Goal: Task Accomplishment & Management: Manage account settings

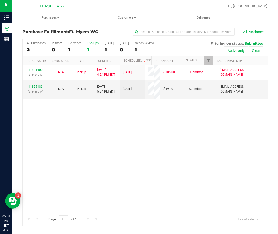
click at [123, 142] on div "11824400 (316434958) N/A Pickup 8/21/2025 4:24 PM EDT 8/21/2025 $105.00 Submitt…" at bounding box center [145, 138] width 245 height 147
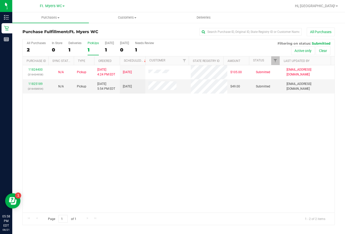
click at [127, 168] on div "11824400 (316434958) N/A Pickup 8/21/2025 4:24 PM EDT 8/21/2025 $105.00 Submitt…" at bounding box center [179, 138] width 312 height 147
click at [89, 45] on label "PickUps 1" at bounding box center [93, 48] width 11 height 14
click at [0, 0] on input "PickUps 1" at bounding box center [0, 0] width 0 height 0
click at [97, 44] on div "PickUps" at bounding box center [93, 43] width 11 height 4
click at [0, 0] on input "PickUps 1" at bounding box center [0, 0] width 0 height 0
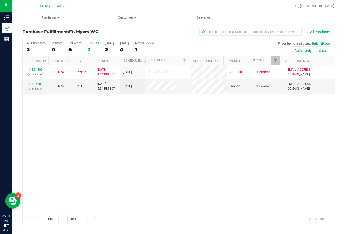
click at [182, 129] on div "11824400 (316434958) N/A Pickup 8/21/2025 4:24 PM EDT 8/21/2025 $105.00 Submitt…" at bounding box center [179, 138] width 312 height 147
click at [94, 43] on div "PickUps" at bounding box center [93, 43] width 11 height 4
click at [0, 0] on input "PickUps 2" at bounding box center [0, 0] width 0 height 0
click at [91, 47] on div "2" at bounding box center [93, 50] width 11 height 6
click at [0, 0] on input "PickUps 2" at bounding box center [0, 0] width 0 height 0
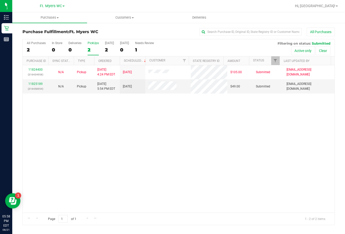
click at [95, 44] on div "PickUps" at bounding box center [93, 43] width 11 height 4
click at [0, 0] on input "PickUps 2" at bounding box center [0, 0] width 0 height 0
click at [104, 126] on div "11824400 (316434958) N/A Pickup 8/21/2025 4:24 PM EDT 8/21/2025 $105.00 Submitt…" at bounding box center [179, 138] width 312 height 147
click at [95, 45] on div "PickUps" at bounding box center [93, 43] width 11 height 4
click at [0, 0] on input "PickUps 2" at bounding box center [0, 0] width 0 height 0
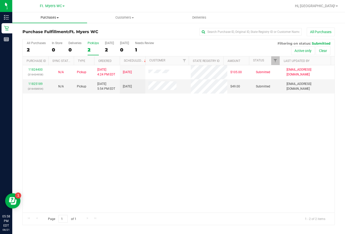
click at [52, 16] on span "Purchases" at bounding box center [49, 17] width 75 height 5
click at [40, 37] on span "Fulfillment" at bounding box center [28, 37] width 32 height 4
click at [155, 159] on div "11824400 (316434958) N/A Pickup 8/21/2025 4:24 PM EDT 8/21/2025 $105.00 Submitt…" at bounding box center [179, 138] width 312 height 147
click at [96, 44] on div "PickUps" at bounding box center [93, 43] width 11 height 4
click at [0, 0] on input "PickUps 2" at bounding box center [0, 0] width 0 height 0
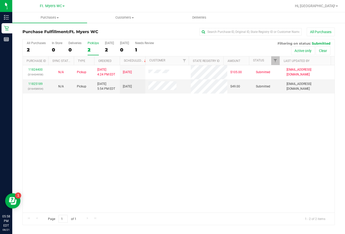
click at [165, 159] on div "11824400 (316434958) N/A Pickup 8/21/2025 4:24 PM EDT 8/21/2025 $105.00 Submitt…" at bounding box center [179, 138] width 312 height 147
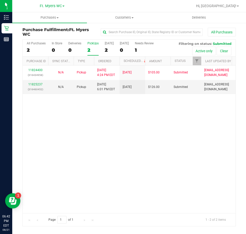
click at [115, 142] on div "11824400 (316434958) N/A Pickup 8/21/2025 4:24 PM EDT 8/21/2025 $105.00 Submitt…" at bounding box center [129, 139] width 213 height 147
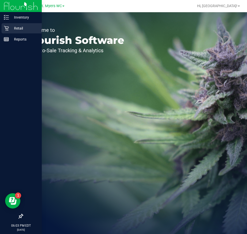
click at [7, 28] on icon at bounding box center [6, 28] width 5 height 5
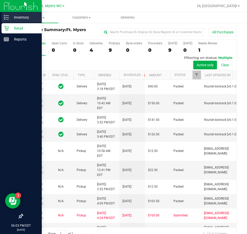
click at [9, 22] on link "Inventory" at bounding box center [21, 17] width 42 height 11
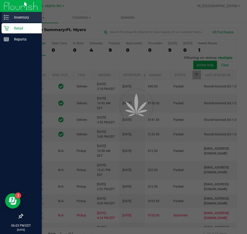
click at [11, 17] on p "Inventory" at bounding box center [24, 17] width 31 height 6
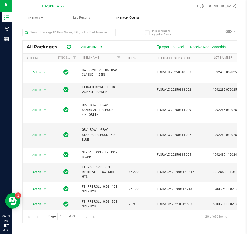
click at [123, 17] on span "Inventory Counts" at bounding box center [128, 17] width 38 height 5
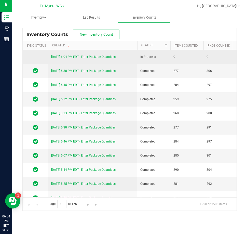
click at [61, 58] on link "[DATE] 6:04 PM EDT - Enter Package Quantities" at bounding box center [83, 57] width 65 height 4
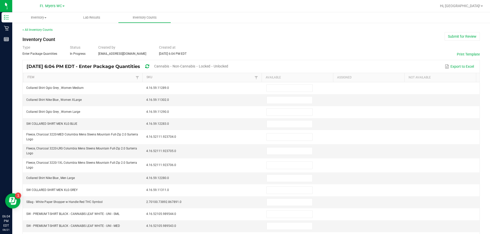
click at [228, 70] on div "Unlocked" at bounding box center [221, 66] width 15 height 9
click at [228, 68] on div "Unlocked" at bounding box center [221, 66] width 15 height 9
click at [228, 66] on span "Unlocked" at bounding box center [221, 66] width 15 height 4
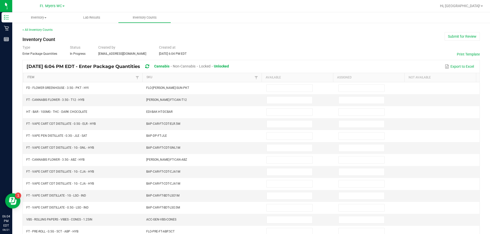
click at [28, 78] on link "Item" at bounding box center [80, 78] width 107 height 4
click at [247, 101] on input at bounding box center [290, 100] width 46 height 7
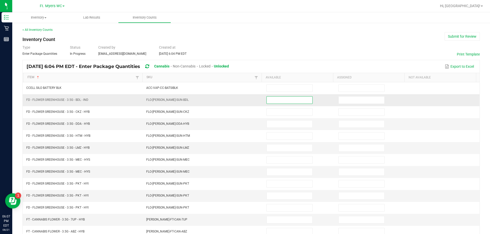
click at [247, 100] on input at bounding box center [290, 100] width 46 height 7
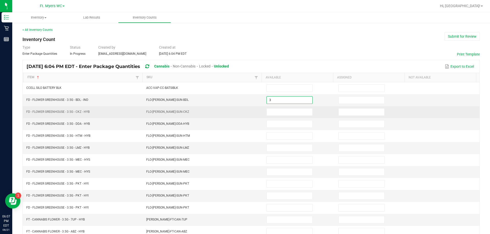
type input "3"
click at [247, 117] on td at bounding box center [299, 112] width 72 height 12
click at [247, 112] on input at bounding box center [290, 112] width 46 height 7
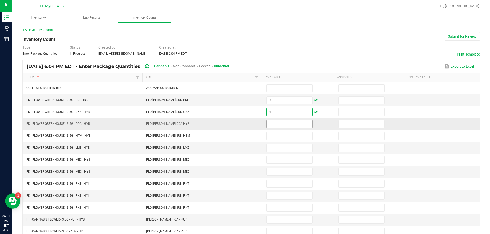
type input "1"
click at [247, 126] on input at bounding box center [290, 124] width 46 height 7
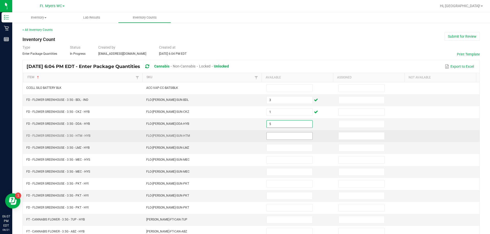
type input "5"
click at [247, 139] on input at bounding box center [290, 136] width 46 height 7
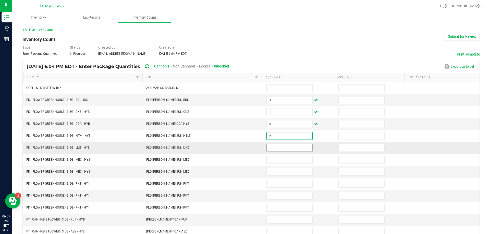
type input "2"
click at [247, 151] on input at bounding box center [290, 148] width 46 height 7
type input "13"
click at [247, 166] on td at bounding box center [299, 172] width 72 height 12
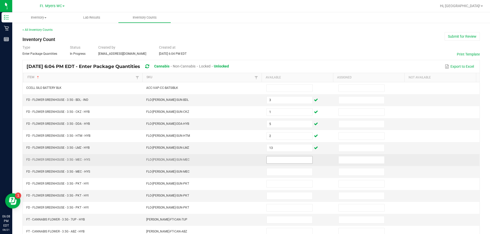
click at [247, 161] on input at bounding box center [290, 160] width 46 height 7
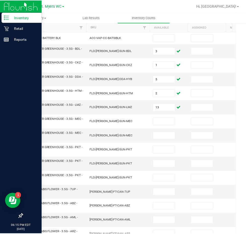
scroll to position [51, 0]
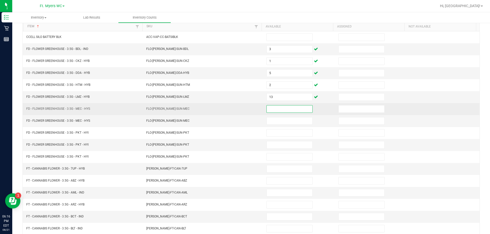
click at [247, 112] on input at bounding box center [290, 109] width 46 height 7
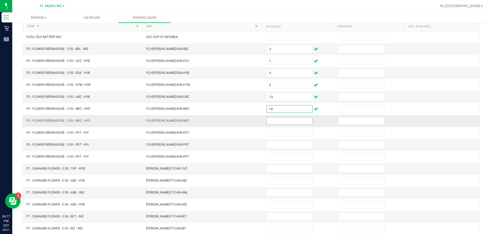
type input "10"
click at [247, 125] on td at bounding box center [299, 121] width 72 height 12
click at [247, 123] on input at bounding box center [290, 121] width 46 height 7
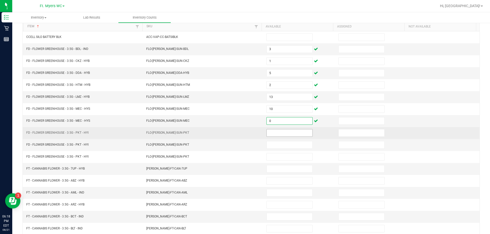
type input "0"
click at [247, 134] on input at bounding box center [290, 133] width 46 height 7
click at [247, 133] on input at bounding box center [290, 133] width 46 height 7
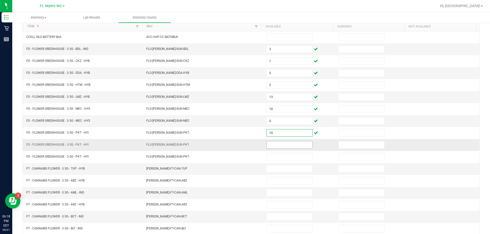
type input "10"
click at [247, 144] on input at bounding box center [290, 145] width 46 height 7
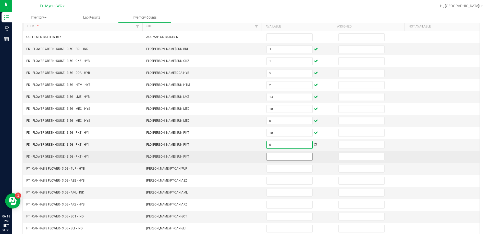
type input "0"
click at [247, 155] on input at bounding box center [290, 157] width 46 height 7
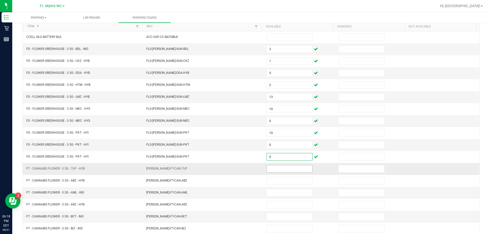
type input "0"
click at [247, 168] on input at bounding box center [290, 169] width 46 height 7
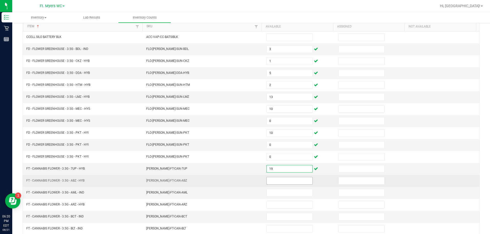
type input "19"
click at [247, 180] on input at bounding box center [290, 181] width 46 height 7
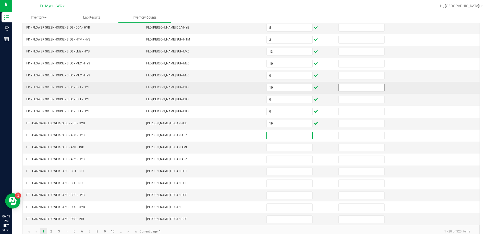
scroll to position [106, 0]
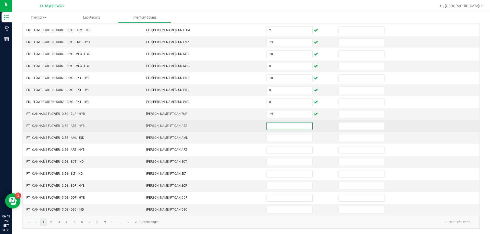
click at [247, 124] on input at bounding box center [290, 126] width 46 height 7
click at [247, 125] on input at bounding box center [290, 126] width 46 height 7
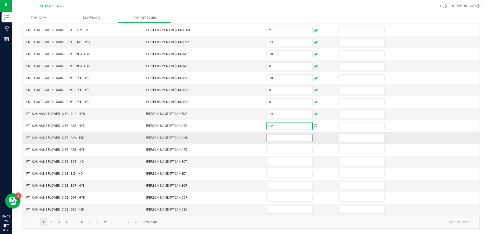
type input "12"
click at [247, 139] on input at bounding box center [290, 138] width 46 height 7
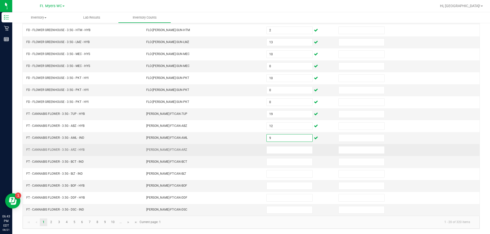
type input "9"
click at [247, 154] on td at bounding box center [299, 150] width 72 height 12
click at [247, 148] on input at bounding box center [290, 150] width 46 height 7
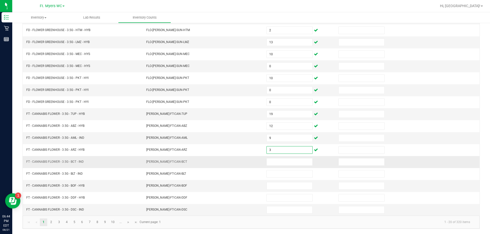
type input "3"
click at [247, 167] on td at bounding box center [299, 162] width 72 height 12
click at [247, 165] on input at bounding box center [290, 162] width 46 height 7
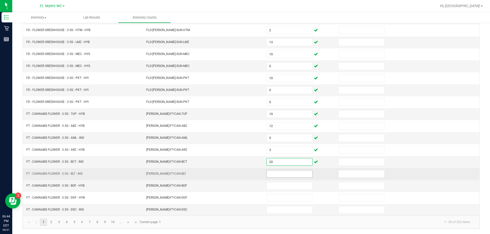
type input "20"
click at [247, 171] on input at bounding box center [290, 174] width 46 height 7
click at [247, 174] on input at bounding box center [290, 174] width 46 height 7
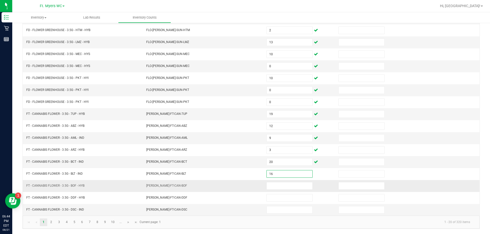
type input "16"
click at [247, 191] on td at bounding box center [299, 186] width 72 height 12
click at [247, 186] on input at bounding box center [290, 186] width 46 height 7
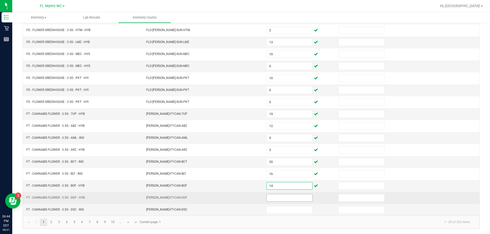
type input "14"
click at [247, 197] on input at bounding box center [290, 198] width 46 height 7
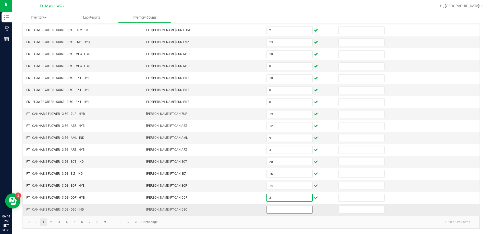
type input "3"
click at [247, 218] on kendo-pager-info "1 - 20 of 320 items" at bounding box center [319, 222] width 310 height 8
click at [247, 208] on input at bounding box center [290, 210] width 46 height 7
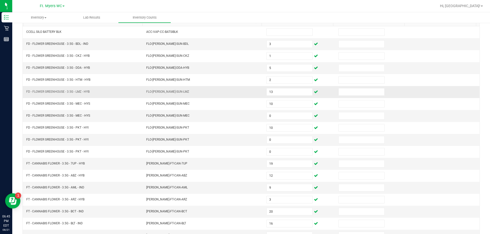
scroll to position [55, 0]
type input "3"
click at [247, 47] on input at bounding box center [362, 45] width 46 height 7
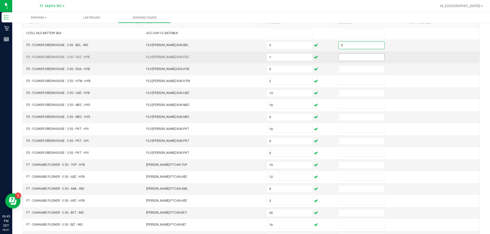
type input "0"
click at [247, 56] on input at bounding box center [362, 57] width 46 height 7
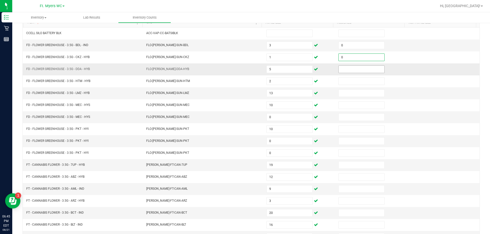
type input "0"
click at [247, 71] on input at bounding box center [362, 69] width 46 height 7
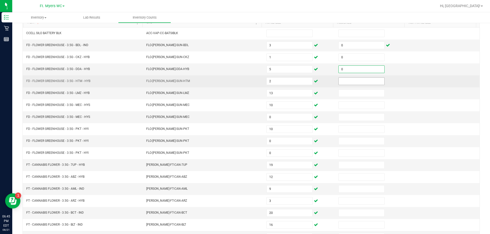
type input "0"
click at [247, 78] on input at bounding box center [362, 81] width 46 height 7
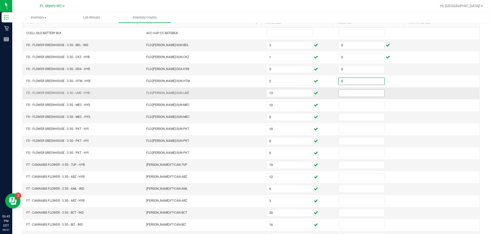
type input "0"
click at [247, 92] on input at bounding box center [362, 93] width 46 height 7
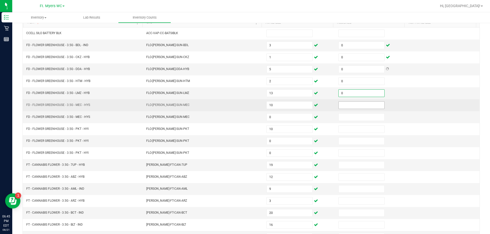
type input "0"
click at [247, 102] on input at bounding box center [362, 105] width 46 height 7
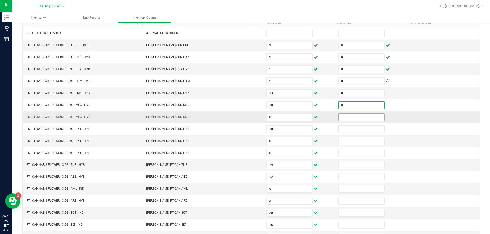
type input "0"
click at [247, 115] on input at bounding box center [362, 117] width 46 height 7
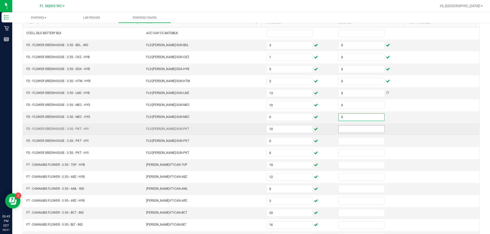
type input "0"
click at [247, 126] on span at bounding box center [361, 130] width 46 height 8
click at [247, 132] on input at bounding box center [362, 129] width 46 height 7
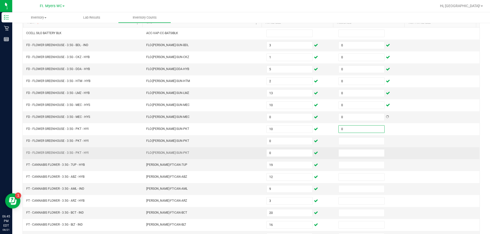
type input "0"
click at [247, 147] on td at bounding box center [371, 153] width 72 height 12
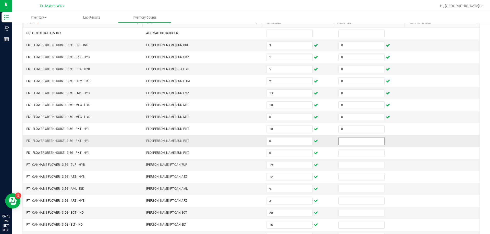
click at [247, 143] on input at bounding box center [362, 141] width 46 height 7
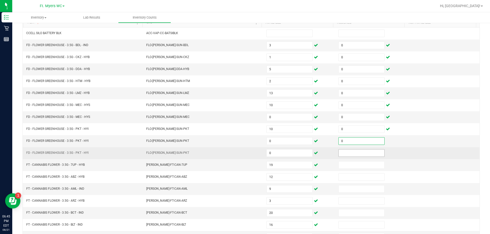
type input "0"
click at [247, 151] on input at bounding box center [362, 153] width 46 height 7
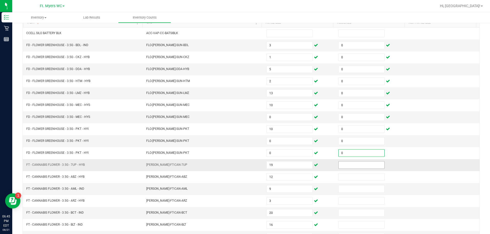
type input "0"
click at [247, 164] on input at bounding box center [362, 165] width 46 height 7
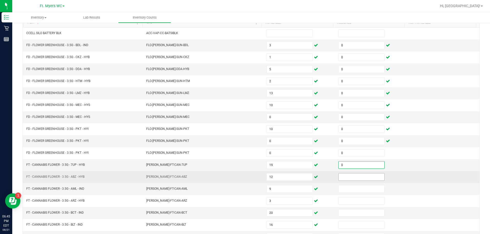
type input "0"
click at [247, 178] on input at bounding box center [362, 177] width 46 height 7
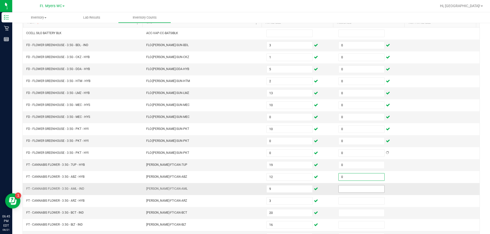
type input "0"
click at [247, 190] on input at bounding box center [362, 189] width 46 height 7
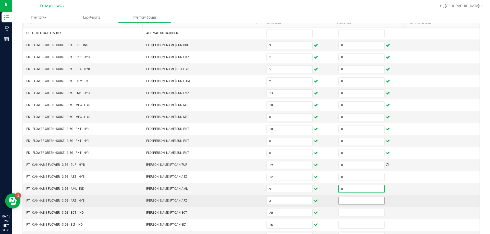
type input "0"
click at [247, 199] on input at bounding box center [362, 201] width 46 height 7
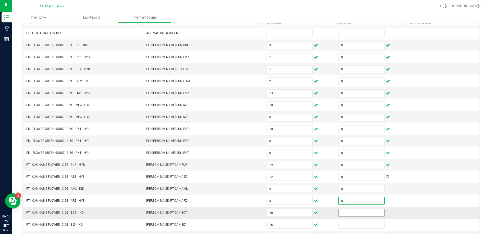
type input "0"
click at [247, 213] on input at bounding box center [362, 213] width 46 height 7
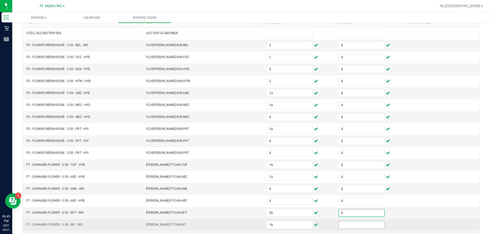
type input "0"
click at [247, 225] on input at bounding box center [362, 225] width 46 height 7
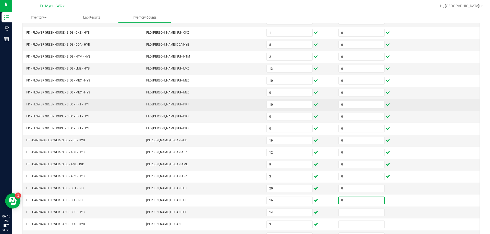
scroll to position [106, 0]
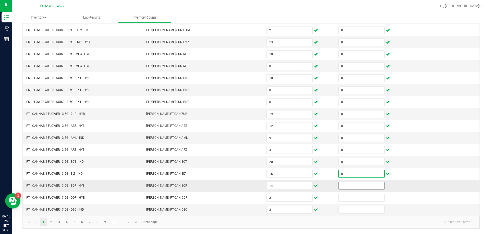
type input "0"
click at [247, 187] on input at bounding box center [362, 186] width 46 height 7
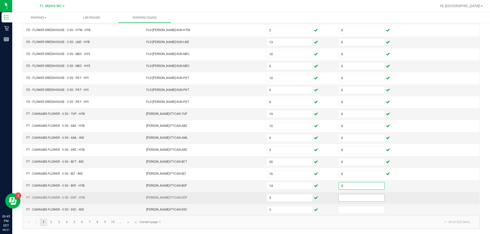
type input "0"
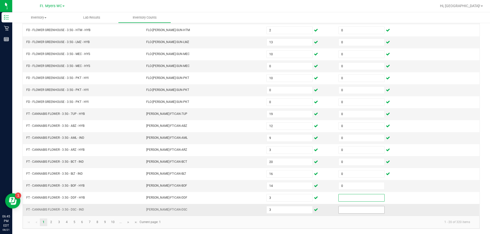
drag, startPoint x: 353, startPoint y: 198, endPoint x: 355, endPoint y: 207, distance: 9.2
click at [247, 200] on input at bounding box center [362, 198] width 46 height 7
type input "0"
click at [247, 213] on input at bounding box center [362, 210] width 46 height 7
type input "0"
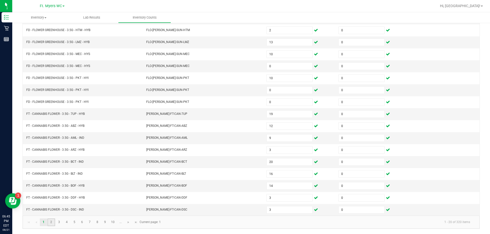
click at [49, 222] on link "2" at bounding box center [50, 223] width 7 height 8
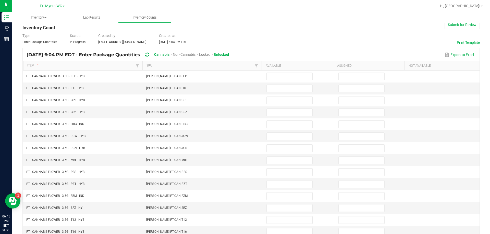
scroll to position [4, 0]
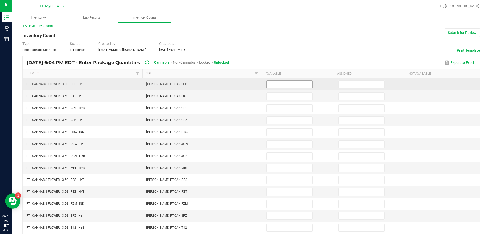
click at [247, 85] on input at bounding box center [290, 84] width 46 height 7
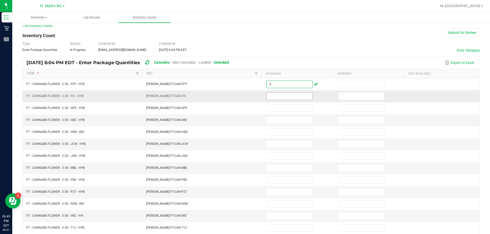
type input "3"
click at [247, 96] on input at bounding box center [290, 96] width 46 height 7
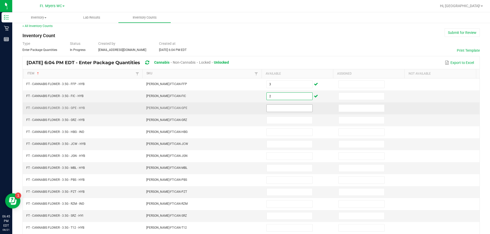
type input "2"
click at [247, 106] on input at bounding box center [290, 108] width 46 height 7
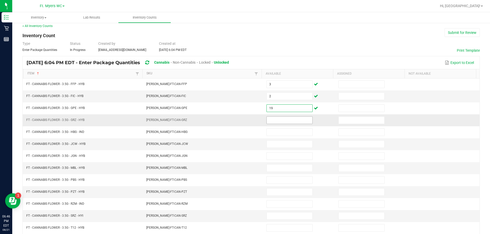
type input "19"
click at [247, 120] on input at bounding box center [290, 120] width 46 height 7
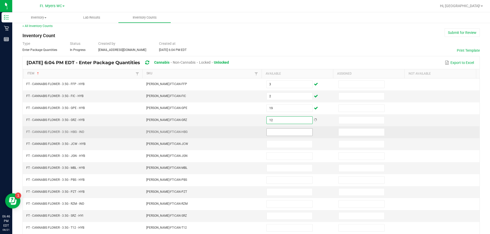
type input "12"
click at [247, 132] on input at bounding box center [290, 132] width 46 height 7
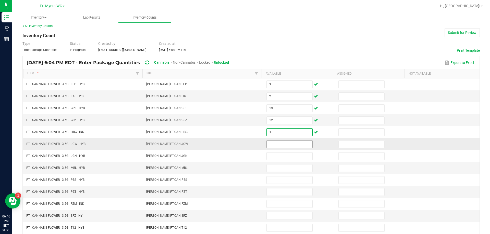
type input "3"
click at [247, 144] on input at bounding box center [290, 144] width 46 height 7
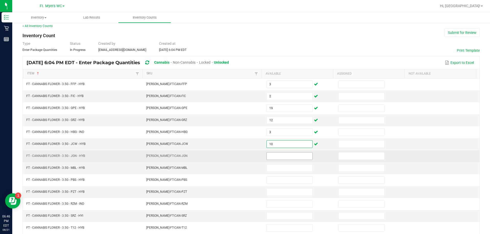
type input "10"
click at [247, 156] on input at bounding box center [290, 156] width 46 height 7
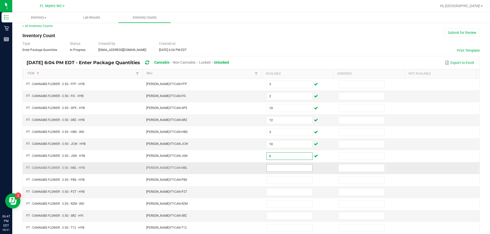
type input "6"
click at [247, 171] on input at bounding box center [290, 168] width 46 height 7
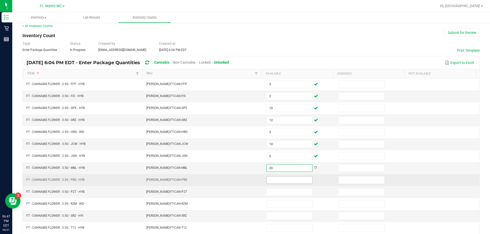
type input "20"
click at [247, 179] on input at bounding box center [290, 180] width 46 height 7
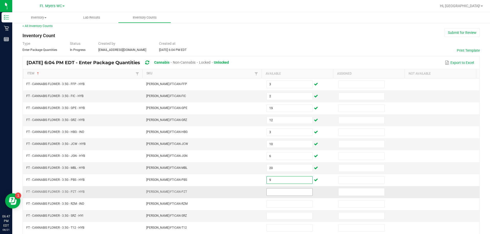
type input "9"
click at [247, 191] on input at bounding box center [290, 192] width 46 height 7
click at [247, 189] on span "10" at bounding box center [289, 193] width 46 height 8
click at [247, 191] on input "10" at bounding box center [290, 192] width 46 height 7
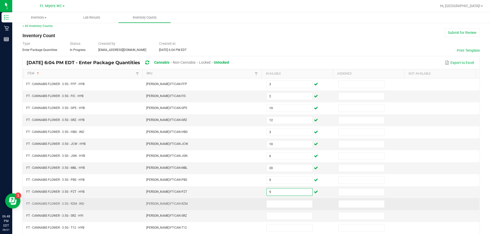
type input "9"
click at [247, 210] on td at bounding box center [299, 205] width 72 height 12
click at [247, 207] on input at bounding box center [290, 204] width 46 height 7
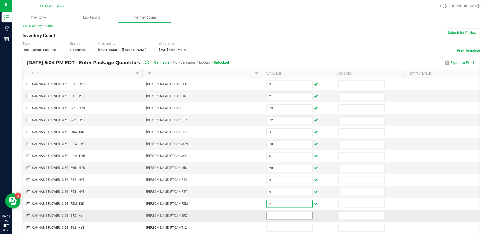
type input "2"
click at [247, 214] on input at bounding box center [290, 216] width 46 height 7
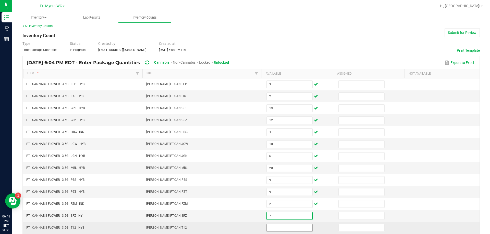
type input "7"
click at [247, 228] on input at bounding box center [290, 228] width 46 height 7
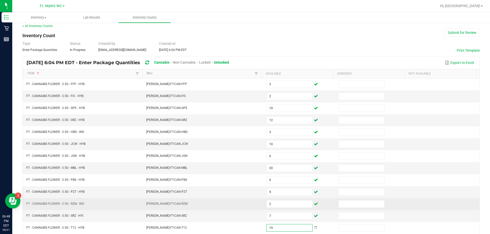
type input "19"
click at [247, 199] on td at bounding box center [443, 205] width 72 height 12
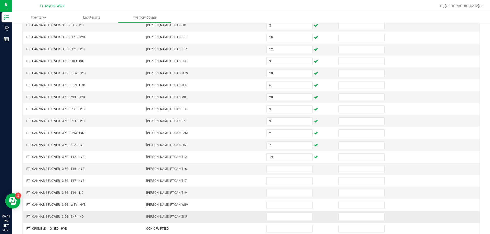
scroll to position [106, 0]
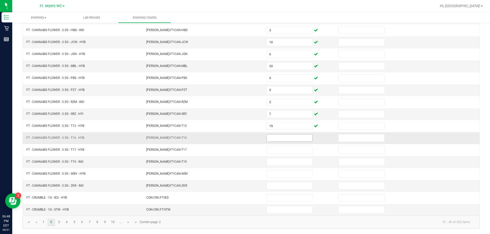
click at [247, 139] on input at bounding box center [290, 138] width 46 height 7
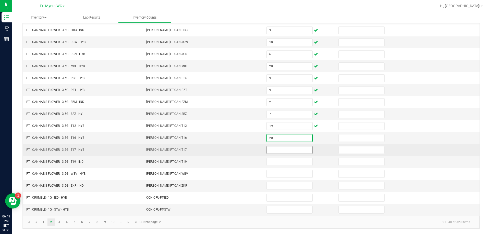
type input "20"
click at [247, 150] on input at bounding box center [290, 150] width 46 height 7
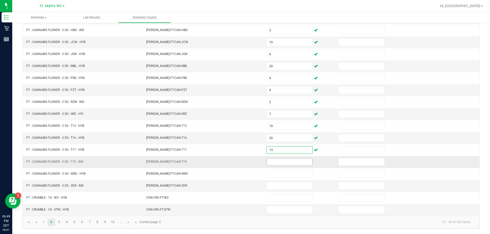
type input "13"
click at [247, 159] on input at bounding box center [290, 162] width 46 height 7
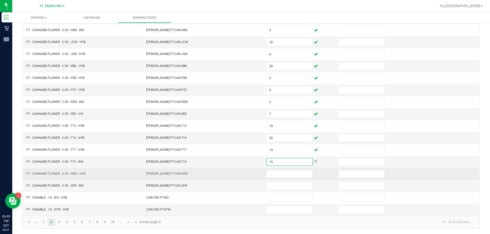
type input "15"
click at [247, 179] on td at bounding box center [299, 174] width 72 height 12
click at [247, 178] on input at bounding box center [290, 174] width 46 height 7
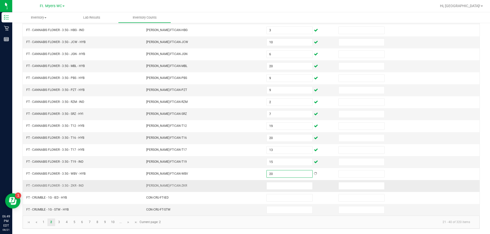
type input "20"
click at [247, 182] on td at bounding box center [299, 186] width 72 height 12
drag, startPoint x: 288, startPoint y: 182, endPoint x: 306, endPoint y: 185, distance: 18.4
click at [247, 185] on span at bounding box center [289, 186] width 46 height 8
click at [247, 184] on input at bounding box center [290, 186] width 46 height 7
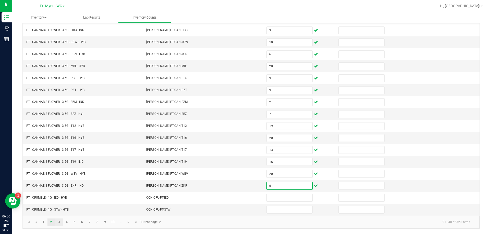
type input "6"
click at [59, 223] on link "3" at bounding box center [58, 223] width 7 height 8
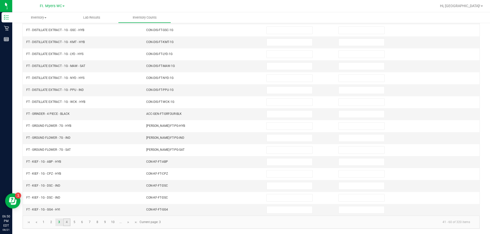
click at [67, 222] on link "4" at bounding box center [66, 223] width 7 height 8
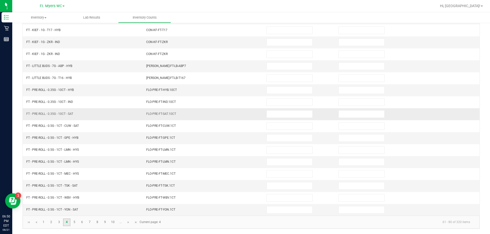
scroll to position [80, 0]
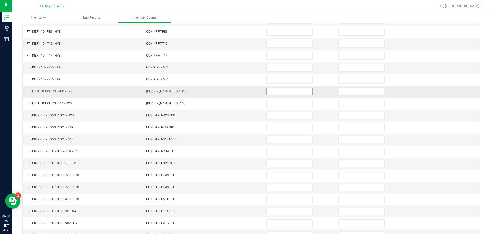
click at [247, 92] on input at bounding box center [290, 91] width 46 height 7
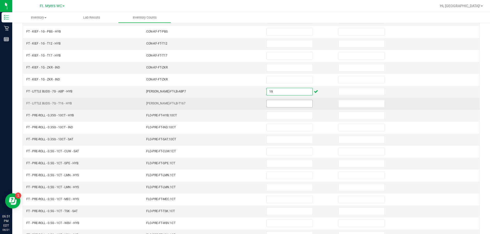
type input "19"
click at [247, 106] on input at bounding box center [290, 103] width 46 height 7
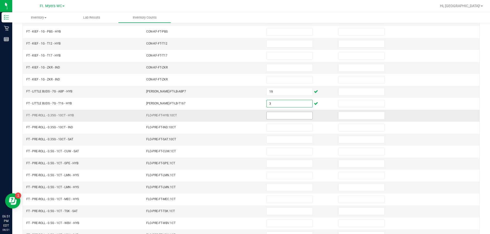
type input "3"
click at [247, 119] on input at bounding box center [290, 115] width 46 height 7
click at [247, 92] on input at bounding box center [362, 91] width 46 height 7
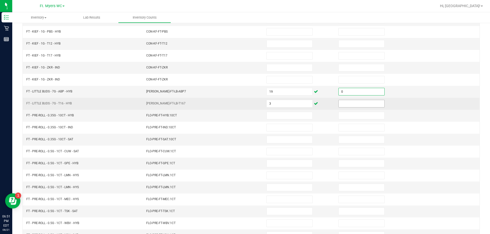
type input "0"
click at [247, 103] on input at bounding box center [362, 103] width 46 height 7
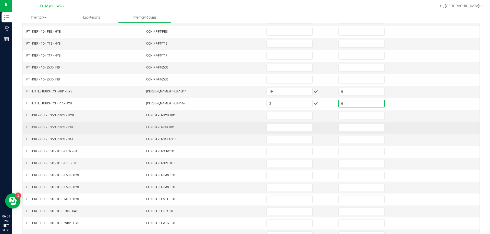
type input "0"
click at [247, 122] on td at bounding box center [299, 128] width 72 height 12
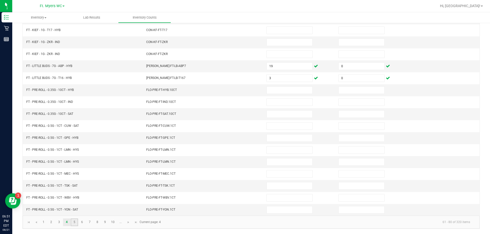
click at [75, 224] on link "5" at bounding box center [74, 223] width 7 height 8
click at [68, 222] on link "4" at bounding box center [66, 223] width 7 height 8
type input "19"
type input "3"
type input "0"
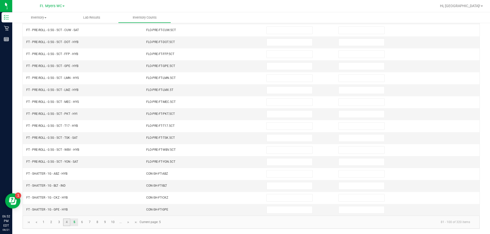
type input "0"
click at [74, 222] on link "5" at bounding box center [74, 223] width 7 height 8
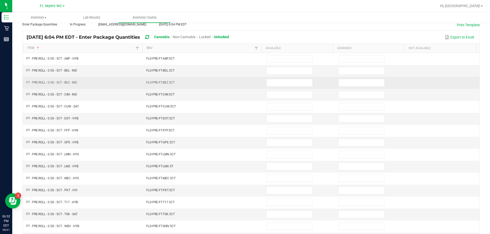
scroll to position [4, 0]
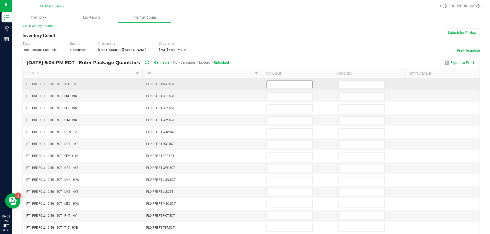
click at [247, 85] on input at bounding box center [290, 84] width 46 height 7
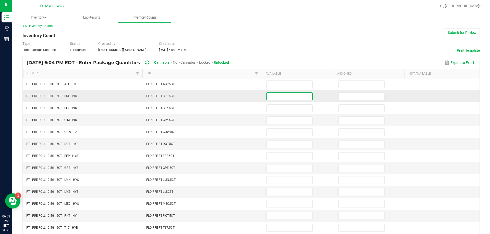
click at [247, 97] on input at bounding box center [290, 96] width 46 height 7
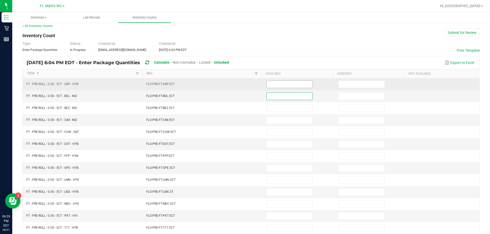
click at [247, 84] on input at bounding box center [290, 84] width 46 height 7
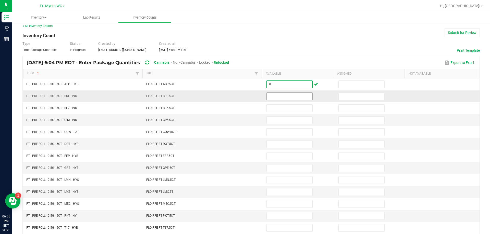
type input "0"
click at [247, 96] on input at bounding box center [290, 96] width 46 height 7
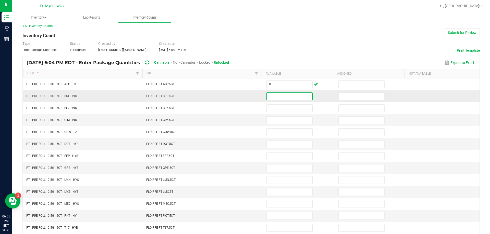
click at [247, 96] on input at bounding box center [290, 96] width 46 height 7
click at [247, 95] on input at bounding box center [290, 96] width 46 height 7
click at [247, 98] on input at bounding box center [290, 96] width 46 height 7
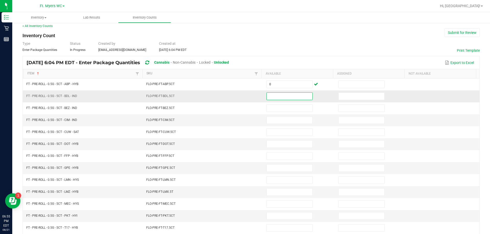
click at [247, 98] on input at bounding box center [290, 96] width 46 height 7
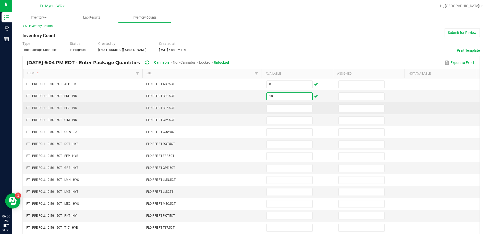
type input "10"
click at [247, 103] on td at bounding box center [299, 109] width 72 height 12
click at [247, 111] on input at bounding box center [290, 108] width 46 height 7
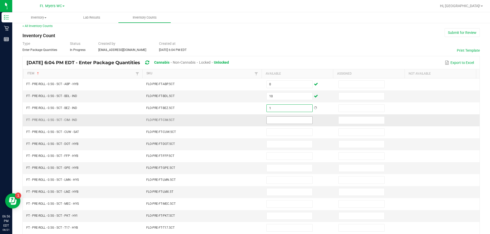
type input "1"
click at [247, 118] on input at bounding box center [290, 120] width 46 height 7
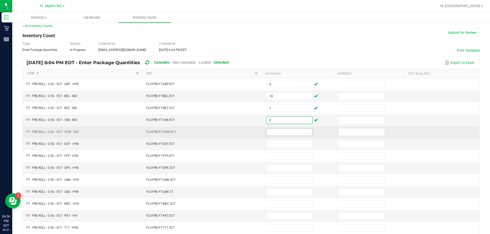
type input "2"
click at [247, 135] on input at bounding box center [290, 132] width 46 height 7
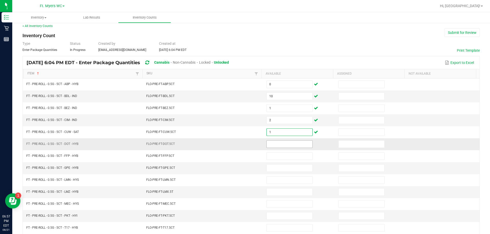
type input "1"
click at [247, 145] on input at bounding box center [290, 144] width 46 height 7
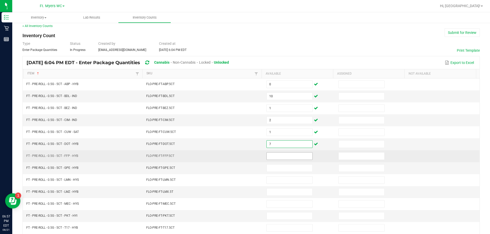
type input "7"
click at [247, 157] on input at bounding box center [290, 156] width 46 height 7
type input "1"
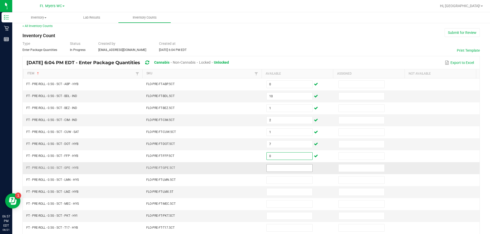
type input "0"
click at [247, 167] on input at bounding box center [290, 168] width 46 height 7
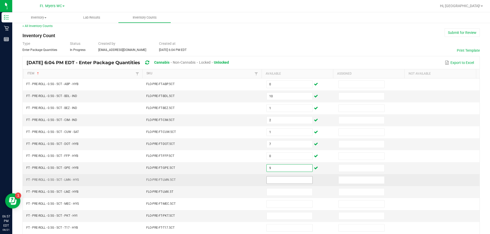
type input "9"
click at [247, 180] on input at bounding box center [290, 180] width 46 height 7
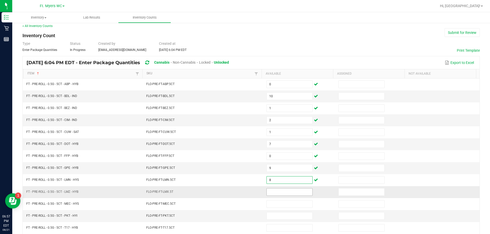
type input "8"
click at [247, 196] on span at bounding box center [289, 193] width 46 height 8
click at [247, 192] on input at bounding box center [290, 192] width 46 height 7
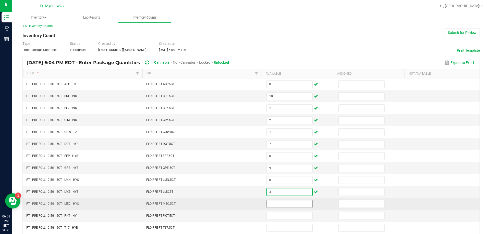
type input "3"
click at [247, 207] on input at bounding box center [290, 204] width 46 height 7
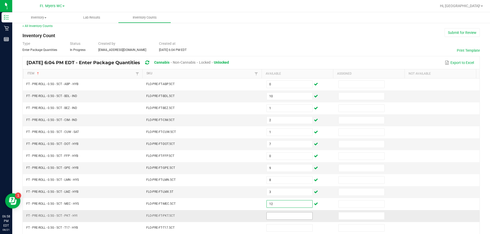
type input "12"
click at [247, 215] on input at bounding box center [290, 216] width 46 height 7
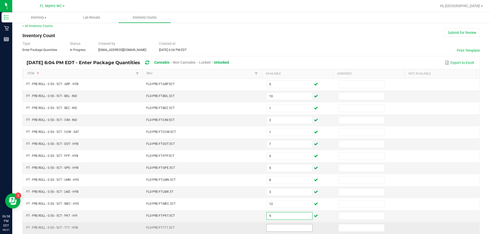
type input "9"
click at [247, 226] on input at bounding box center [290, 228] width 46 height 7
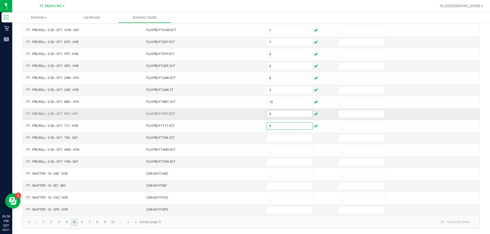
scroll to position [80, 0]
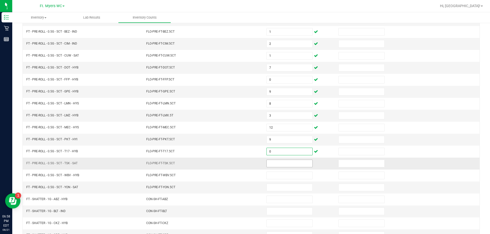
type input "0"
click at [247, 162] on input at bounding box center [290, 163] width 46 height 7
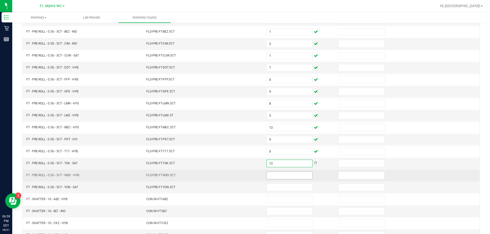
type input "12"
click at [247, 177] on input at bounding box center [290, 175] width 46 height 7
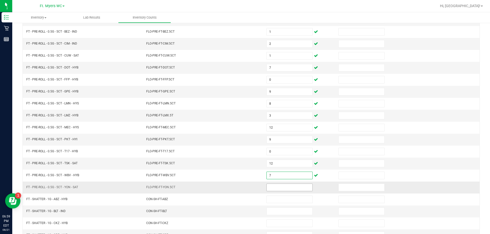
type input "7"
click at [247, 189] on input at bounding box center [290, 187] width 46 height 7
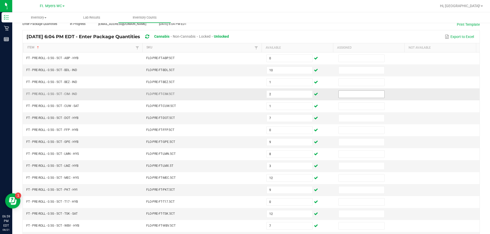
scroll to position [29, 0]
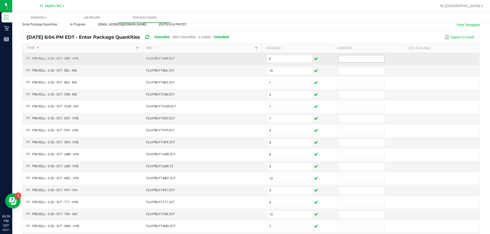
type input "10"
click at [247, 56] on input at bounding box center [362, 58] width 46 height 7
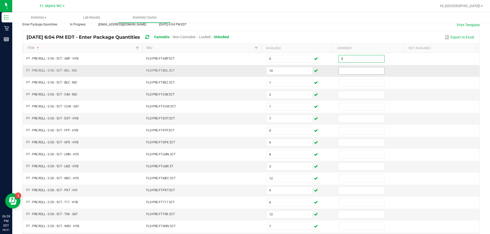
type input "0"
click at [247, 72] on input at bounding box center [362, 70] width 46 height 7
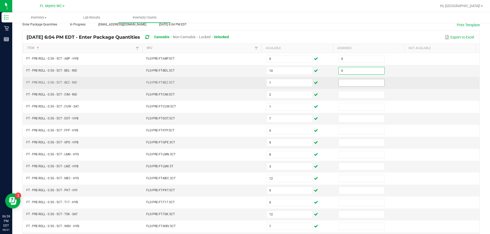
type input "0"
click at [247, 81] on input at bounding box center [362, 82] width 46 height 7
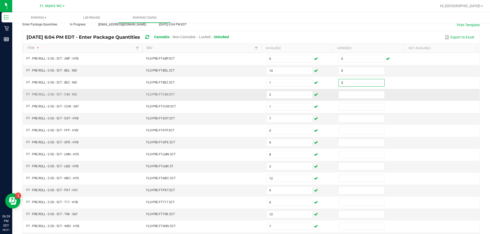
type input "0"
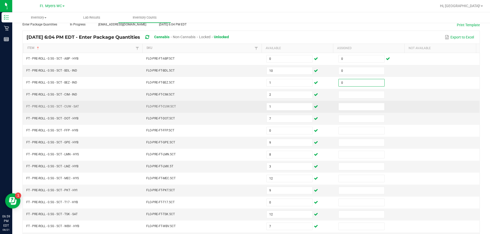
drag, startPoint x: 354, startPoint y: 90, endPoint x: 362, endPoint y: 102, distance: 13.9
click at [247, 91] on td at bounding box center [371, 95] width 72 height 12
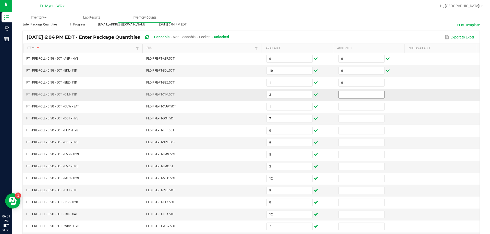
click at [247, 97] on input at bounding box center [362, 94] width 46 height 7
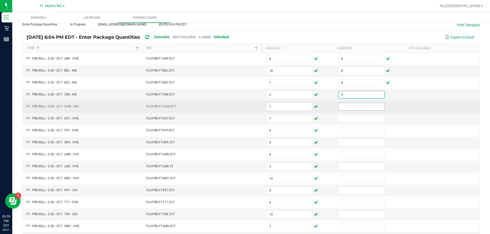
type input "0"
drag, startPoint x: 362, startPoint y: 107, endPoint x: 364, endPoint y: 112, distance: 5.2
click at [247, 108] on input at bounding box center [362, 106] width 46 height 7
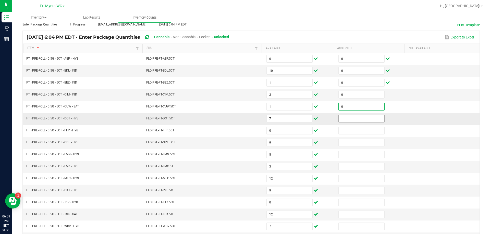
type input "0"
click at [247, 121] on input at bounding box center [362, 118] width 46 height 7
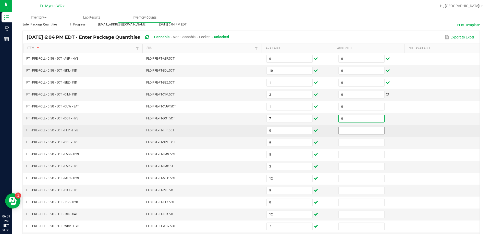
type input "0"
click at [247, 131] on input at bounding box center [362, 130] width 46 height 7
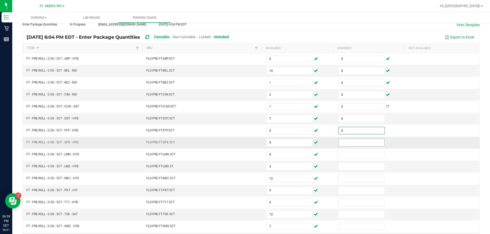
type input "0"
click at [247, 143] on input at bounding box center [362, 142] width 46 height 7
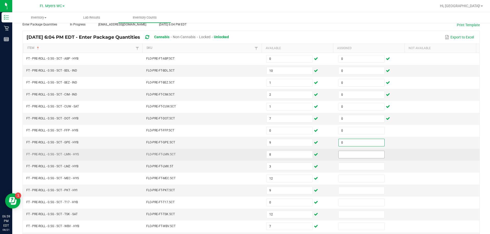
type input "0"
click at [247, 157] on input at bounding box center [362, 154] width 46 height 7
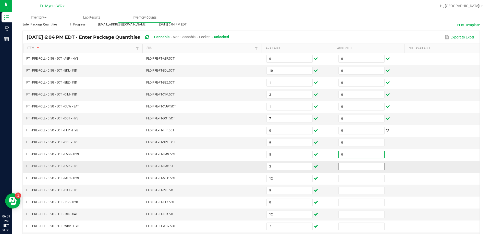
type input "0"
click at [247, 167] on input at bounding box center [362, 166] width 46 height 7
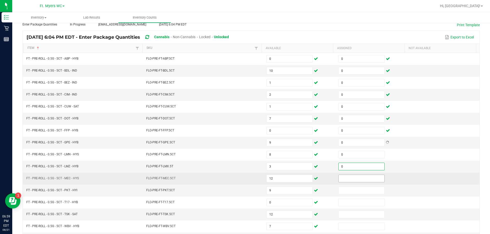
type input "0"
click at [247, 178] on input "0" at bounding box center [362, 178] width 46 height 7
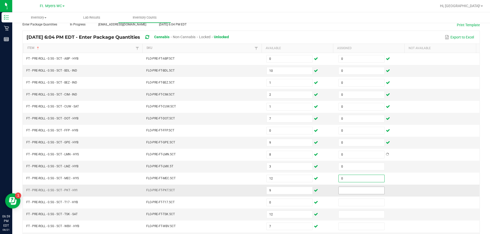
type input "0"
click at [247, 189] on input at bounding box center [362, 190] width 46 height 7
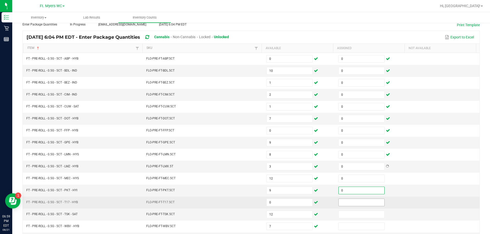
type input "0"
click at [247, 203] on input "0" at bounding box center [362, 202] width 46 height 7
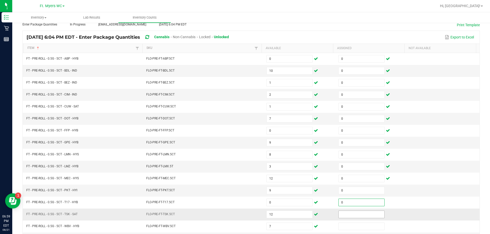
type input "0"
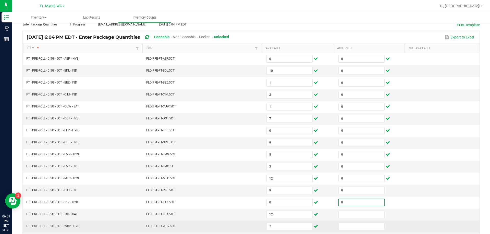
drag, startPoint x: 351, startPoint y: 215, endPoint x: 353, endPoint y: 222, distance: 7.0
click at [247, 215] on input at bounding box center [362, 214] width 46 height 7
type input "0"
click at [247, 229] on input at bounding box center [362, 226] width 46 height 7
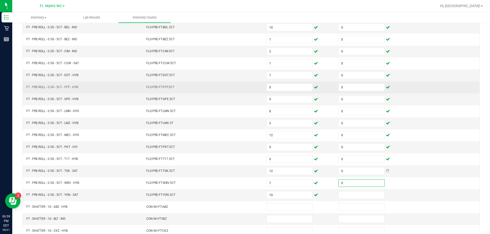
scroll to position [106, 0]
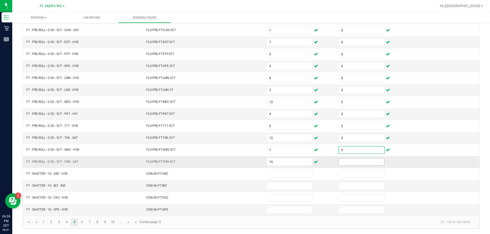
type input "0"
click at [247, 161] on input at bounding box center [362, 162] width 46 height 7
click at [247, 166] on span at bounding box center [361, 162] width 46 height 8
click at [247, 163] on input at bounding box center [362, 162] width 46 height 7
type input "0"
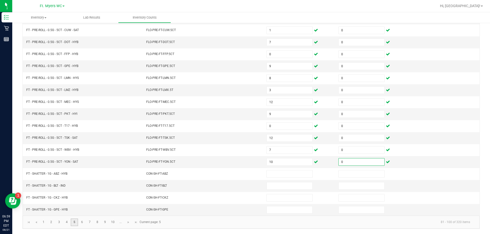
click at [71, 224] on link "5" at bounding box center [74, 223] width 7 height 8
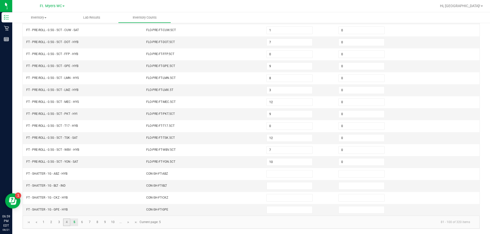
click at [69, 223] on link "4" at bounding box center [66, 223] width 7 height 8
type input "19"
type input "3"
click at [65, 221] on link "4" at bounding box center [66, 223] width 7 height 8
click at [62, 222] on link "3" at bounding box center [58, 223] width 7 height 8
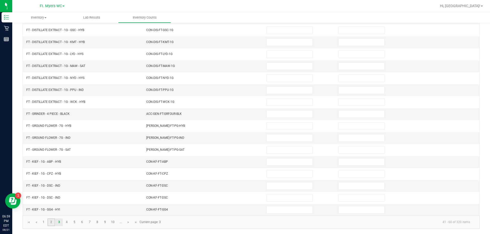
click at [51, 224] on link "2" at bounding box center [50, 223] width 7 height 8
type input "3"
type input "2"
type input "19"
type input "12"
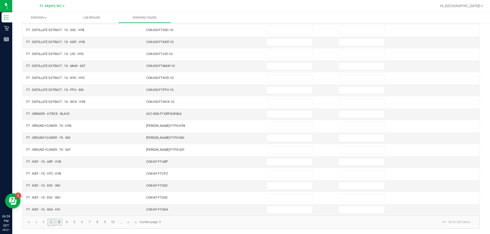
type input "3"
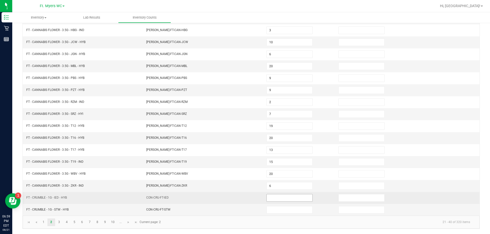
click at [247, 199] on input at bounding box center [290, 198] width 46 height 7
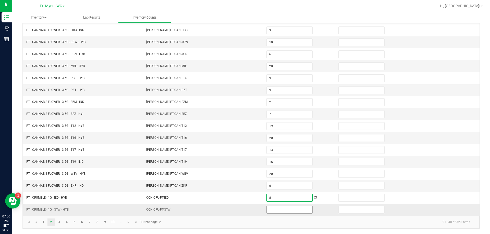
click at [247, 211] on input at bounding box center [290, 210] width 46 height 7
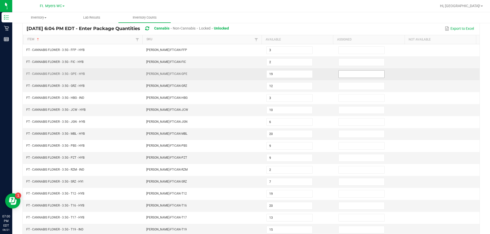
scroll to position [29, 0]
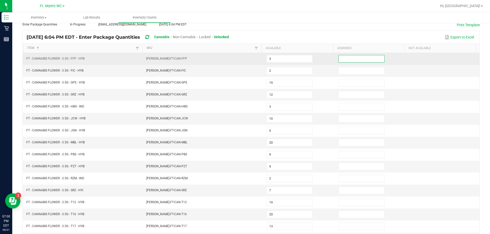
click at [247, 62] on input at bounding box center [362, 58] width 46 height 7
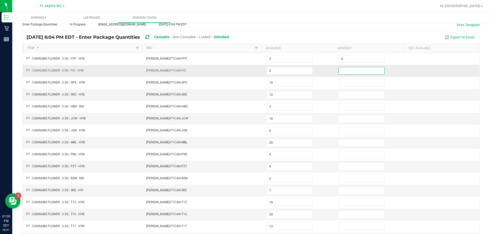
click at [247, 70] on input at bounding box center [362, 70] width 46 height 7
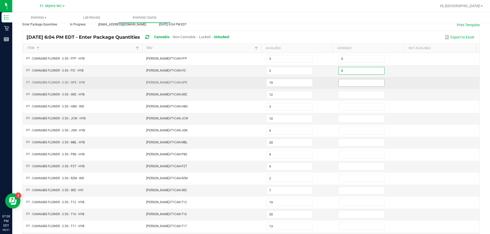
click at [247, 85] on input at bounding box center [362, 82] width 46 height 7
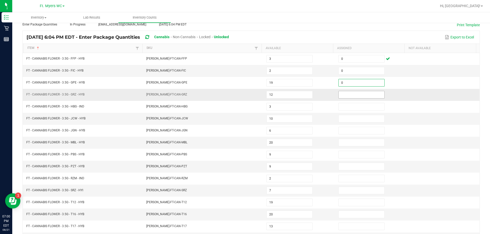
click at [247, 92] on input at bounding box center [362, 94] width 46 height 7
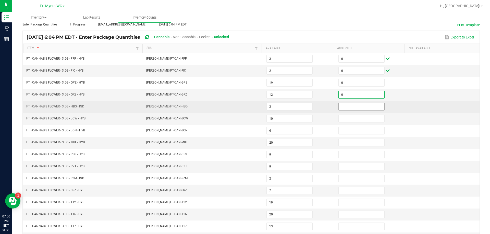
click at [247, 106] on input at bounding box center [362, 106] width 46 height 7
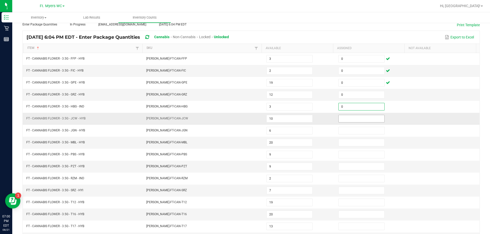
click at [247, 119] on input at bounding box center [362, 118] width 46 height 7
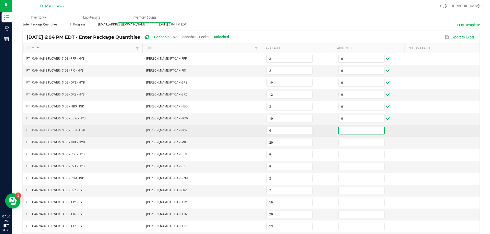
click at [247, 128] on input at bounding box center [362, 130] width 46 height 7
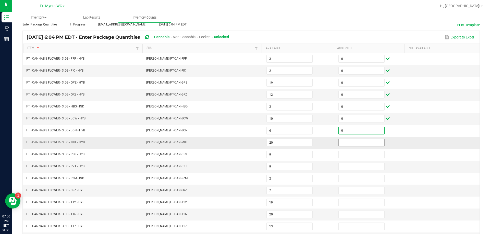
click at [247, 144] on input at bounding box center [362, 142] width 46 height 7
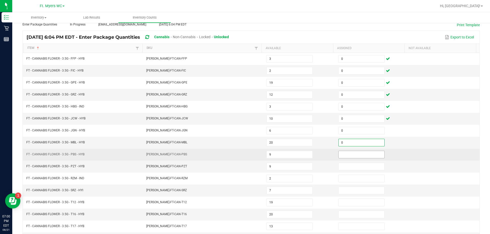
click at [247, 153] on input at bounding box center [362, 154] width 46 height 7
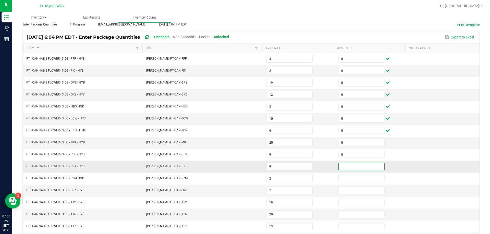
click at [247, 169] on input at bounding box center [362, 166] width 46 height 7
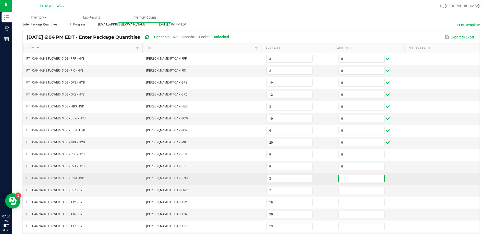
click at [247, 179] on input at bounding box center [362, 178] width 46 height 7
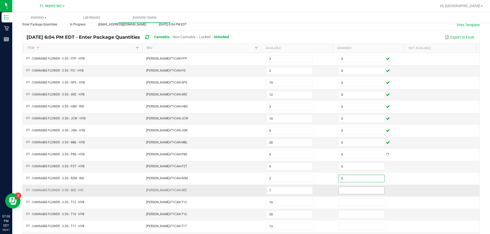
click at [247, 191] on input at bounding box center [362, 190] width 46 height 7
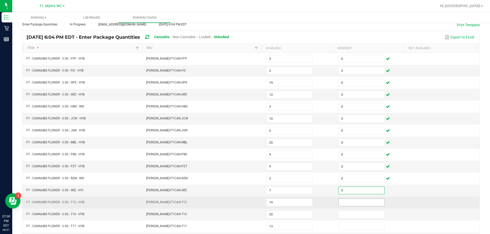
click at [247, 205] on input at bounding box center [362, 202] width 46 height 7
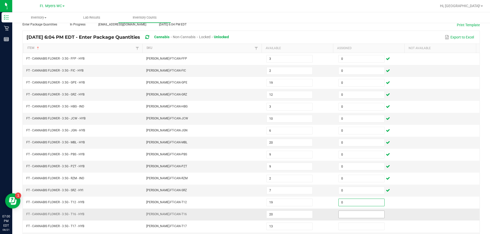
click at [247, 218] on input at bounding box center [362, 214] width 46 height 7
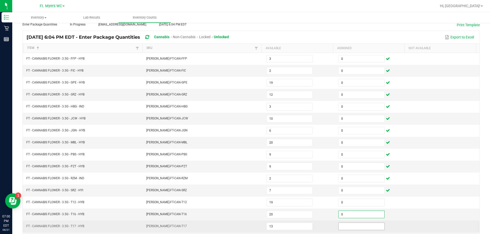
click at [247, 228] on input at bounding box center [362, 226] width 46 height 7
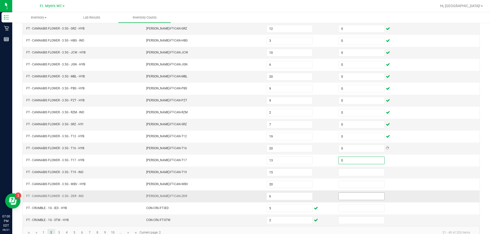
scroll to position [106, 0]
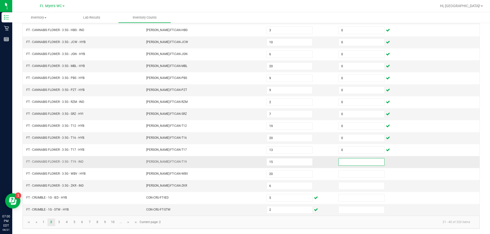
click at [247, 163] on input at bounding box center [362, 162] width 46 height 7
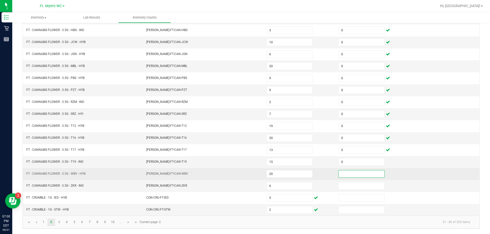
click at [247, 174] on input at bounding box center [362, 174] width 46 height 7
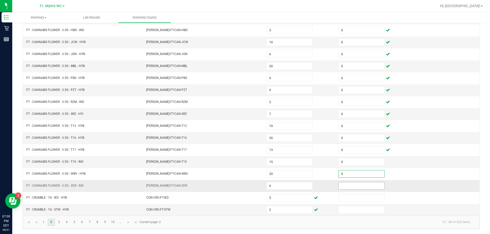
click at [247, 185] on input at bounding box center [362, 186] width 46 height 7
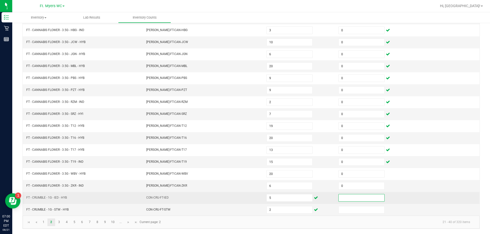
click at [247, 198] on input at bounding box center [362, 198] width 46 height 7
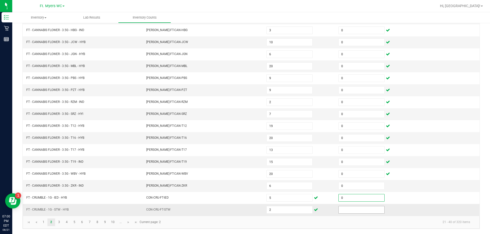
click at [247, 212] on input at bounding box center [362, 210] width 46 height 7
click at [58, 220] on link "3" at bounding box center [58, 223] width 7 height 8
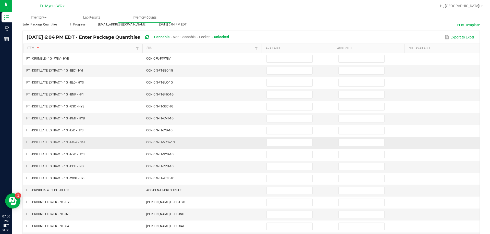
scroll to position [0, 0]
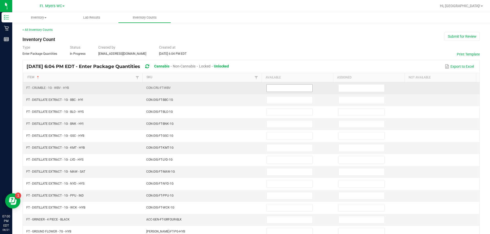
click at [247, 88] on input at bounding box center [290, 88] width 46 height 7
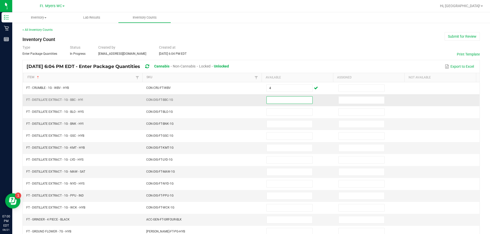
click at [247, 97] on input at bounding box center [290, 100] width 46 height 7
click at [247, 99] on input at bounding box center [290, 100] width 46 height 7
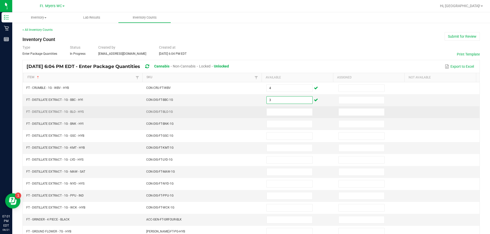
click at [247, 117] on td at bounding box center [299, 112] width 72 height 12
click at [247, 111] on input at bounding box center [290, 112] width 46 height 7
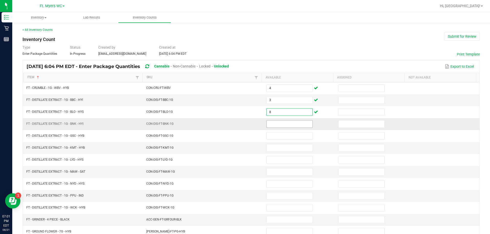
click at [247, 125] on input at bounding box center [290, 124] width 46 height 7
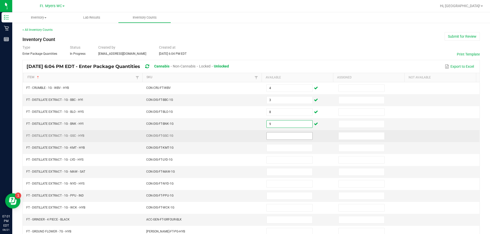
click at [247, 137] on input at bounding box center [290, 136] width 46 height 7
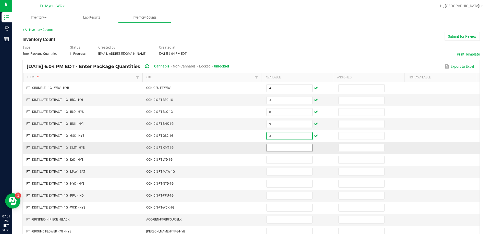
click at [247, 148] on input at bounding box center [290, 148] width 46 height 7
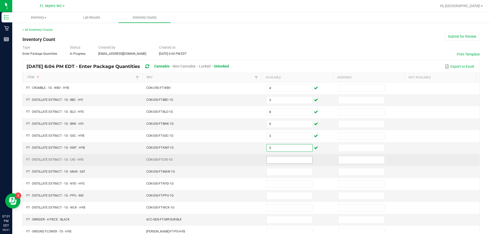
click at [247, 160] on input at bounding box center [290, 160] width 46 height 7
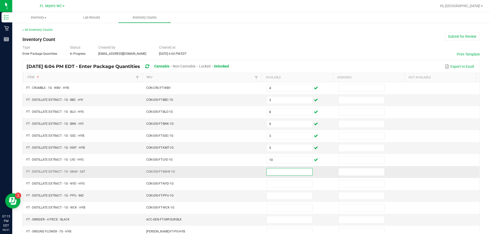
click at [247, 171] on input at bounding box center [290, 172] width 46 height 7
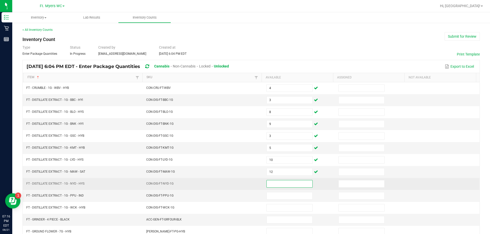
click at [247, 186] on input at bounding box center [290, 184] width 46 height 7
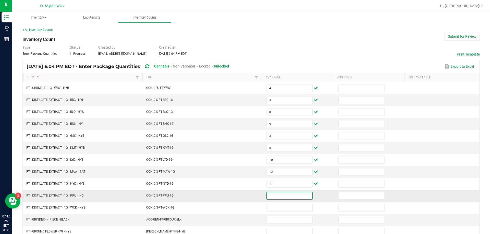
click at [247, 197] on input at bounding box center [290, 196] width 46 height 7
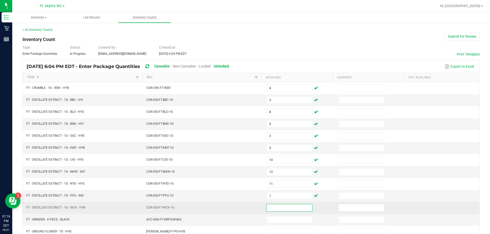
click at [247, 208] on input at bounding box center [290, 208] width 46 height 7
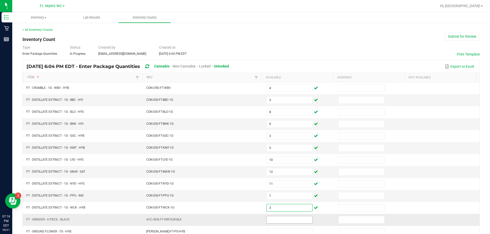
click at [247, 219] on input at bounding box center [290, 220] width 46 height 7
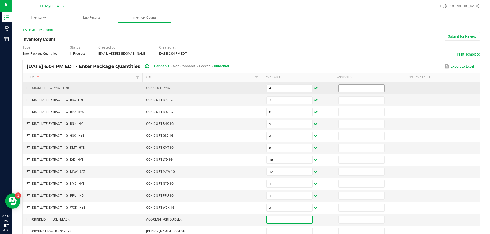
click at [247, 90] on input at bounding box center [362, 88] width 46 height 7
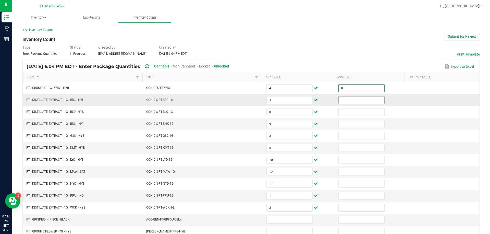
click at [247, 99] on input at bounding box center [362, 100] width 46 height 7
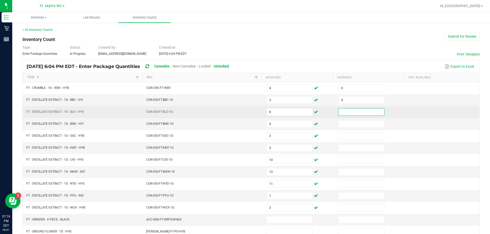
click at [247, 115] on input at bounding box center [362, 112] width 46 height 7
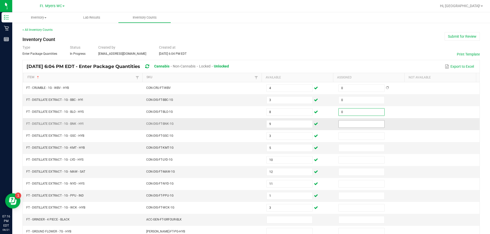
click at [247, 127] on input at bounding box center [362, 124] width 46 height 7
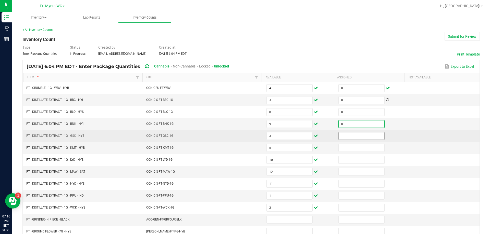
click at [247, 135] on input at bounding box center [362, 136] width 46 height 7
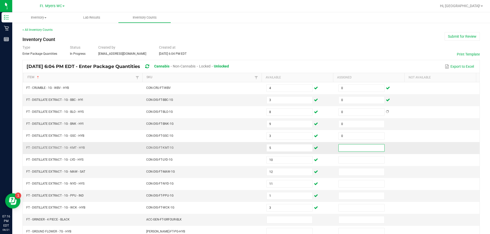
click at [247, 145] on input at bounding box center [362, 148] width 46 height 7
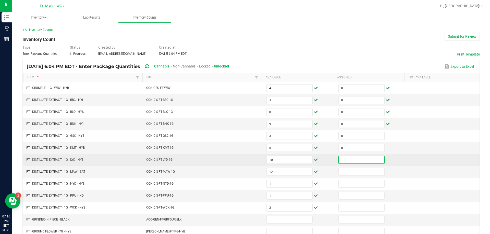
click at [247, 158] on input at bounding box center [362, 160] width 46 height 7
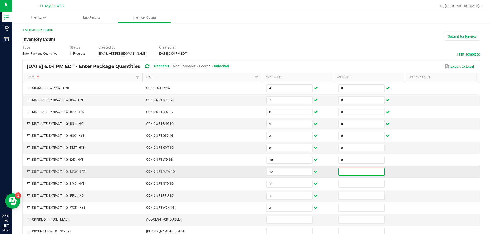
click at [247, 171] on input at bounding box center [362, 172] width 46 height 7
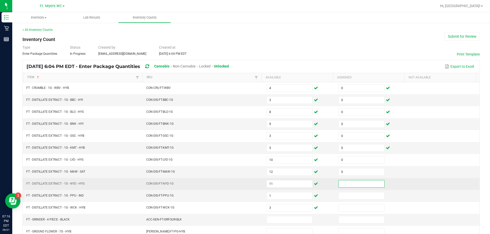
click at [247, 188] on input at bounding box center [362, 184] width 46 height 7
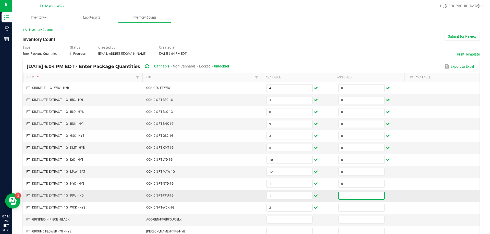
click at [247, 194] on input at bounding box center [362, 196] width 46 height 7
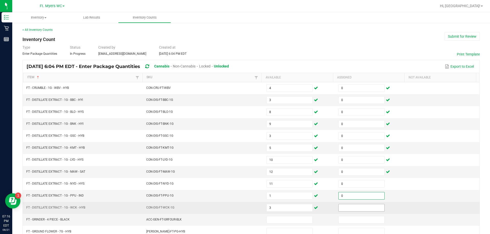
click at [247, 205] on input at bounding box center [362, 208] width 46 height 7
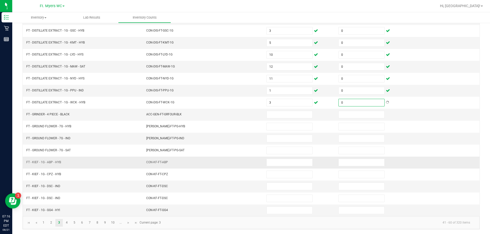
scroll to position [106, 0]
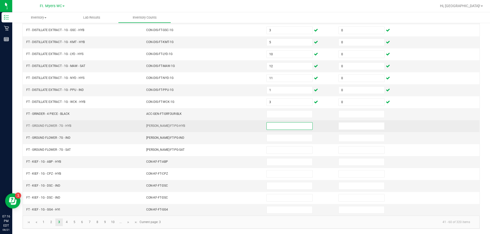
click at [247, 126] on input at bounding box center [290, 126] width 46 height 7
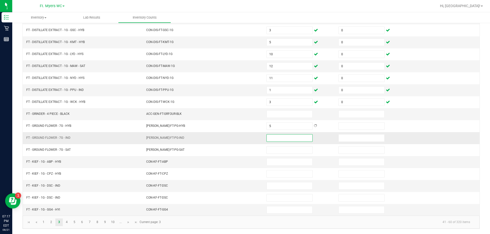
click at [247, 141] on input at bounding box center [290, 138] width 46 height 7
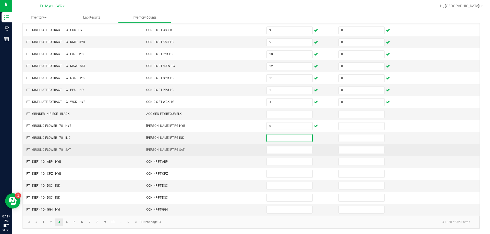
click at [247, 145] on td at bounding box center [299, 150] width 72 height 12
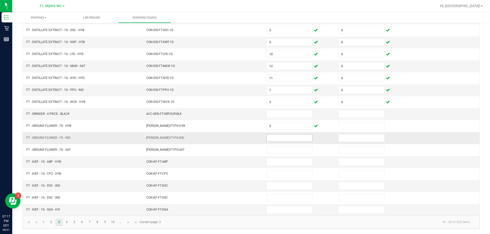
click at [247, 135] on input at bounding box center [290, 138] width 46 height 7
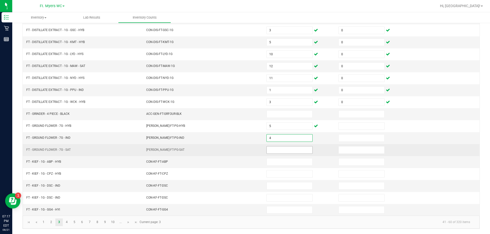
click at [247, 149] on input at bounding box center [290, 150] width 46 height 7
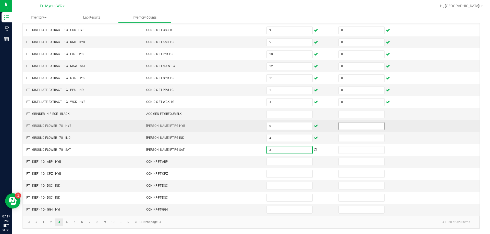
click at [247, 125] on input at bounding box center [362, 126] width 46 height 7
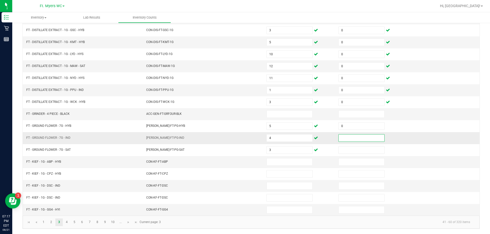
click at [247, 136] on input at bounding box center [362, 138] width 46 height 7
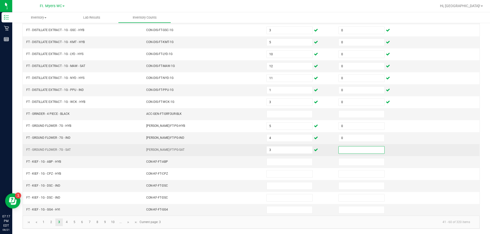
click at [247, 152] on input at bounding box center [362, 150] width 46 height 7
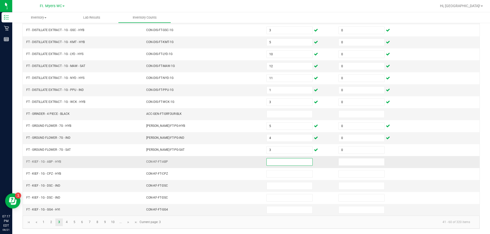
click at [247, 165] on input at bounding box center [290, 162] width 46 height 7
click at [247, 163] on input at bounding box center [290, 162] width 46 height 7
click at [66, 222] on link "4" at bounding box center [66, 223] width 7 height 8
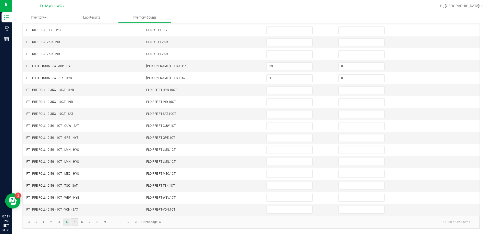
click at [76, 223] on link "5" at bounding box center [74, 223] width 7 height 8
click at [81, 225] on link "6" at bounding box center [81, 223] width 7 height 8
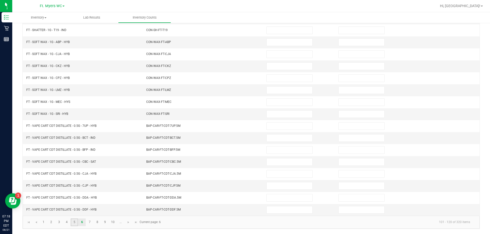
click at [72, 221] on link "5" at bounding box center [74, 223] width 7 height 8
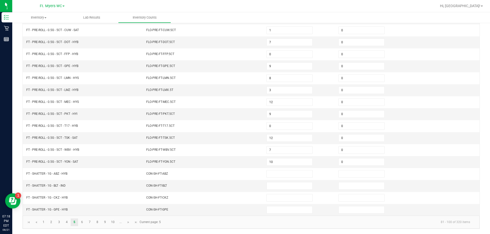
click at [68, 228] on kendo-pager "1 2 3 4 5 6 7 8 9 10 ... 81 - 100 of 320 items Current page: 5" at bounding box center [251, 222] width 457 height 13
click at [72, 224] on link "5" at bounding box center [74, 223] width 7 height 8
click at [68, 224] on link "4" at bounding box center [66, 223] width 7 height 8
click at [242, 66] on td "FLO-BUD-FT-LB-ABP7" at bounding box center [203, 66] width 120 height 12
click at [247, 86] on td at bounding box center [299, 90] width 72 height 12
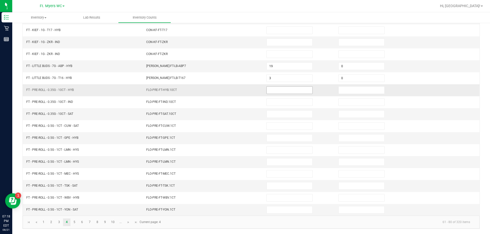
click at [247, 89] on input at bounding box center [290, 90] width 46 height 7
click at [247, 94] on td at bounding box center [299, 90] width 72 height 12
click at [247, 92] on input at bounding box center [290, 90] width 46 height 7
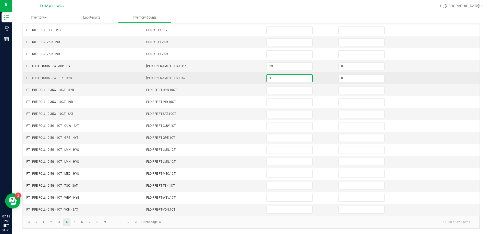
click at [247, 75] on input "3" at bounding box center [290, 78] width 46 height 7
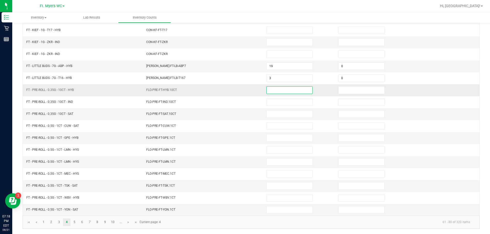
click at [247, 87] on input at bounding box center [290, 90] width 46 height 7
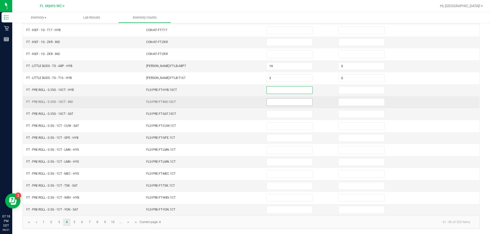
click at [247, 102] on input at bounding box center [290, 102] width 46 height 7
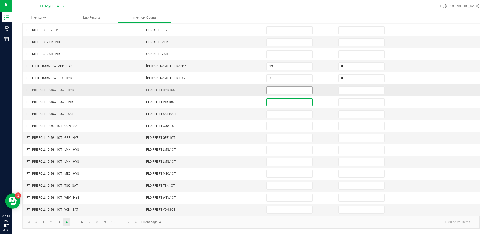
click at [247, 91] on input at bounding box center [290, 90] width 46 height 7
click at [247, 72] on td "19" at bounding box center [299, 66] width 72 height 12
click at [247, 90] on input at bounding box center [290, 90] width 46 height 7
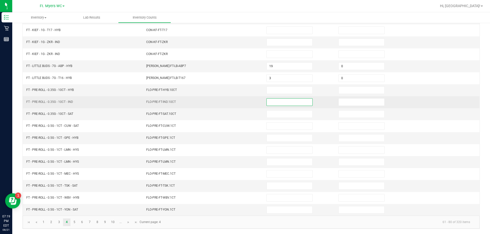
click at [247, 105] on input at bounding box center [290, 102] width 46 height 7
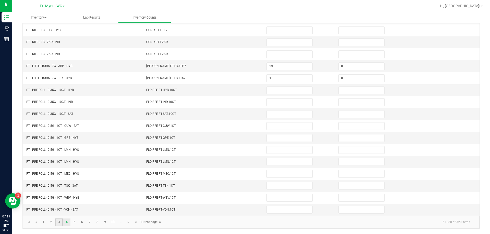
click at [62, 224] on link "3" at bounding box center [58, 223] width 7 height 8
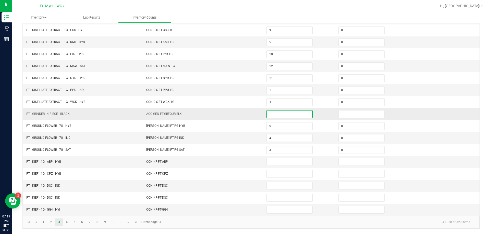
click at [247, 116] on input at bounding box center [290, 114] width 46 height 7
click at [247, 161] on input at bounding box center [290, 162] width 46 height 7
click at [247, 183] on input at bounding box center [290, 186] width 46 height 7
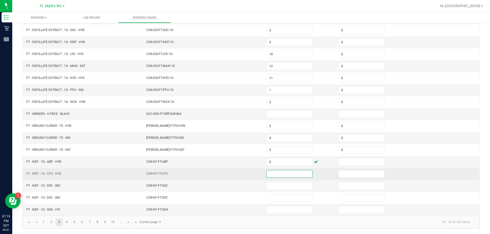
click at [247, 176] on input at bounding box center [290, 174] width 46 height 7
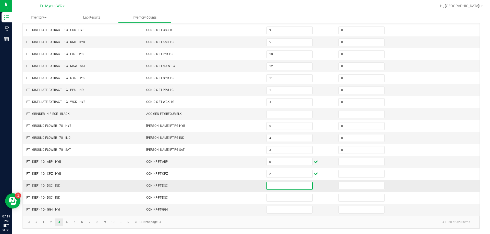
click at [247, 189] on input at bounding box center [290, 186] width 46 height 7
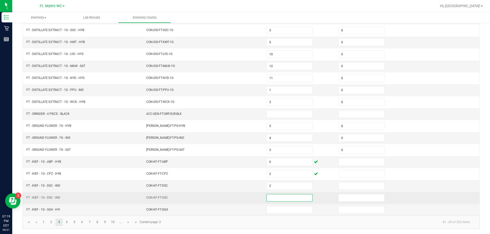
click at [247, 200] on input at bounding box center [290, 198] width 46 height 7
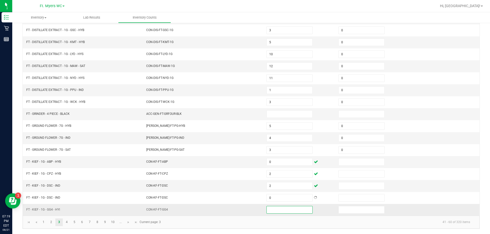
click at [247, 209] on input at bounding box center [290, 210] width 46 height 7
click at [247, 156] on td "0" at bounding box center [371, 150] width 72 height 12
click at [247, 160] on input at bounding box center [362, 162] width 46 height 7
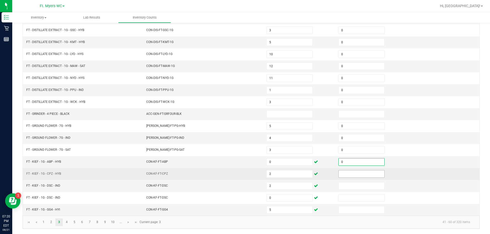
click at [247, 173] on input at bounding box center [362, 174] width 46 height 7
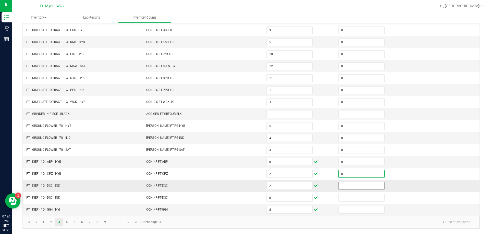
click at [247, 185] on input at bounding box center [362, 186] width 46 height 7
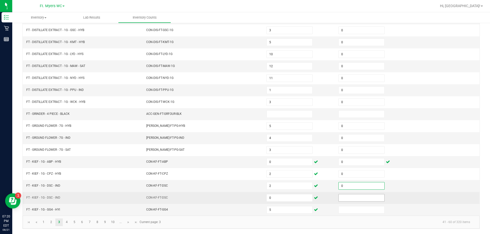
click at [247, 196] on input at bounding box center [362, 198] width 46 height 7
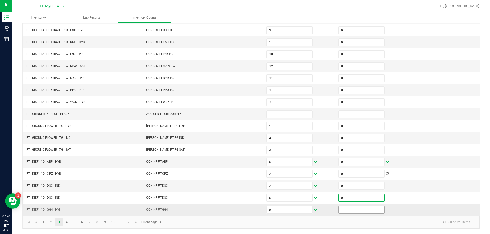
click at [247, 213] on input at bounding box center [362, 210] width 46 height 7
click at [64, 225] on link "4" at bounding box center [66, 223] width 7 height 8
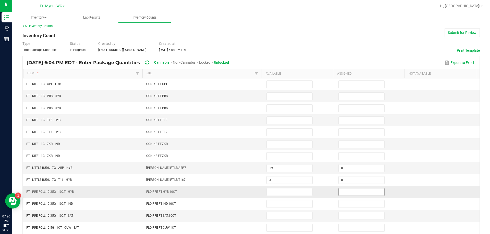
scroll to position [0, 0]
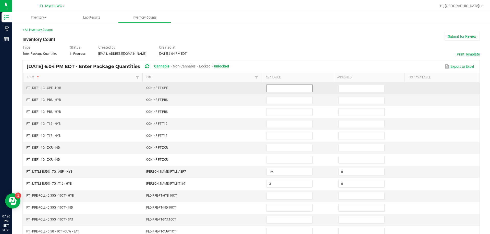
click at [247, 86] on input at bounding box center [290, 88] width 46 height 7
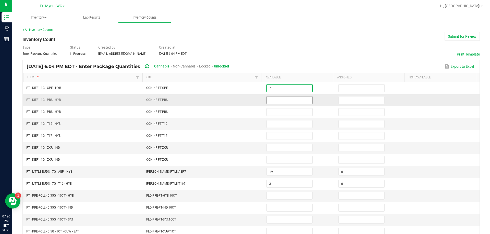
click at [247, 103] on input at bounding box center [290, 100] width 46 height 7
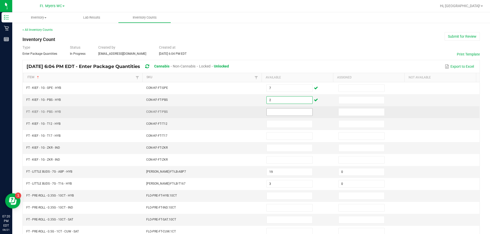
click at [247, 111] on input at bounding box center [290, 112] width 46 height 7
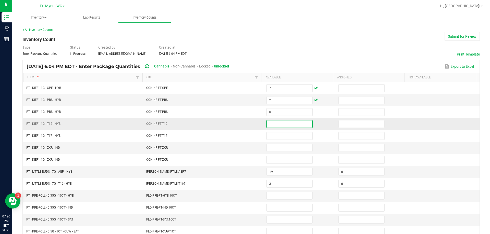
click at [247, 122] on input at bounding box center [290, 124] width 46 height 7
click at [247, 124] on input at bounding box center [290, 124] width 46 height 7
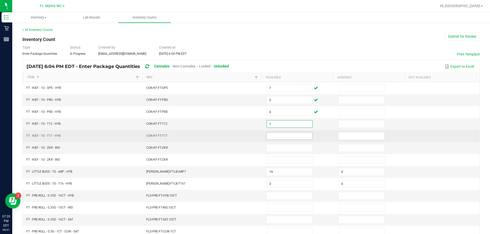
click at [247, 137] on input at bounding box center [290, 136] width 46 height 7
drag, startPoint x: 276, startPoint y: 148, endPoint x: 282, endPoint y: 135, distance: 14.0
click at [247, 148] on input at bounding box center [290, 148] width 46 height 7
click at [247, 135] on input "8" at bounding box center [290, 136] width 46 height 7
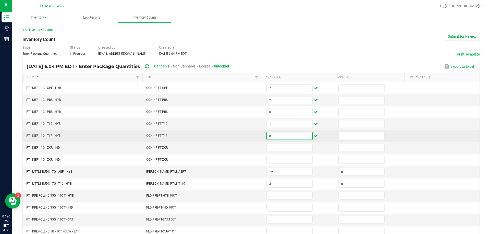
click at [247, 135] on input "8" at bounding box center [290, 136] width 46 height 7
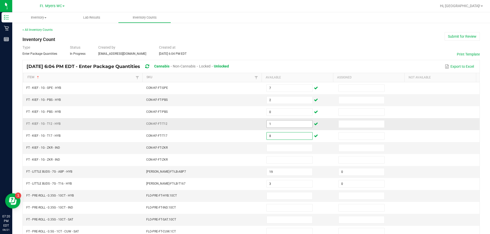
click at [247, 127] on input "1" at bounding box center [290, 124] width 46 height 7
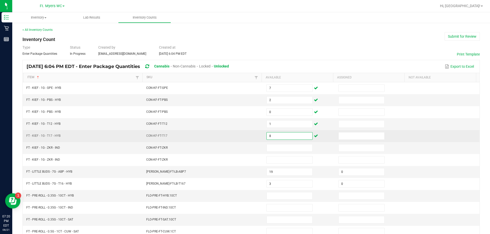
click at [247, 135] on input "8" at bounding box center [290, 136] width 46 height 7
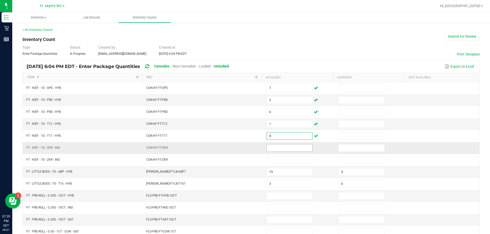
click at [247, 149] on input at bounding box center [290, 148] width 46 height 7
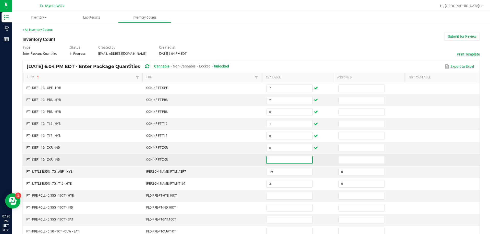
click at [247, 162] on input at bounding box center [290, 160] width 46 height 7
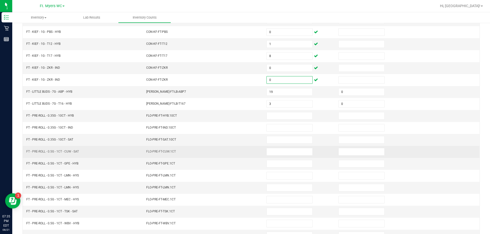
scroll to position [102, 0]
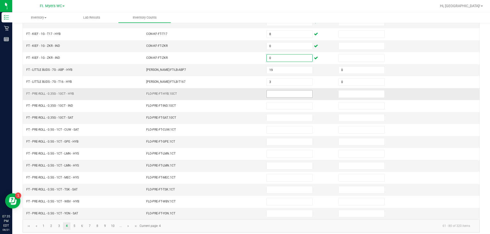
click at [247, 91] on input at bounding box center [290, 94] width 46 height 7
click at [247, 96] on input at bounding box center [290, 94] width 46 height 7
click at [247, 94] on input at bounding box center [290, 94] width 46 height 7
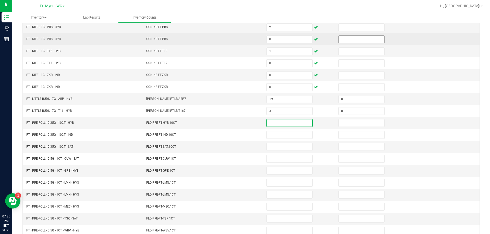
scroll to position [26, 0]
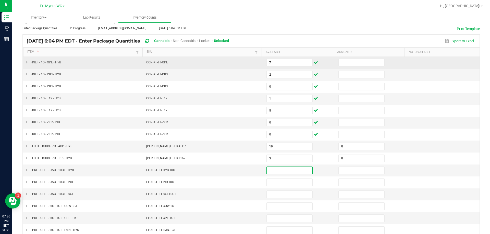
click at [247, 67] on td at bounding box center [371, 63] width 72 height 12
click at [247, 64] on input at bounding box center [362, 62] width 46 height 7
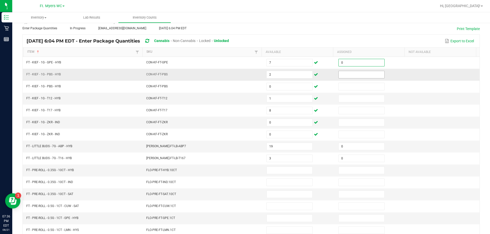
click at [247, 74] on input at bounding box center [362, 74] width 46 height 7
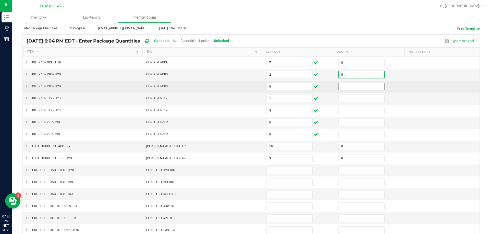
click at [247, 88] on input at bounding box center [362, 86] width 46 height 7
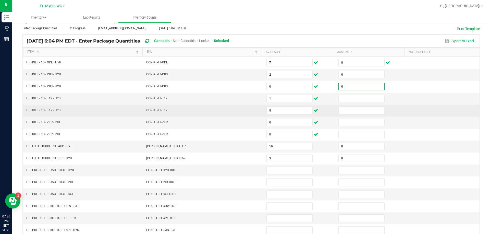
click at [247, 105] on td at bounding box center [371, 111] width 72 height 12
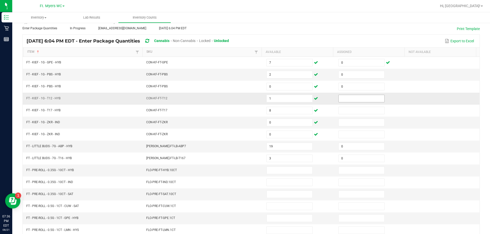
click at [247, 100] on input at bounding box center [362, 98] width 46 height 7
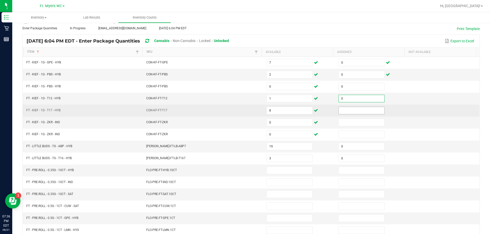
click at [247, 111] on input at bounding box center [362, 110] width 46 height 7
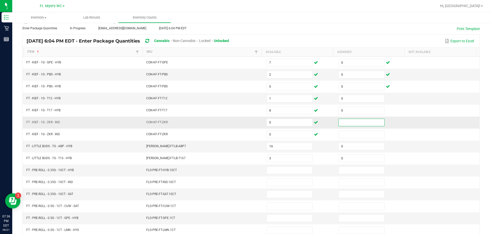
click at [247, 122] on input at bounding box center [362, 122] width 46 height 7
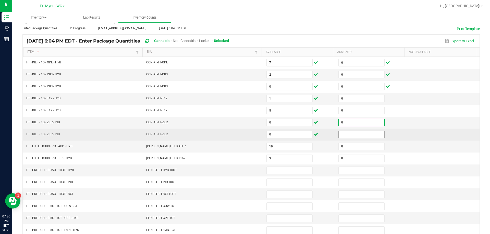
click at [247, 138] on input at bounding box center [362, 134] width 46 height 7
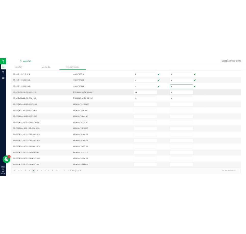
scroll to position [106, 0]
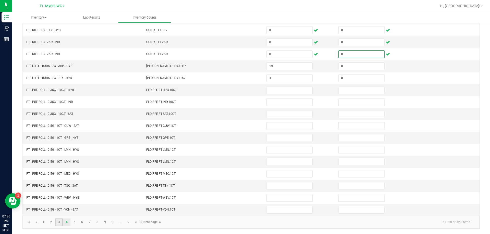
click at [59, 222] on link "3" at bounding box center [58, 223] width 7 height 8
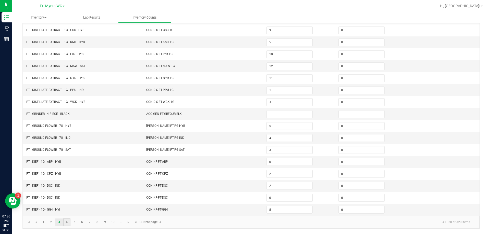
click at [69, 224] on link "4" at bounding box center [66, 223] width 7 height 8
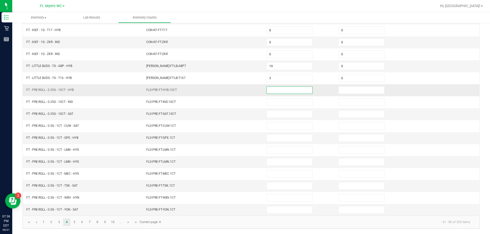
click at [247, 87] on input at bounding box center [290, 90] width 46 height 7
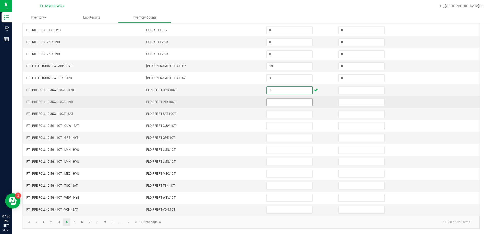
click at [247, 101] on input at bounding box center [290, 102] width 46 height 7
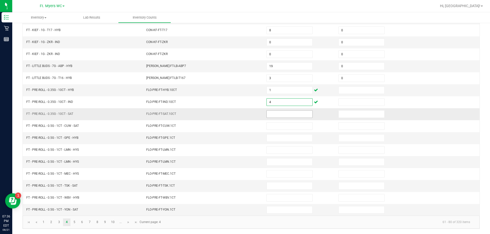
click at [247, 115] on input at bounding box center [290, 114] width 46 height 7
click at [247, 95] on td at bounding box center [371, 90] width 72 height 12
click at [247, 94] on td at bounding box center [371, 90] width 72 height 12
click at [247, 93] on input at bounding box center [362, 90] width 46 height 7
click at [247, 92] on input "1" at bounding box center [362, 90] width 46 height 7
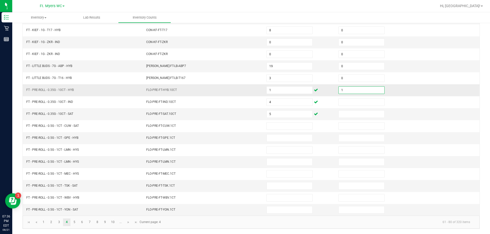
click at [247, 92] on input "1" at bounding box center [362, 90] width 46 height 7
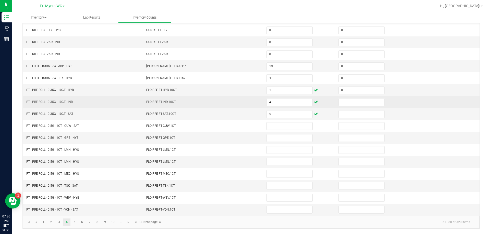
click at [247, 107] on td at bounding box center [371, 102] width 72 height 12
click at [247, 105] on input at bounding box center [362, 102] width 46 height 7
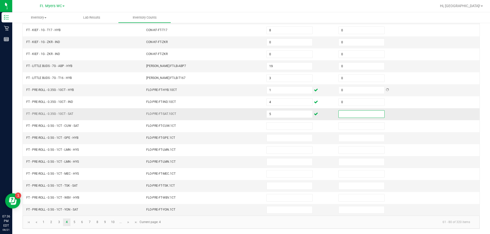
click at [247, 115] on input at bounding box center [362, 114] width 46 height 7
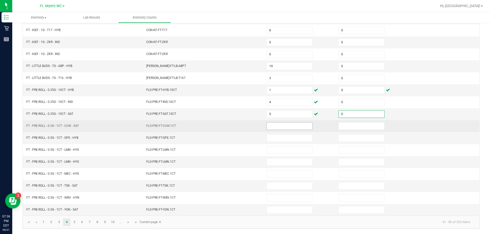
click at [247, 127] on input at bounding box center [290, 126] width 46 height 7
click at [247, 126] on input at bounding box center [290, 126] width 46 height 7
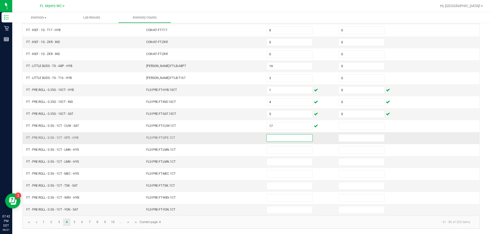
click at [247, 139] on input at bounding box center [290, 138] width 46 height 7
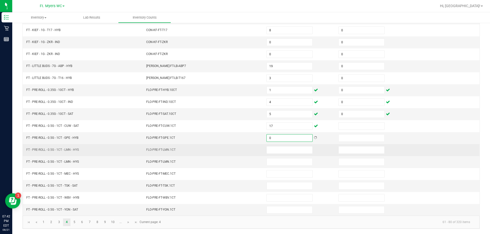
click at [247, 155] on td at bounding box center [299, 150] width 72 height 12
click at [247, 154] on td at bounding box center [299, 150] width 72 height 12
click at [247, 150] on input at bounding box center [290, 150] width 46 height 7
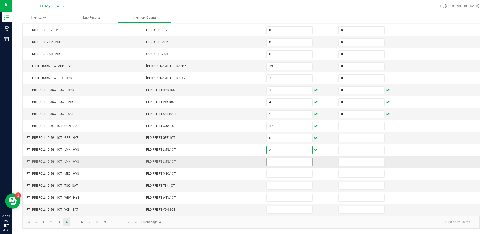
click at [247, 165] on input at bounding box center [290, 162] width 46 height 7
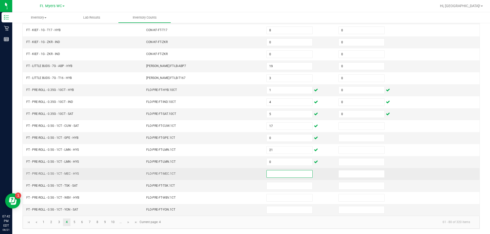
click at [247, 173] on input at bounding box center [290, 174] width 46 height 7
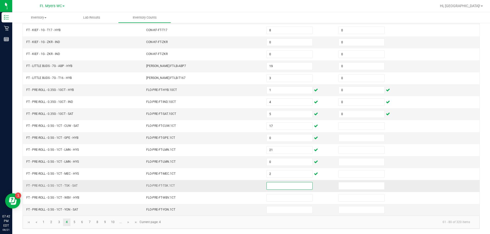
click at [247, 184] on input at bounding box center [290, 186] width 46 height 7
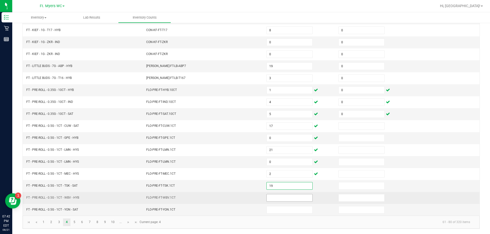
click at [247, 202] on input at bounding box center [290, 198] width 46 height 7
click at [247, 199] on input at bounding box center [290, 198] width 46 height 7
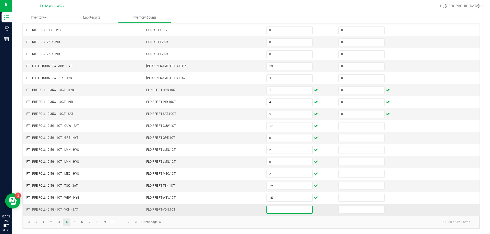
click at [247, 211] on input at bounding box center [290, 210] width 46 height 7
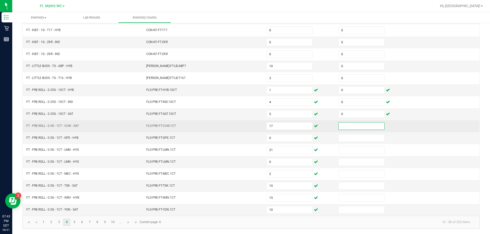
click at [247, 124] on input at bounding box center [362, 126] width 46 height 7
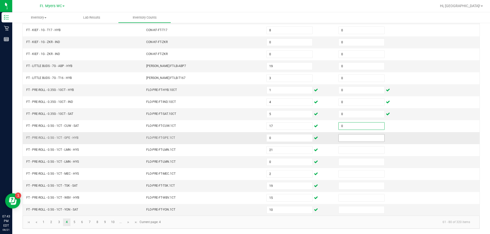
click at [247, 137] on input at bounding box center [362, 138] width 46 height 7
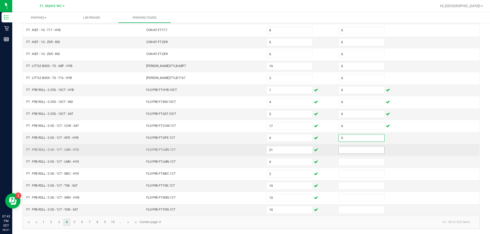
click at [247, 152] on input at bounding box center [362, 150] width 46 height 7
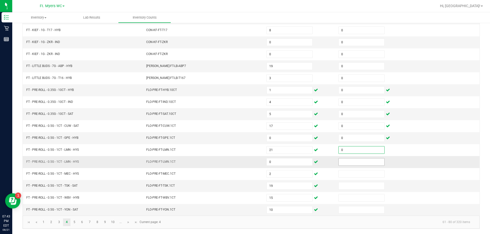
click at [247, 161] on input at bounding box center [362, 162] width 46 height 7
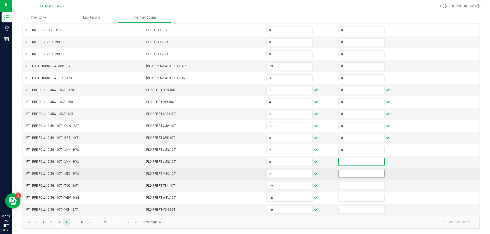
click at [247, 176] on input at bounding box center [362, 174] width 46 height 7
click at [247, 168] on td "0" at bounding box center [371, 174] width 72 height 12
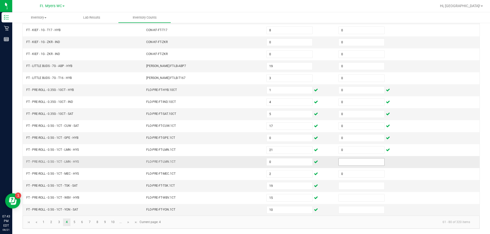
click at [247, 163] on input at bounding box center [362, 162] width 46 height 7
click at [247, 186] on input at bounding box center [362, 186] width 46 height 7
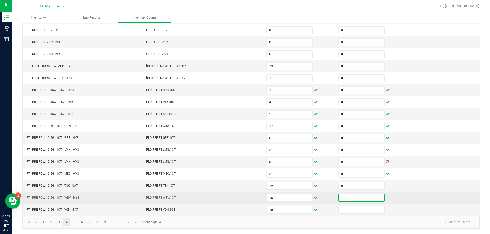
click at [247, 197] on input at bounding box center [362, 198] width 46 height 7
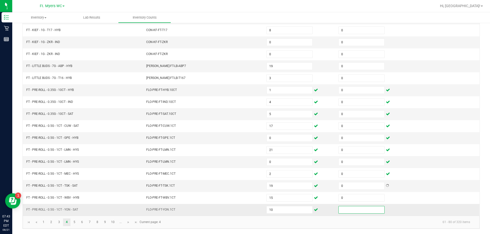
click at [247, 211] on input at bounding box center [362, 210] width 46 height 7
click at [78, 221] on link "6" at bounding box center [81, 223] width 7 height 8
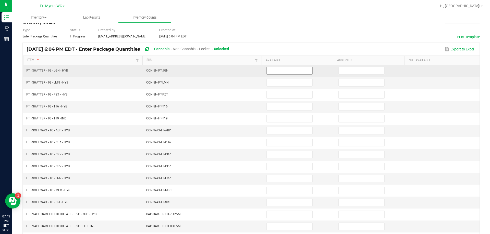
scroll to position [4, 0]
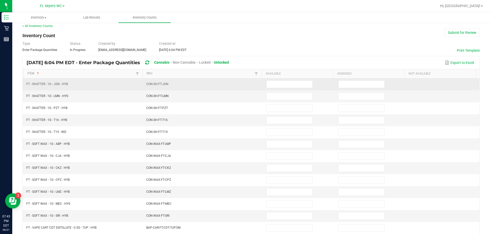
click at [247, 89] on td at bounding box center [299, 85] width 72 height 12
click at [247, 82] on input at bounding box center [290, 84] width 46 height 7
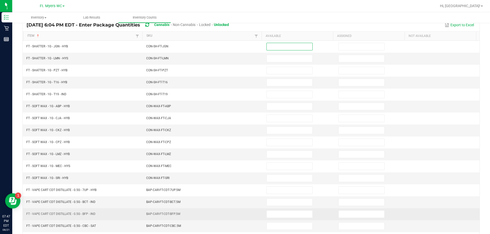
scroll to position [106, 0]
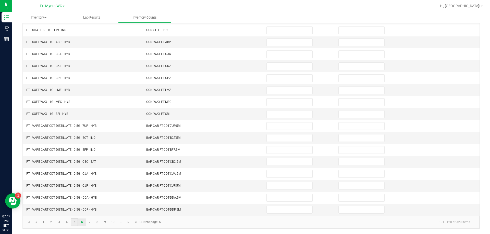
click at [73, 226] on link "5" at bounding box center [74, 223] width 7 height 8
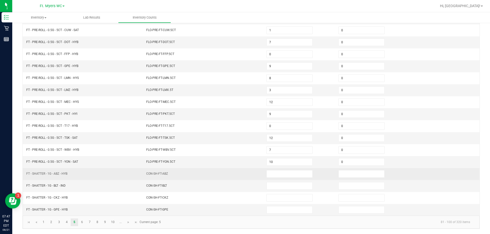
click at [247, 170] on td at bounding box center [299, 174] width 72 height 12
click at [247, 174] on input at bounding box center [290, 174] width 46 height 7
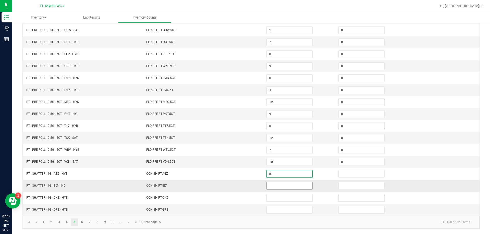
click at [247, 187] on input at bounding box center [290, 186] width 46 height 7
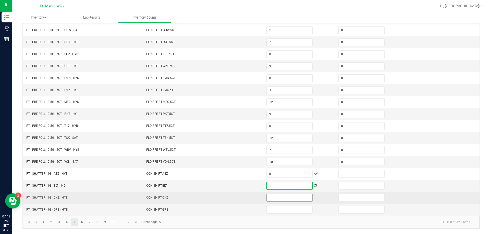
click at [247, 196] on input at bounding box center [290, 198] width 46 height 7
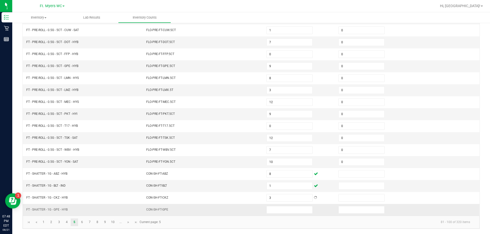
click at [247, 206] on td at bounding box center [299, 210] width 72 height 12
click at [247, 209] on input at bounding box center [290, 210] width 46 height 7
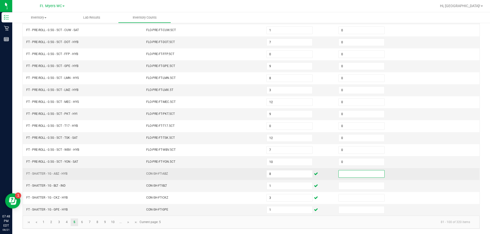
click at [247, 173] on input at bounding box center [362, 174] width 46 height 7
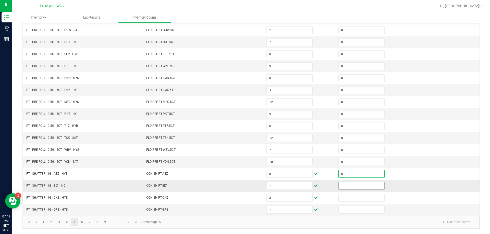
click at [247, 184] on input at bounding box center [362, 186] width 46 height 7
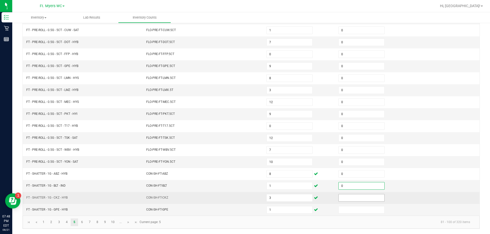
click at [247, 199] on input at bounding box center [362, 198] width 46 height 7
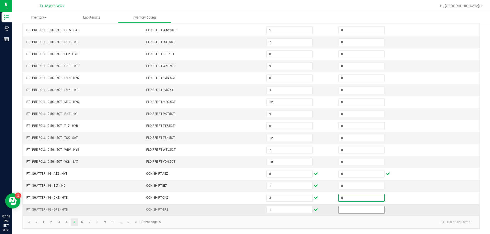
click at [247, 211] on input at bounding box center [362, 210] width 46 height 7
click at [84, 225] on link "6" at bounding box center [81, 223] width 7 height 8
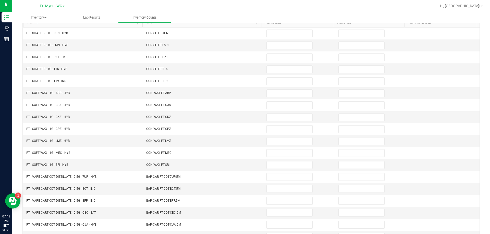
scroll to position [4, 0]
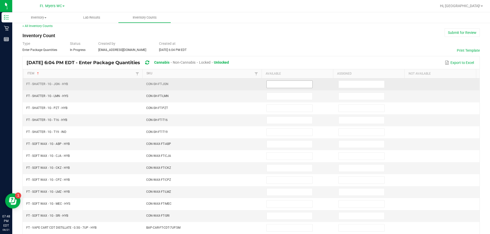
click at [247, 83] on input at bounding box center [290, 84] width 46 height 7
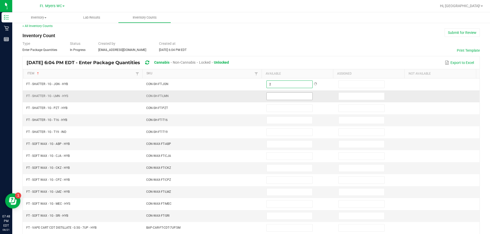
click at [247, 100] on input at bounding box center [290, 96] width 46 height 7
click at [247, 117] on input at bounding box center [290, 120] width 46 height 7
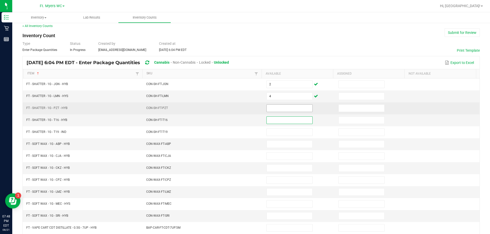
click at [247, 110] on input at bounding box center [290, 108] width 46 height 7
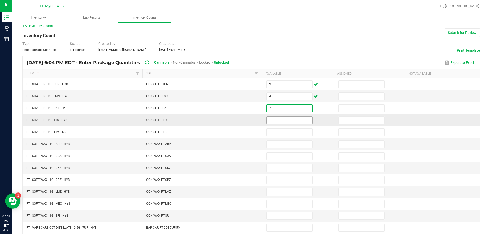
click at [247, 121] on input at bounding box center [290, 120] width 46 height 7
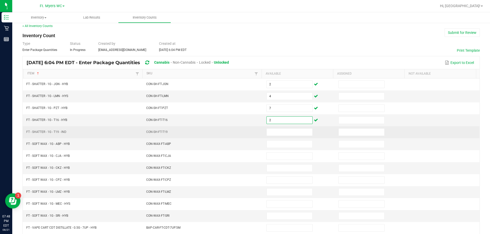
click at [247, 128] on td at bounding box center [299, 133] width 72 height 12
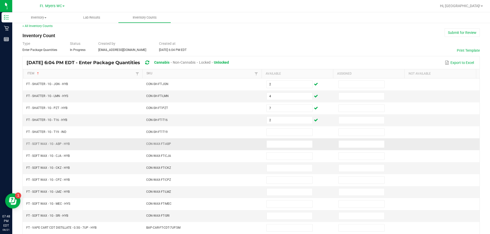
click at [247, 140] on td at bounding box center [299, 145] width 72 height 12
click at [247, 126] on td "2" at bounding box center [299, 121] width 72 height 12
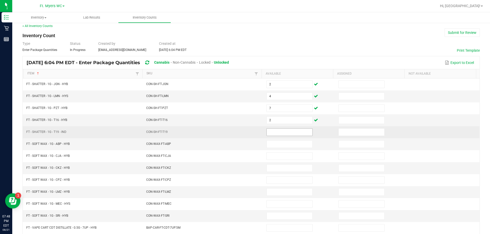
click at [247, 134] on input at bounding box center [290, 132] width 46 height 7
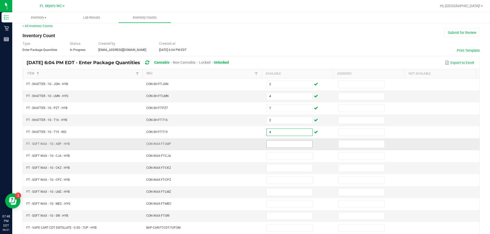
click at [247, 144] on input at bounding box center [290, 144] width 46 height 7
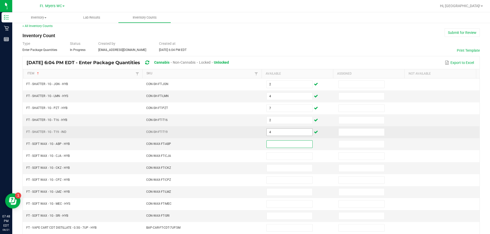
click at [247, 133] on input "4" at bounding box center [290, 132] width 46 height 7
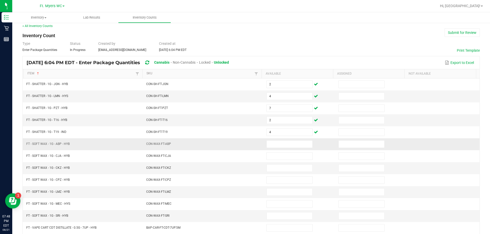
click at [235, 143] on td "CON-WAX-FT-ABP" at bounding box center [203, 145] width 120 height 12
click at [247, 141] on span at bounding box center [289, 145] width 46 height 8
click at [247, 145] on input at bounding box center [290, 144] width 46 height 7
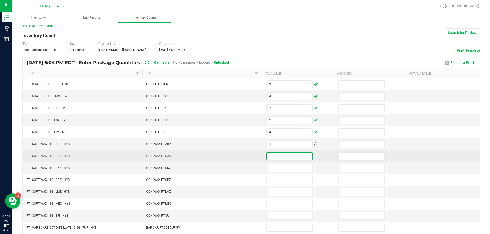
click at [247, 159] on input at bounding box center [290, 156] width 46 height 7
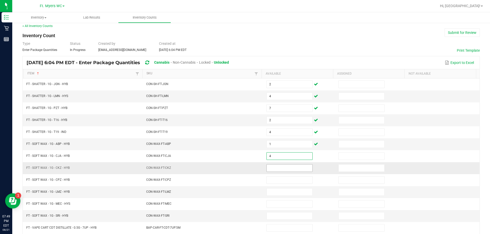
click at [247, 167] on input at bounding box center [290, 168] width 46 height 7
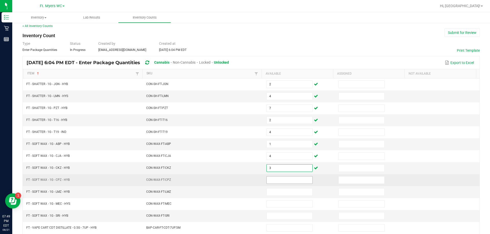
click at [247, 179] on input at bounding box center [290, 180] width 46 height 7
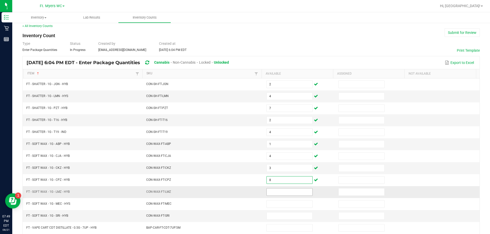
drag, startPoint x: 281, startPoint y: 187, endPoint x: 282, endPoint y: 191, distance: 3.9
click at [247, 191] on td at bounding box center [299, 193] width 72 height 12
click at [247, 192] on input at bounding box center [290, 192] width 46 height 7
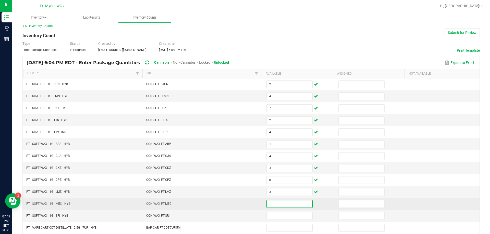
click at [247, 205] on input at bounding box center [290, 204] width 46 height 7
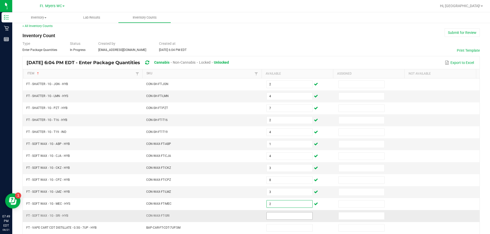
click at [247, 216] on input at bounding box center [290, 216] width 46 height 7
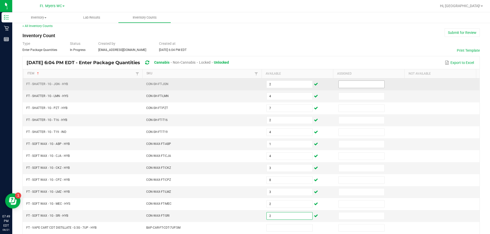
click at [247, 86] on input at bounding box center [362, 84] width 46 height 7
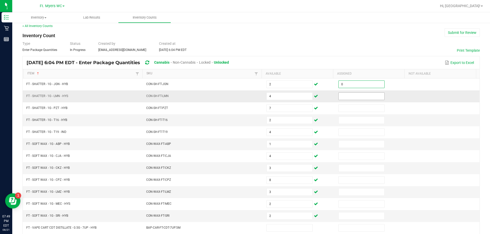
click at [247, 96] on input at bounding box center [362, 96] width 46 height 7
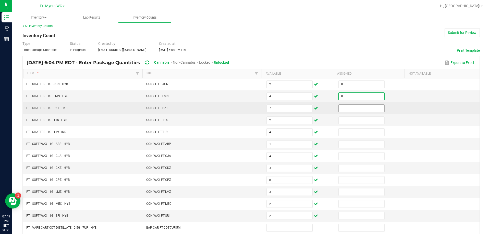
click at [247, 108] on input at bounding box center [362, 108] width 46 height 7
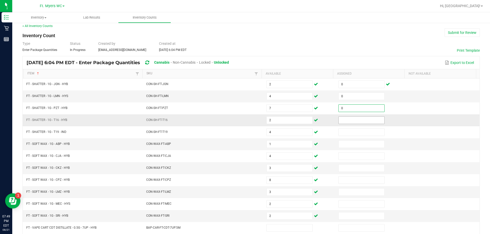
click at [247, 123] on input at bounding box center [362, 120] width 46 height 7
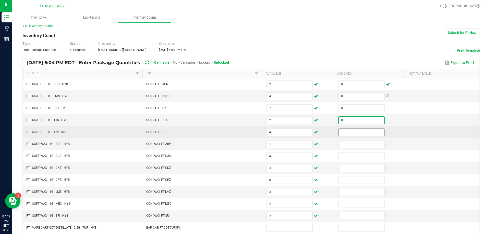
click at [247, 132] on input at bounding box center [362, 132] width 46 height 7
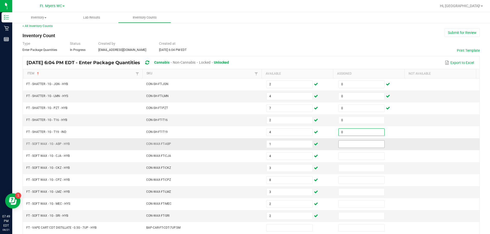
click at [247, 144] on input at bounding box center [362, 144] width 46 height 7
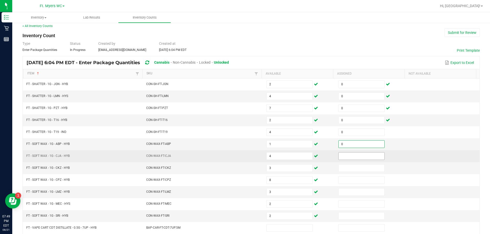
click at [247, 156] on input at bounding box center [362, 156] width 46 height 7
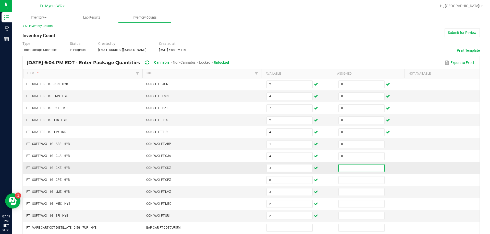
click at [247, 166] on input at bounding box center [362, 168] width 46 height 7
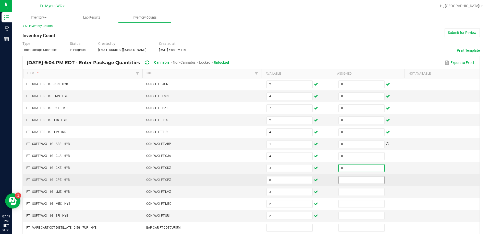
click at [247, 179] on input at bounding box center [362, 180] width 46 height 7
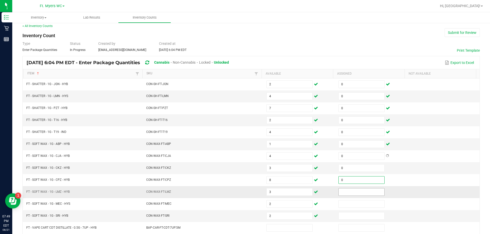
click at [247, 191] on input at bounding box center [362, 192] width 46 height 7
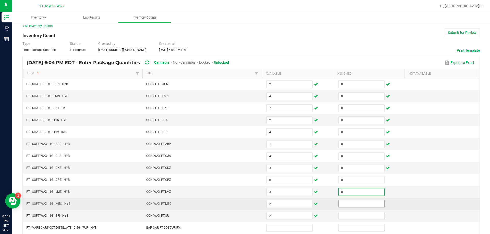
click at [247, 206] on input at bounding box center [362, 204] width 46 height 7
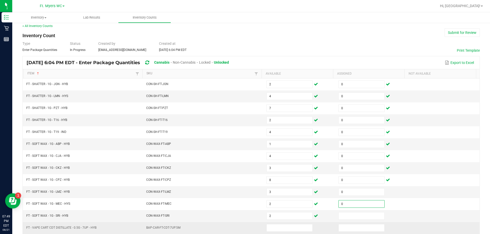
click at [247, 223] on td at bounding box center [371, 228] width 72 height 12
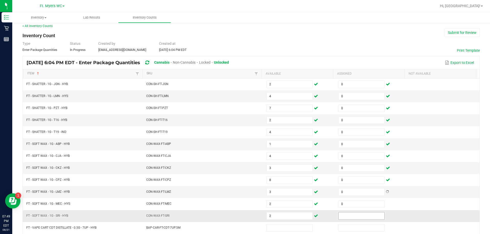
click at [247, 217] on input at bounding box center [362, 216] width 46 height 7
click at [247, 213] on td at bounding box center [443, 217] width 72 height 12
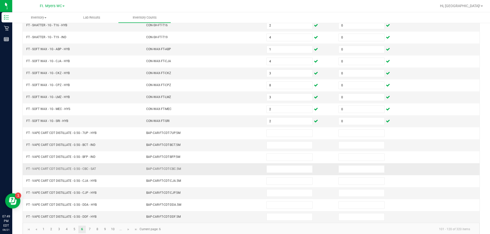
scroll to position [106, 0]
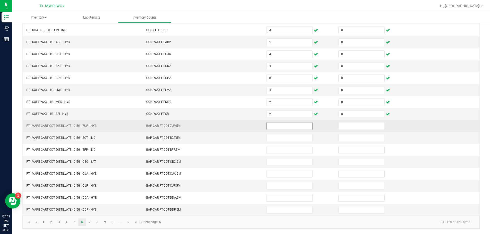
click at [247, 124] on input at bounding box center [290, 126] width 46 height 7
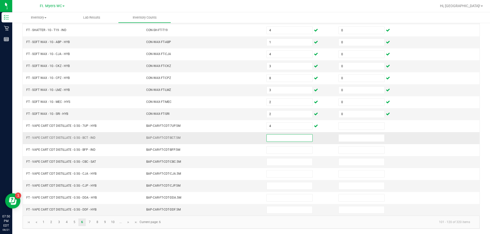
click at [247, 141] on input at bounding box center [290, 138] width 46 height 7
click at [247, 140] on input at bounding box center [290, 138] width 46 height 7
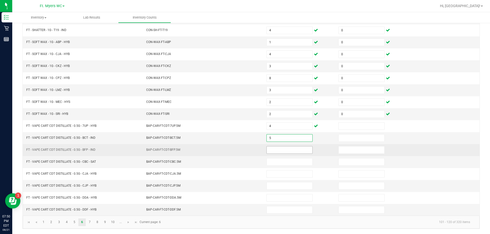
click at [247, 150] on input at bounding box center [290, 150] width 46 height 7
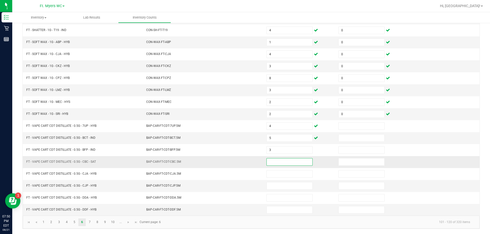
click at [247, 162] on input at bounding box center [290, 162] width 46 height 7
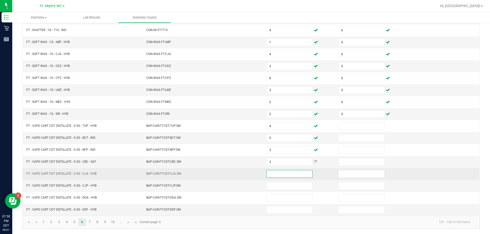
click at [247, 172] on input at bounding box center [290, 174] width 46 height 7
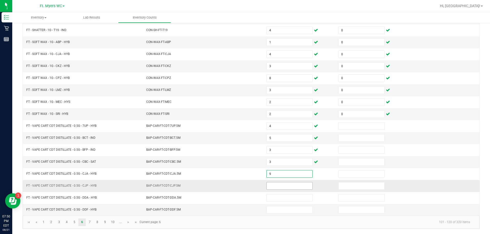
click at [247, 185] on input at bounding box center [290, 186] width 46 height 7
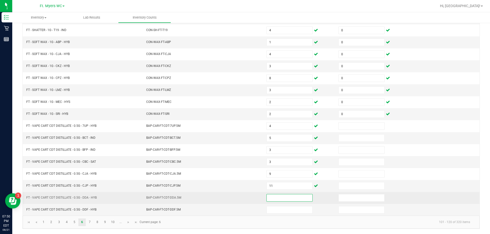
click at [247, 197] on input at bounding box center [290, 198] width 46 height 7
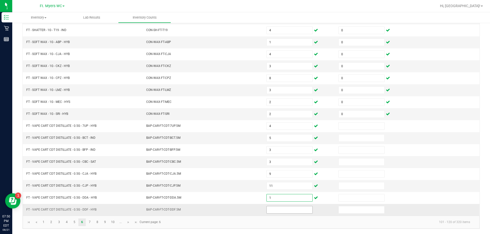
click at [247, 213] on input at bounding box center [290, 210] width 46 height 7
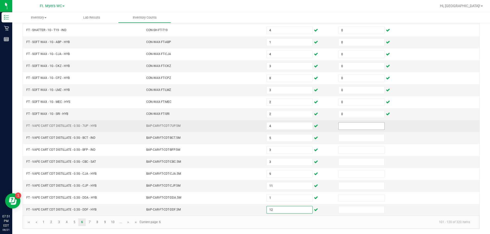
click at [247, 125] on input at bounding box center [362, 126] width 46 height 7
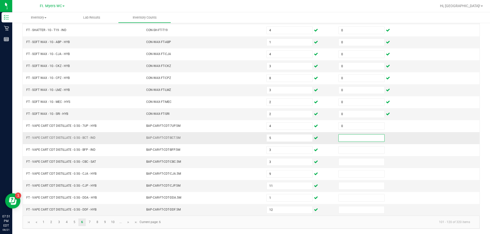
click at [247, 136] on input at bounding box center [362, 138] width 46 height 7
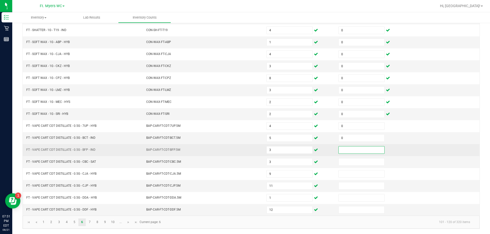
click at [247, 148] on input at bounding box center [362, 150] width 46 height 7
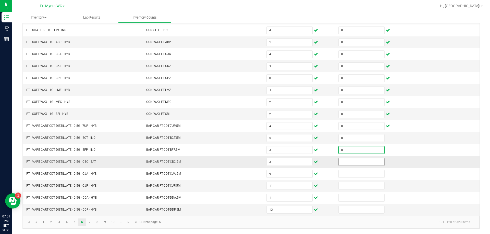
click at [247, 161] on input at bounding box center [362, 162] width 46 height 7
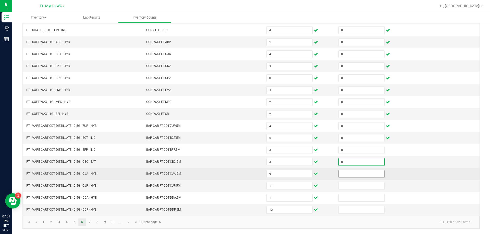
click at [247, 171] on input at bounding box center [362, 174] width 46 height 7
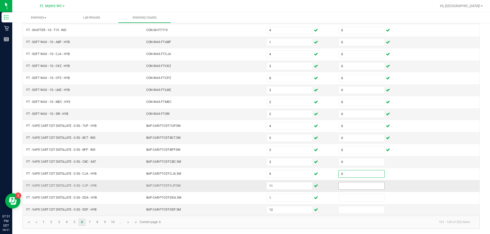
click at [247, 183] on input at bounding box center [362, 186] width 46 height 7
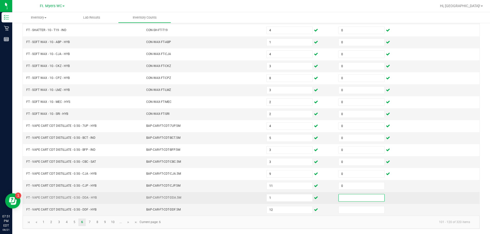
click at [247, 200] on input at bounding box center [362, 198] width 46 height 7
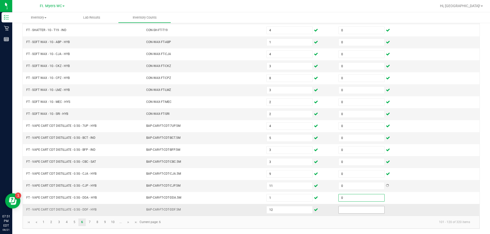
click at [247, 212] on input at bounding box center [362, 210] width 46 height 7
click at [90, 223] on link "7" at bounding box center [89, 223] width 7 height 8
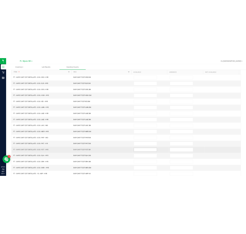
scroll to position [29, 0]
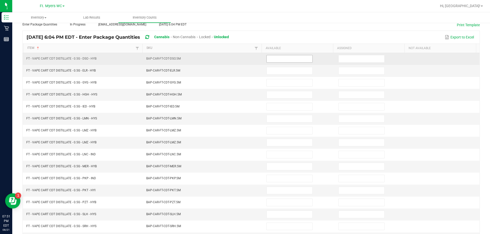
click at [247, 57] on input at bounding box center [290, 58] width 46 height 7
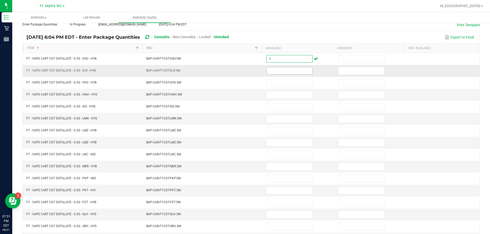
click at [247, 72] on input at bounding box center [290, 70] width 46 height 7
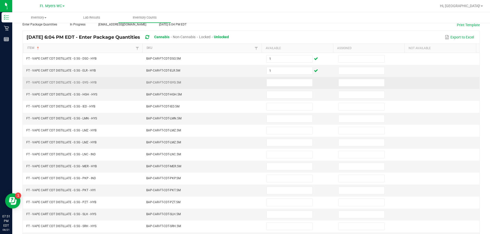
click at [247, 87] on td at bounding box center [299, 83] width 72 height 12
click at [247, 83] on input at bounding box center [290, 82] width 46 height 7
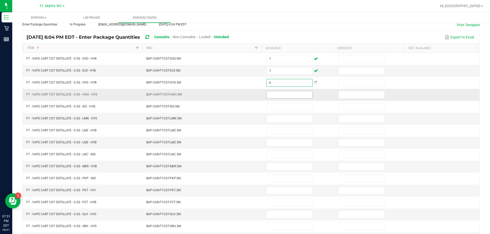
drag, startPoint x: 283, startPoint y: 90, endPoint x: 284, endPoint y: 92, distance: 2.7
click at [247, 90] on td at bounding box center [299, 95] width 72 height 12
click at [247, 94] on input at bounding box center [290, 94] width 46 height 7
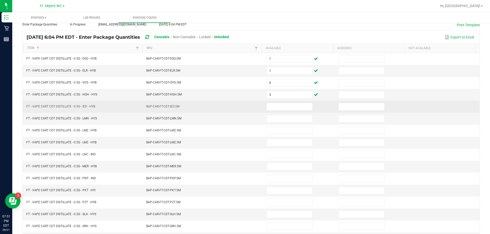
click at [247, 102] on td at bounding box center [299, 107] width 72 height 12
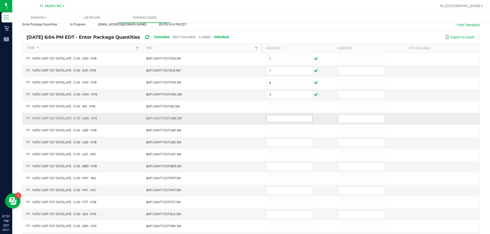
click at [247, 115] on span at bounding box center [289, 119] width 46 height 8
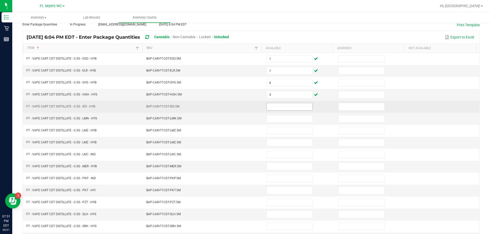
click at [247, 106] on input at bounding box center [290, 106] width 46 height 7
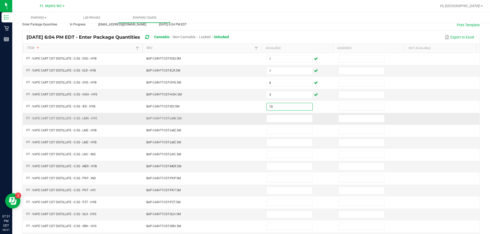
click at [247, 124] on td at bounding box center [299, 119] width 72 height 12
click at [247, 119] on input at bounding box center [290, 118] width 46 height 7
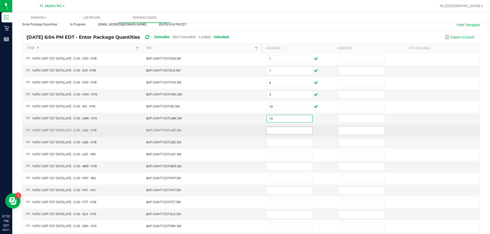
click at [247, 129] on input at bounding box center [290, 130] width 46 height 7
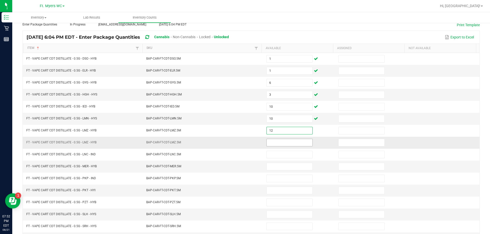
click at [247, 144] on input at bounding box center [290, 142] width 46 height 7
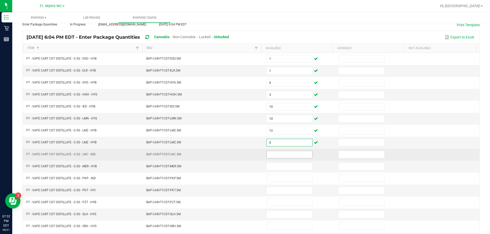
click at [247, 157] on input at bounding box center [290, 154] width 46 height 7
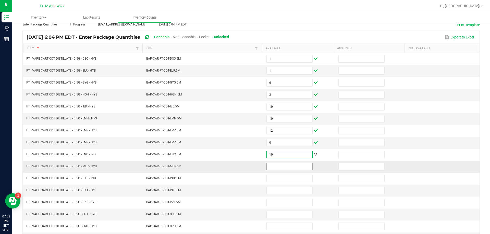
click at [247, 167] on input at bounding box center [290, 166] width 46 height 7
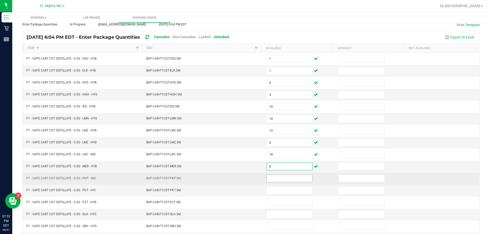
click at [247, 179] on input at bounding box center [290, 178] width 46 height 7
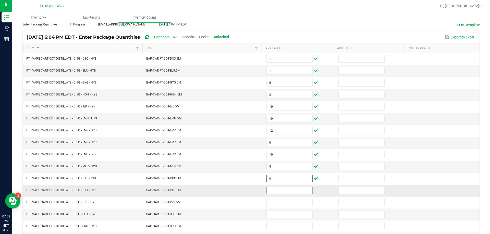
click at [247, 188] on input at bounding box center [290, 190] width 46 height 7
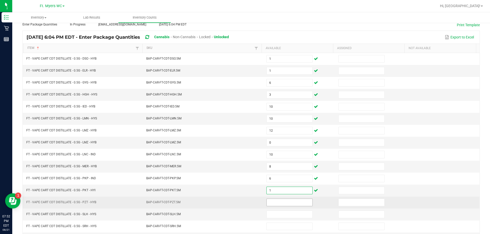
click at [247, 204] on input at bounding box center [290, 202] width 46 height 7
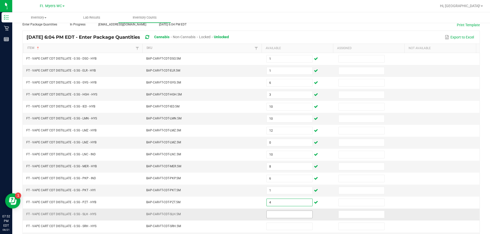
click at [247, 217] on input at bounding box center [290, 214] width 46 height 7
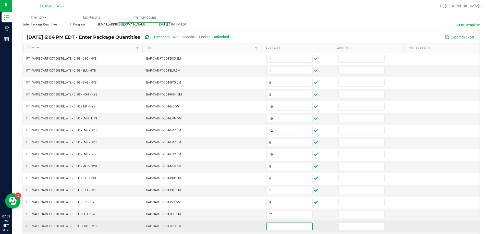
click at [247, 225] on input at bounding box center [290, 226] width 46 height 7
click at [247, 227] on input at bounding box center [290, 226] width 46 height 7
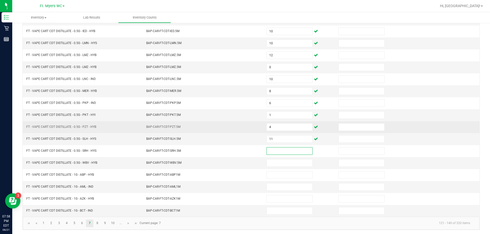
scroll to position [106, 0]
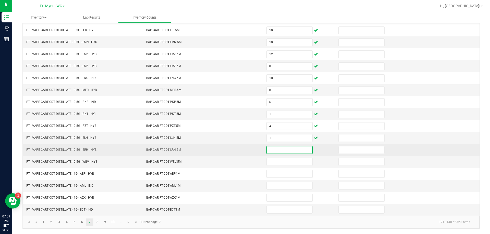
click at [247, 148] on input at bounding box center [290, 150] width 46 height 7
click at [247, 149] on input at bounding box center [290, 150] width 46 height 7
click at [247, 151] on input at bounding box center [290, 150] width 46 height 7
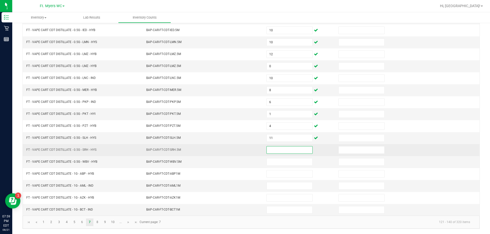
click at [247, 151] on input at bounding box center [290, 150] width 46 height 7
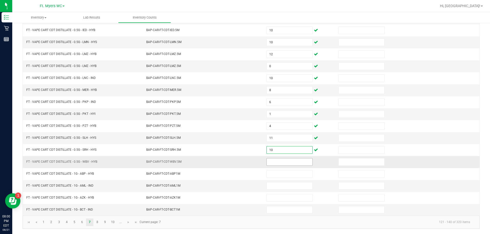
click at [247, 162] on input at bounding box center [290, 162] width 46 height 7
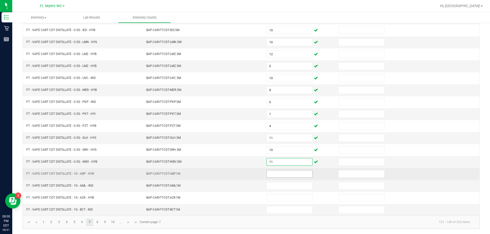
click at [247, 172] on input at bounding box center [290, 174] width 46 height 7
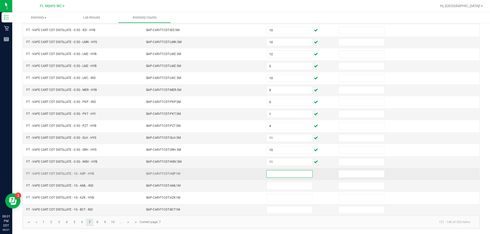
click at [247, 177] on input at bounding box center [290, 174] width 46 height 7
click at [247, 172] on td at bounding box center [299, 174] width 72 height 12
click at [247, 177] on input at bounding box center [290, 174] width 46 height 7
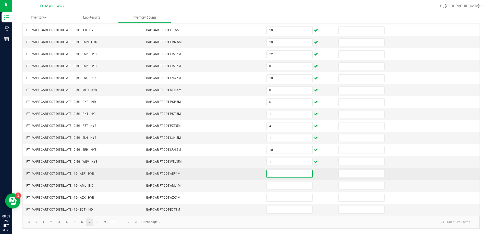
click at [247, 175] on input at bounding box center [290, 174] width 46 height 7
click at [247, 174] on input "8" at bounding box center [290, 174] width 46 height 7
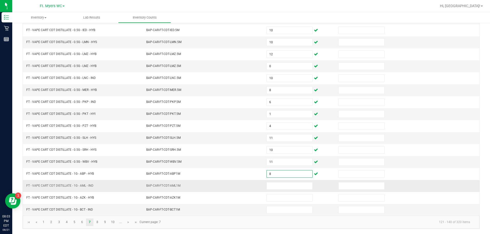
click at [247, 190] on td at bounding box center [299, 186] width 72 height 12
click at [247, 188] on input at bounding box center [290, 186] width 46 height 7
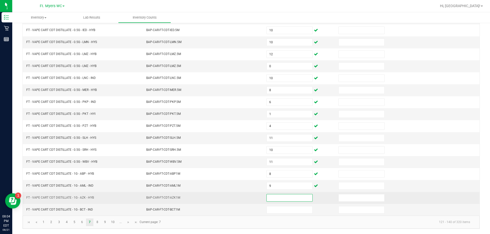
click at [247, 195] on input at bounding box center [290, 198] width 46 height 7
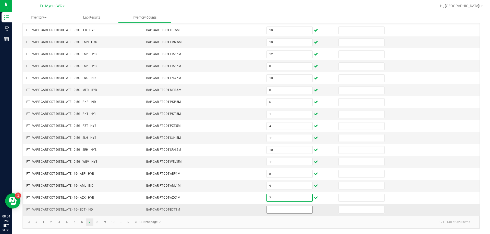
click at [247, 209] on input at bounding box center [290, 210] width 46 height 7
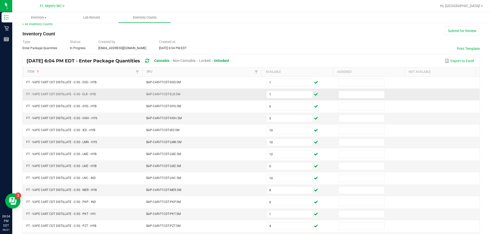
scroll to position [4, 0]
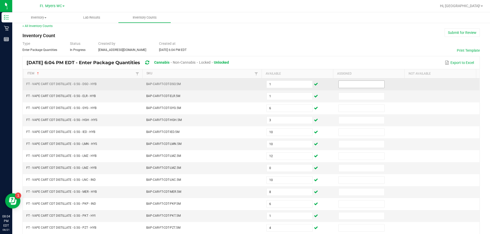
click at [247, 84] on input at bounding box center [362, 84] width 46 height 7
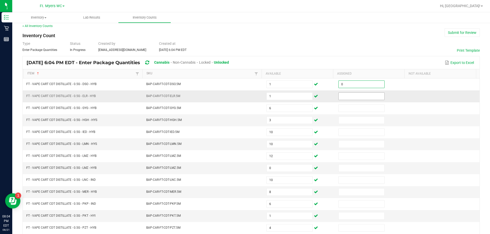
click at [247, 93] on input at bounding box center [362, 96] width 46 height 7
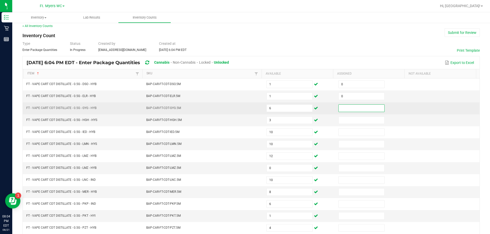
click at [247, 108] on input at bounding box center [362, 108] width 46 height 7
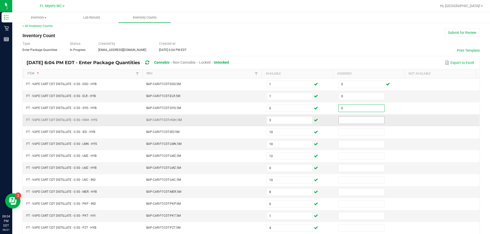
click at [247, 118] on input at bounding box center [362, 120] width 46 height 7
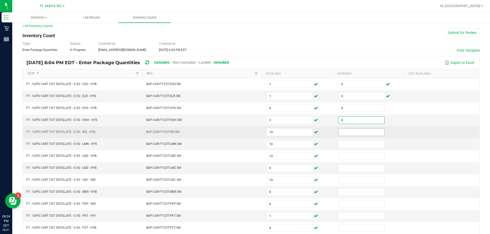
click at [247, 133] on input at bounding box center [362, 132] width 46 height 7
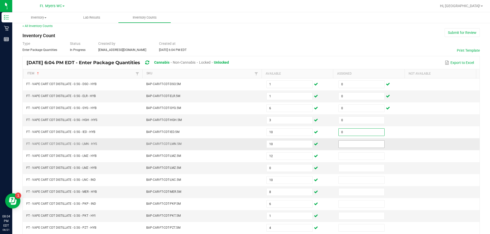
click at [247, 147] on input at bounding box center [362, 144] width 46 height 7
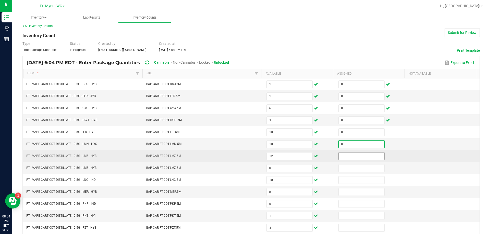
click at [247, 156] on input at bounding box center [362, 156] width 46 height 7
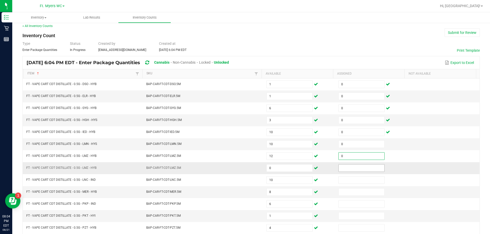
click at [247, 169] on input at bounding box center [362, 168] width 46 height 7
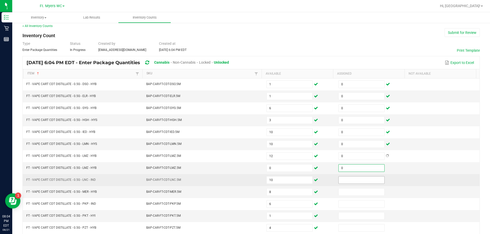
click at [247, 179] on input at bounding box center [362, 180] width 46 height 7
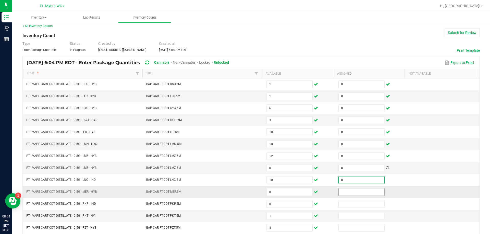
click at [247, 192] on input at bounding box center [362, 192] width 46 height 7
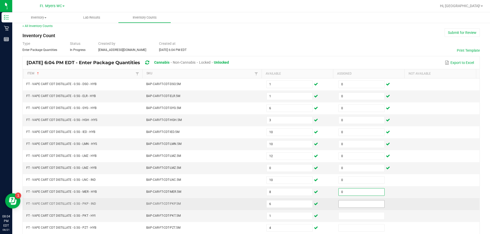
click at [247, 204] on input at bounding box center [362, 204] width 46 height 7
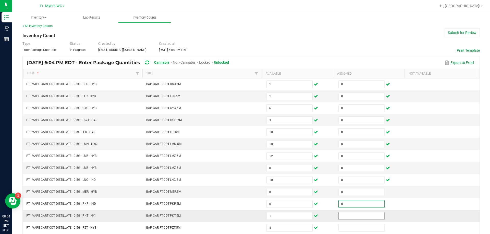
click at [247, 217] on input at bounding box center [362, 216] width 46 height 7
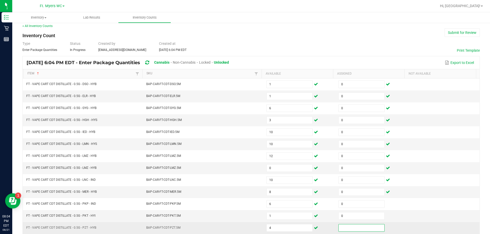
click at [247, 230] on input at bounding box center [362, 228] width 46 height 7
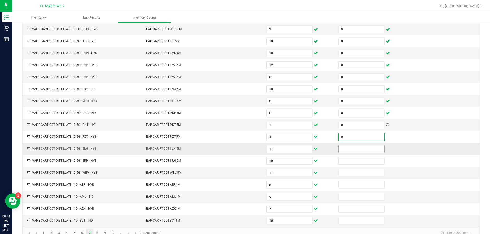
scroll to position [106, 0]
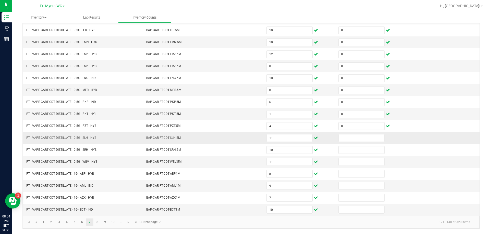
click at [247, 143] on td at bounding box center [371, 138] width 72 height 12
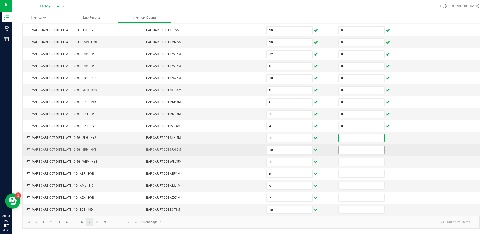
drag, startPoint x: 355, startPoint y: 138, endPoint x: 351, endPoint y: 147, distance: 9.7
click at [247, 139] on input at bounding box center [362, 138] width 46 height 7
click at [247, 153] on input at bounding box center [362, 150] width 46 height 7
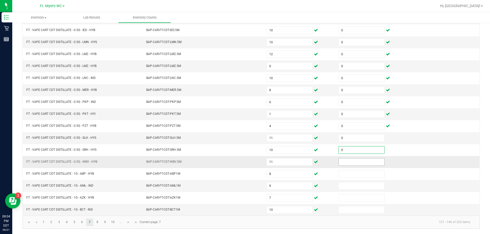
click at [247, 165] on input at bounding box center [362, 162] width 46 height 7
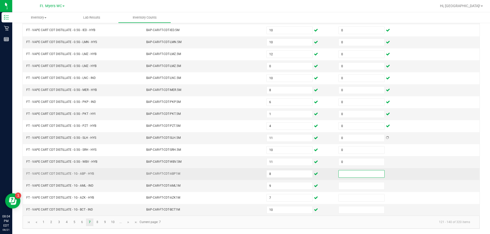
click at [247, 176] on input at bounding box center [362, 174] width 46 height 7
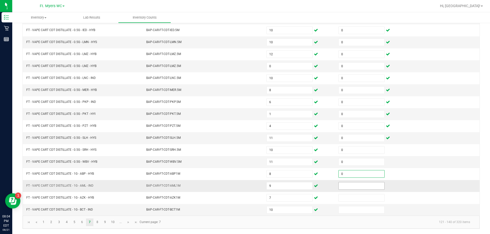
click at [247, 187] on input at bounding box center [362, 186] width 46 height 7
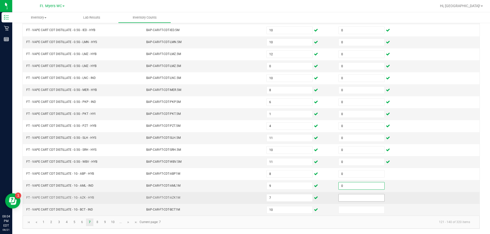
click at [247, 200] on input at bounding box center [362, 198] width 46 height 7
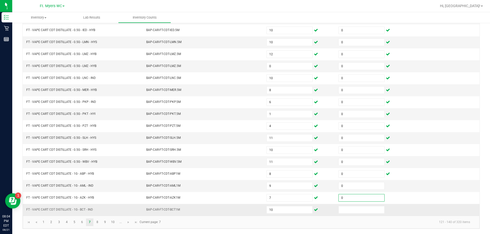
click at [247, 216] on td at bounding box center [371, 210] width 72 height 12
click at [247, 209] on input at bounding box center [362, 210] width 46 height 7
click at [95, 225] on link "8" at bounding box center [97, 223] width 7 height 8
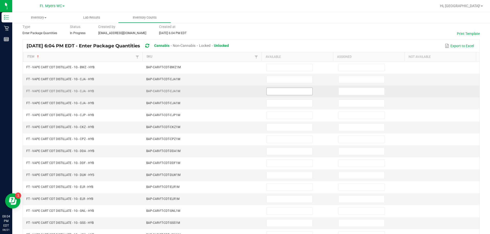
scroll to position [4, 0]
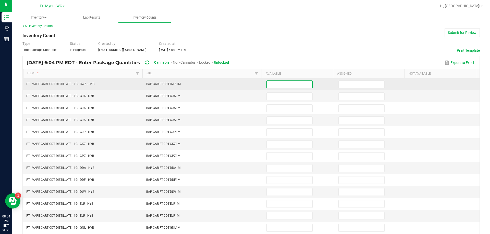
click at [247, 84] on input at bounding box center [290, 84] width 46 height 7
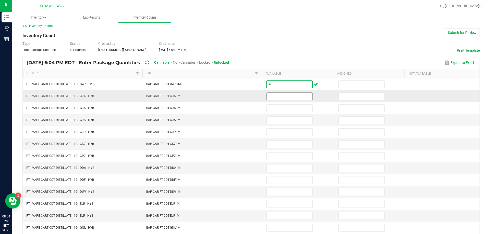
click at [247, 98] on input at bounding box center [290, 96] width 46 height 7
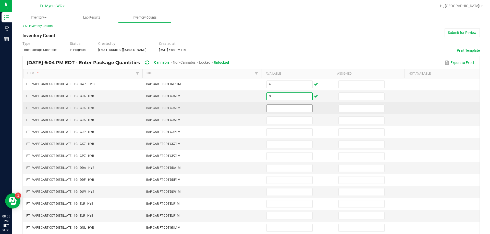
click at [247, 108] on input at bounding box center [290, 108] width 46 height 7
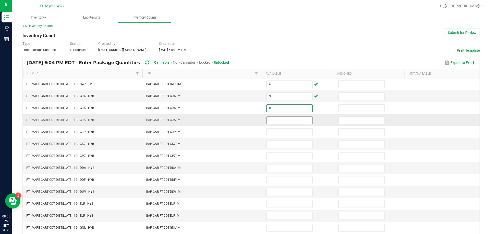
click at [247, 122] on input at bounding box center [290, 120] width 46 height 7
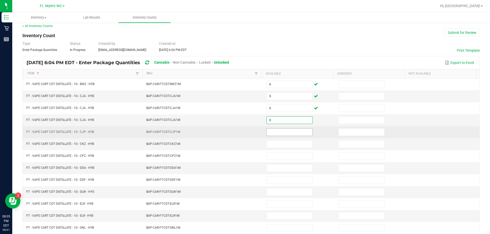
click at [247, 130] on input at bounding box center [290, 132] width 46 height 7
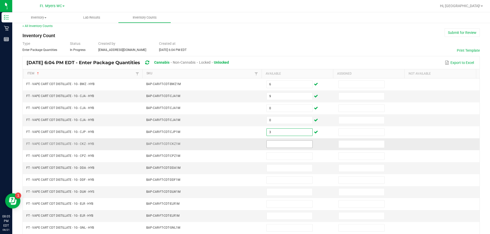
click at [247, 145] on input at bounding box center [290, 144] width 46 height 7
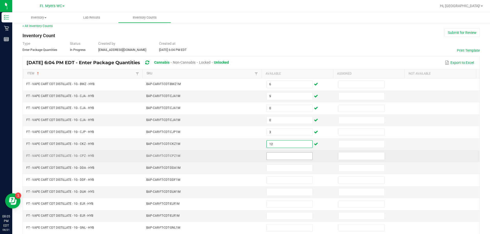
click at [247, 156] on input at bounding box center [290, 156] width 46 height 7
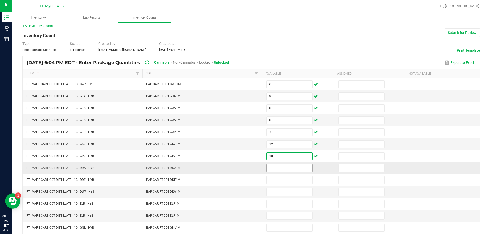
click at [247, 168] on input at bounding box center [290, 168] width 46 height 7
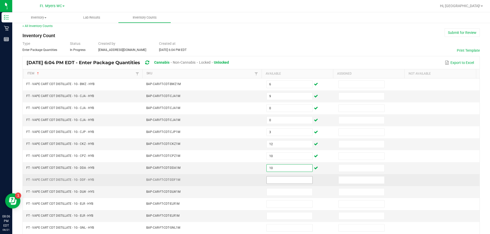
click at [247, 178] on input at bounding box center [290, 180] width 46 height 7
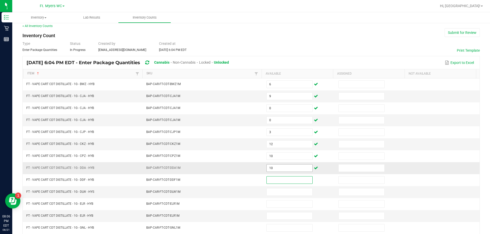
click at [247, 166] on input "10" at bounding box center [290, 168] width 46 height 7
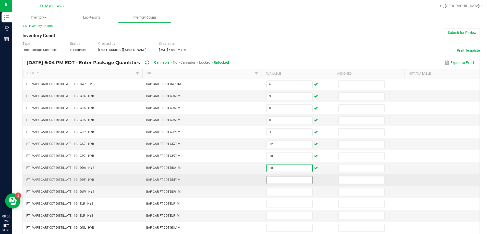
click at [247, 177] on input at bounding box center [290, 180] width 46 height 7
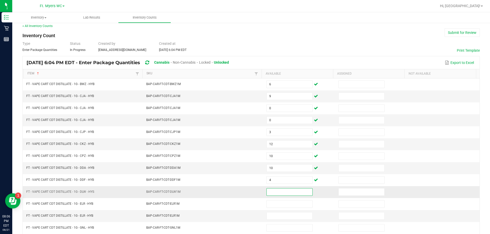
click at [247, 189] on input at bounding box center [290, 192] width 46 height 7
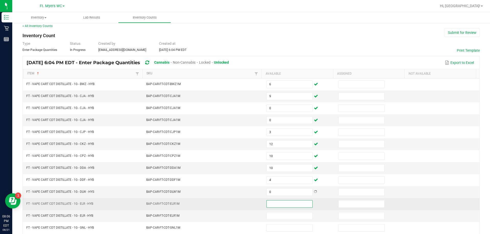
click at [247, 202] on input at bounding box center [290, 204] width 46 height 7
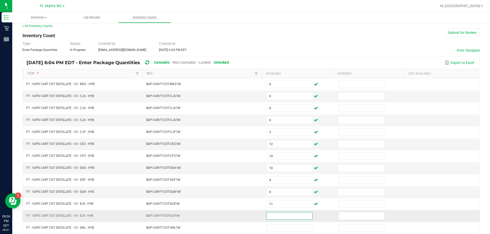
click at [247, 215] on input at bounding box center [290, 216] width 46 height 7
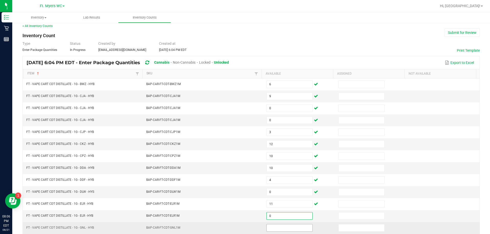
click at [247, 227] on input at bounding box center [290, 228] width 46 height 7
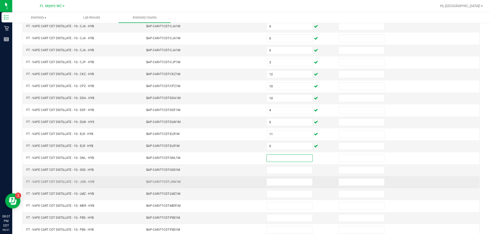
scroll to position [80, 0]
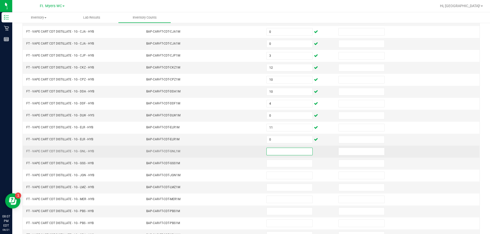
click at [247, 152] on input at bounding box center [290, 151] width 46 height 7
click at [247, 156] on td at bounding box center [299, 152] width 72 height 12
click at [247, 153] on input at bounding box center [290, 151] width 46 height 7
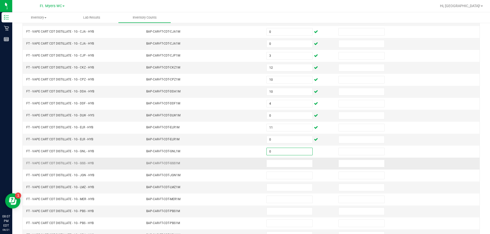
click at [247, 169] on td at bounding box center [299, 164] width 72 height 12
click at [247, 164] on input at bounding box center [290, 163] width 46 height 7
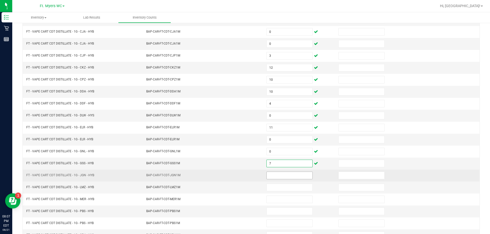
click at [247, 172] on input at bounding box center [290, 175] width 46 height 7
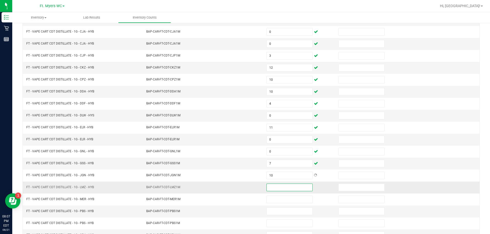
click at [247, 191] on input at bounding box center [290, 187] width 46 height 7
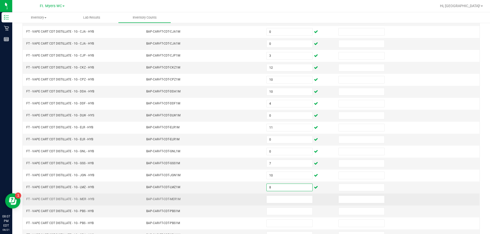
click at [247, 194] on td at bounding box center [299, 200] width 72 height 12
click at [247, 200] on input at bounding box center [290, 199] width 46 height 7
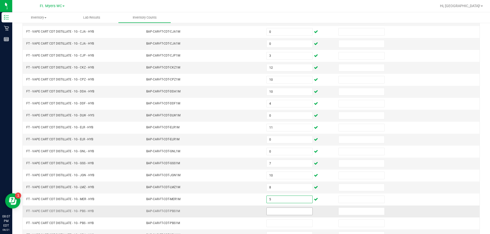
click at [247, 211] on input at bounding box center [290, 211] width 46 height 7
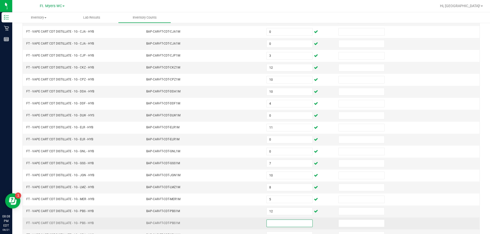
click at [247, 221] on input at bounding box center [290, 223] width 46 height 7
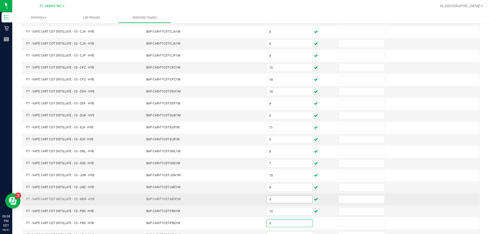
scroll to position [106, 0]
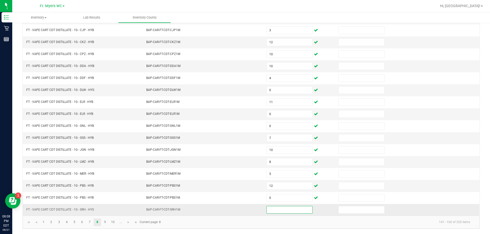
click at [247, 209] on input at bounding box center [290, 210] width 46 height 7
click at [247, 211] on input at bounding box center [290, 210] width 46 height 7
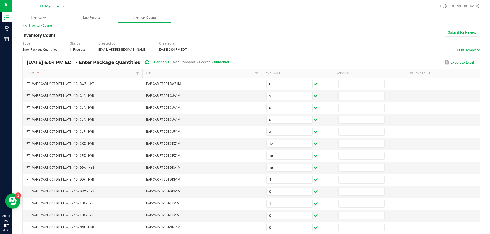
scroll to position [4, 0]
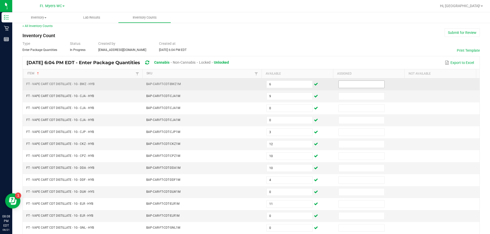
click at [247, 86] on input at bounding box center [362, 84] width 46 height 7
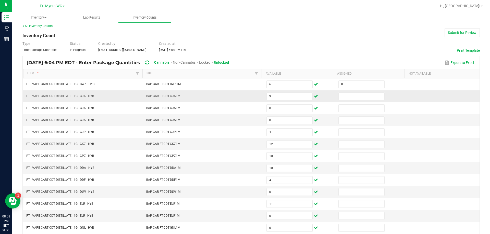
click at [247, 91] on td at bounding box center [371, 97] width 72 height 12
click at [247, 93] on input at bounding box center [362, 96] width 46 height 7
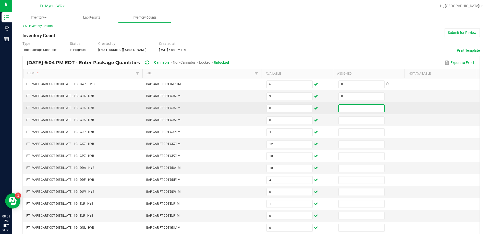
click at [247, 108] on input at bounding box center [362, 108] width 46 height 7
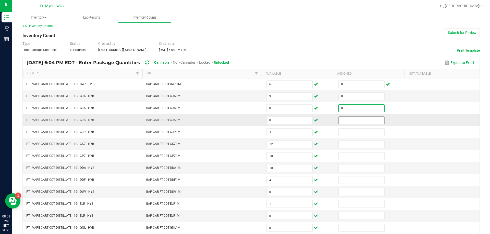
click at [247, 119] on input at bounding box center [362, 120] width 46 height 7
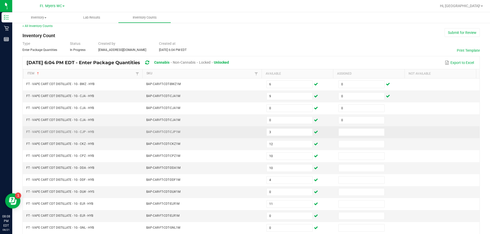
click at [247, 128] on td at bounding box center [371, 133] width 72 height 12
click at [247, 135] on input at bounding box center [362, 132] width 46 height 7
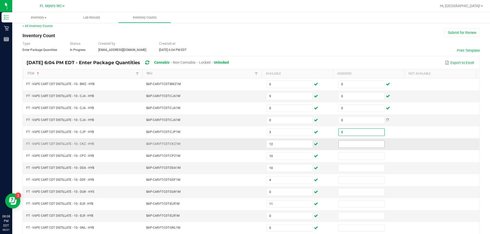
click at [247, 143] on input at bounding box center [362, 144] width 46 height 7
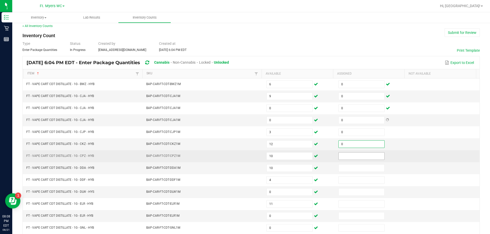
click at [247, 159] on input at bounding box center [362, 156] width 46 height 7
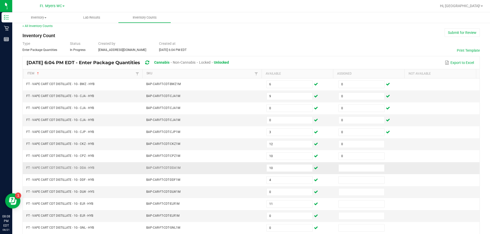
click at [247, 173] on td at bounding box center [371, 169] width 72 height 12
click at [247, 171] on input at bounding box center [362, 168] width 46 height 7
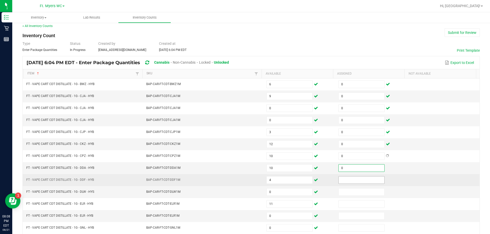
click at [247, 179] on input at bounding box center [362, 180] width 46 height 7
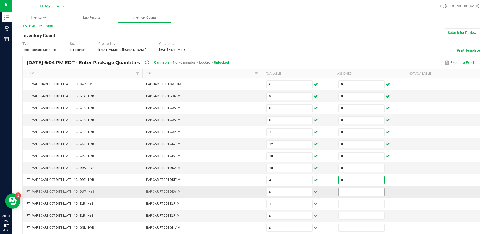
click at [247, 191] on input at bounding box center [362, 192] width 46 height 7
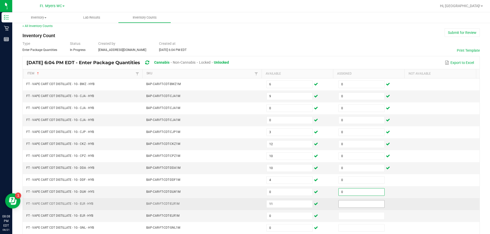
click at [247, 201] on input at bounding box center [362, 204] width 46 height 7
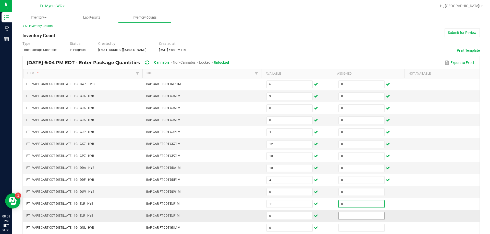
click at [247, 213] on input at bounding box center [362, 216] width 46 height 7
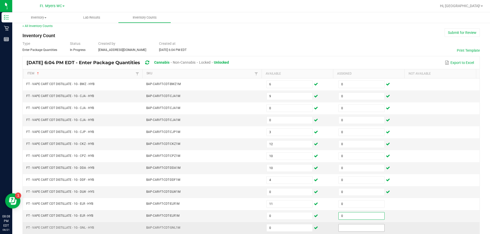
click at [247, 226] on input at bounding box center [362, 228] width 46 height 7
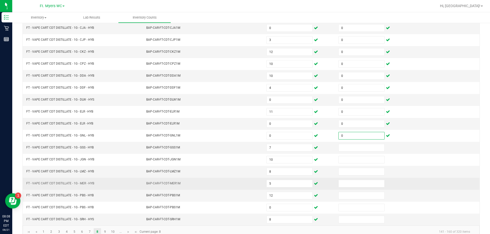
scroll to position [106, 0]
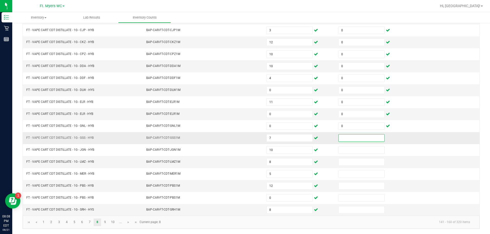
click at [247, 140] on input at bounding box center [362, 138] width 46 height 7
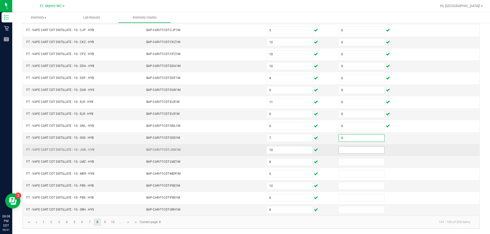
click at [247, 149] on input at bounding box center [362, 150] width 46 height 7
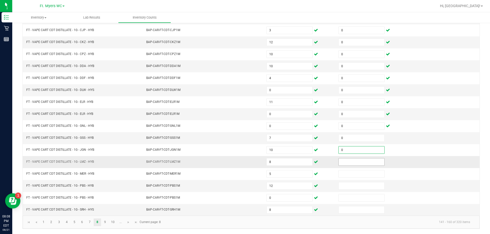
click at [247, 163] on input at bounding box center [362, 162] width 46 height 7
click at [247, 180] on td at bounding box center [371, 186] width 72 height 12
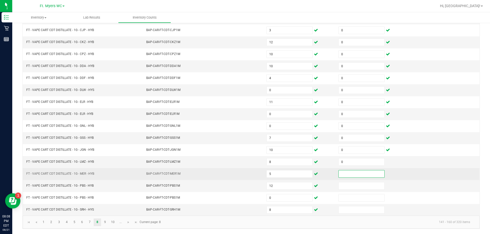
click at [247, 176] on input at bounding box center [362, 174] width 46 height 7
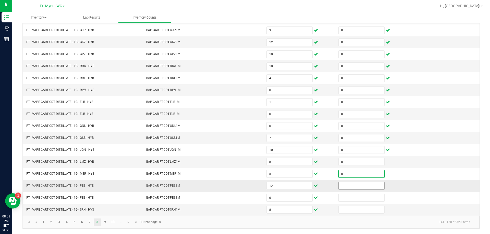
click at [247, 184] on input at bounding box center [362, 186] width 46 height 7
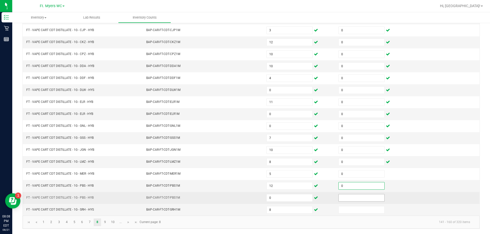
click at [247, 199] on input at bounding box center [362, 198] width 46 height 7
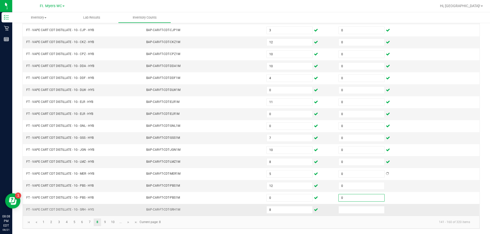
click at [247, 215] on td at bounding box center [371, 210] width 72 height 12
click at [247, 211] on input at bounding box center [362, 210] width 46 height 7
click at [103, 221] on link "9" at bounding box center [104, 223] width 7 height 8
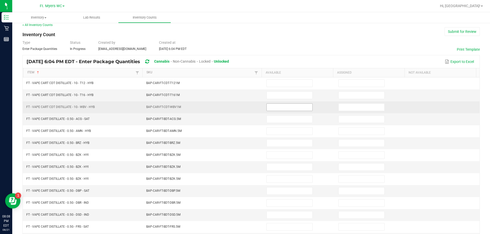
scroll to position [0, 0]
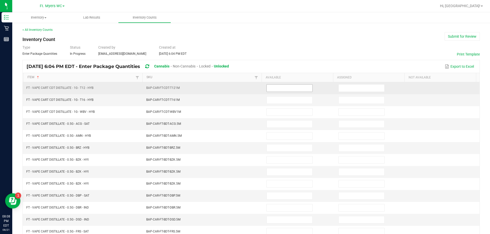
click at [247, 88] on input at bounding box center [290, 88] width 46 height 7
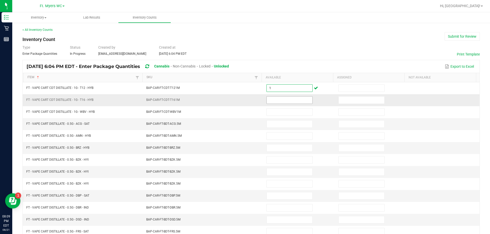
click at [247, 104] on span at bounding box center [289, 100] width 46 height 8
click at [247, 101] on input at bounding box center [290, 100] width 46 height 7
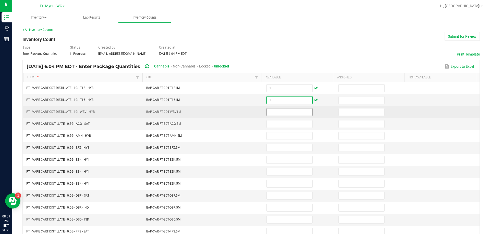
click at [247, 111] on input at bounding box center [290, 112] width 46 height 7
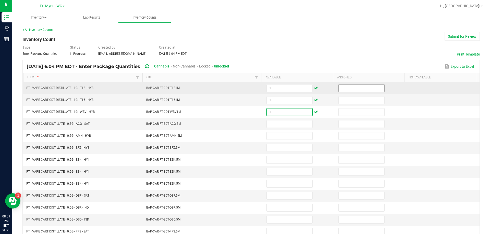
click at [247, 90] on input at bounding box center [362, 88] width 46 height 7
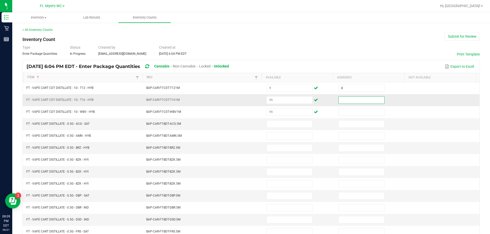
click at [247, 101] on input at bounding box center [362, 100] width 46 height 7
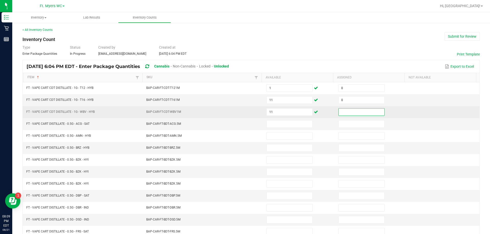
click at [247, 112] on input at bounding box center [362, 112] width 46 height 7
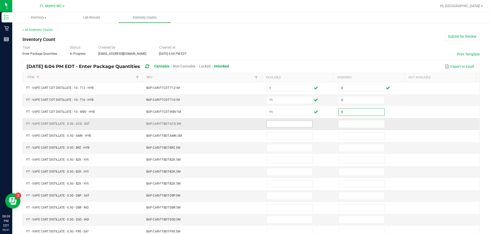
click at [247, 123] on input at bounding box center [290, 124] width 46 height 7
click at [51, 31] on link "< All Inventory Counts" at bounding box center [37, 30] width 30 height 4
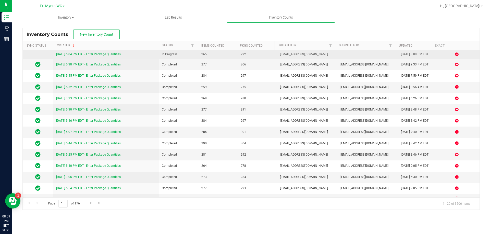
click at [97, 55] on link "[DATE] 6:04 PM EDT - Enter Package Quantities" at bounding box center [88, 55] width 65 height 4
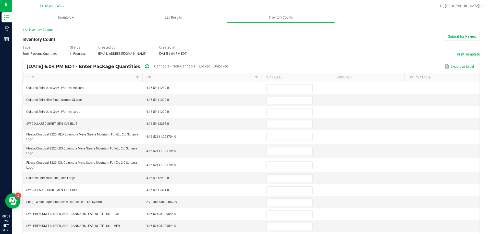
click at [228, 66] on span "Unlocked" at bounding box center [221, 66] width 15 height 4
type input "10"
type input "19"
type input "0"
type input "1"
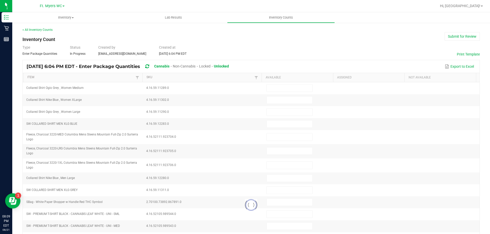
type input "0"
type input "12"
type input "9"
type input "0"
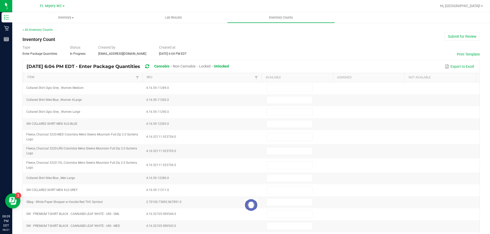
type input "1"
type input "7"
type input "0"
type input "8"
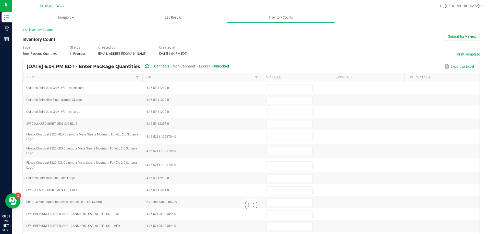
type input "0"
type input "11"
type input "5"
type input "3"
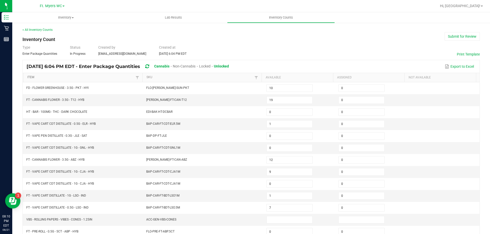
click at [33, 77] on link "Item" at bounding box center [80, 78] width 107 height 4
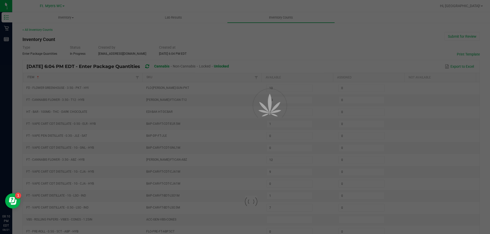
type input "3"
type input "1"
type input "5"
type input "2"
type input "13"
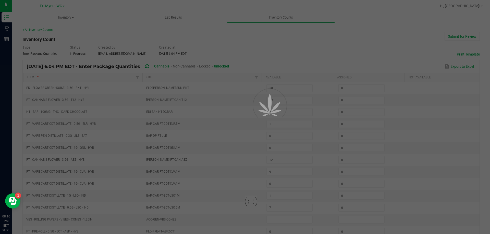
type input "10"
type input "0"
type input "10"
type input "0"
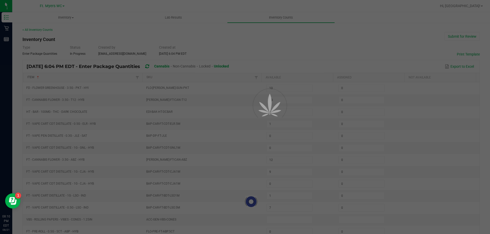
type input "19"
type input "12"
type input "9"
type input "3"
type input "20"
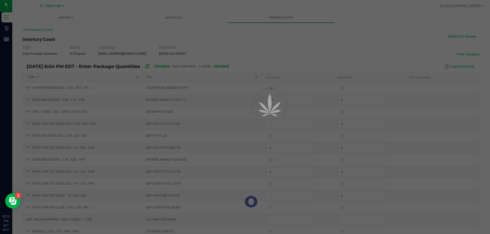
type input "16"
type input "14"
type input "3"
type input "0"
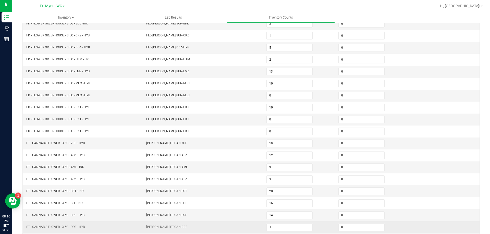
scroll to position [106, 0]
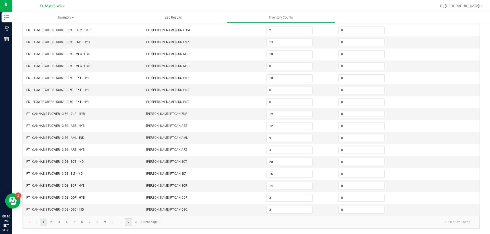
click at [129, 225] on span "Go to the next page" at bounding box center [128, 223] width 4 height 4
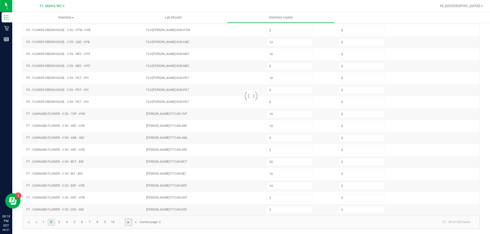
type input "3"
type input "2"
type input "19"
type input "12"
type input "3"
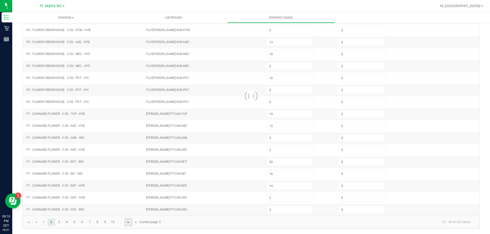
type input "10"
type input "6"
type input "20"
type input "9"
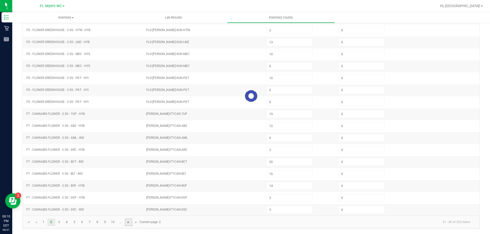
type input "2"
type input "7"
type input "19"
type input "20"
type input "13"
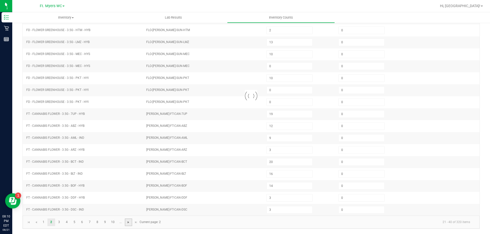
type input "15"
type input "20"
type input "6"
type input "5"
type input "2"
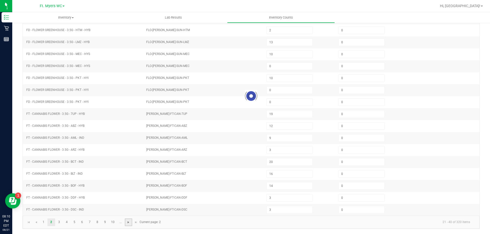
type input "0"
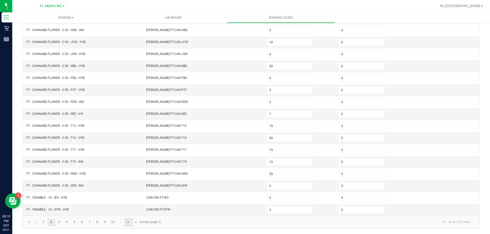
click at [129, 224] on span "Go to the next page" at bounding box center [128, 223] width 4 height 4
type input "4"
type input "3"
type input "8"
type input "9"
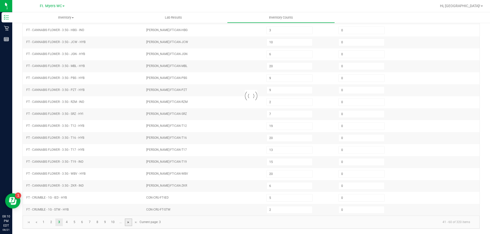
type input "5"
type input "10"
type input "12"
type input "11"
type input "1"
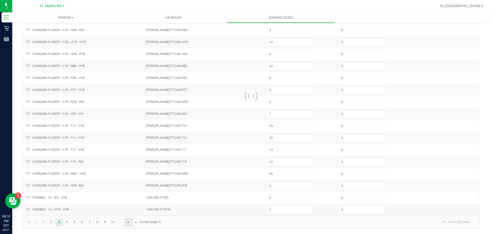
type input "3"
type input "5"
type input "4"
type input "3"
type input "0"
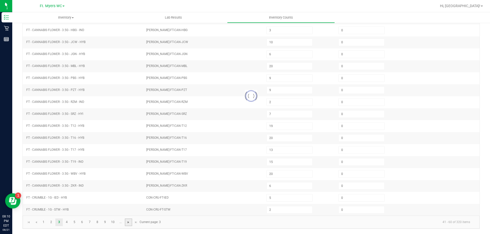
type input "2"
type input "0"
type input "5"
click at [129, 224] on span "Go to the next page" at bounding box center [128, 223] width 4 height 4
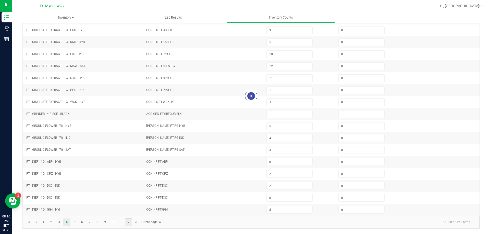
type input "7"
type input "2"
type input "0"
type input "1"
type input "8"
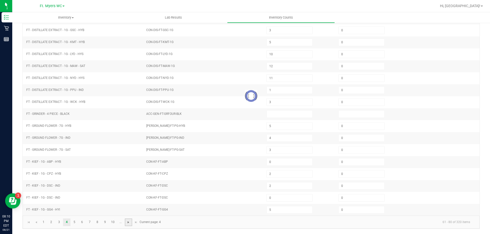
type input "0"
type input "19"
type input "3"
type input "4"
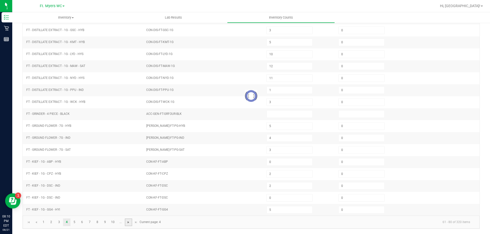
type input "5"
type input "17"
type input "0"
type input "21"
type input "19"
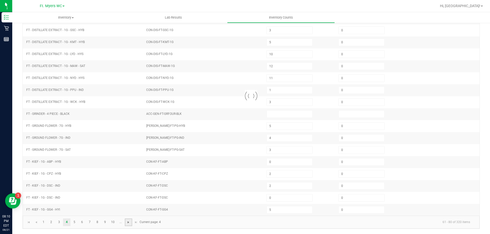
type input "15"
type input "10"
type input "0"
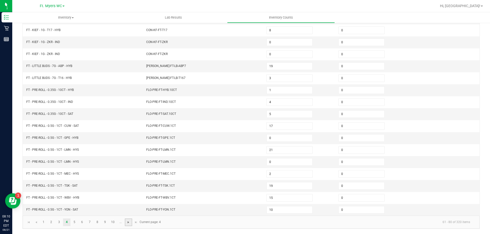
click at [129, 224] on span "Go to the next page" at bounding box center [128, 223] width 4 height 4
type input "0"
type input "10"
type input "1"
type input "2"
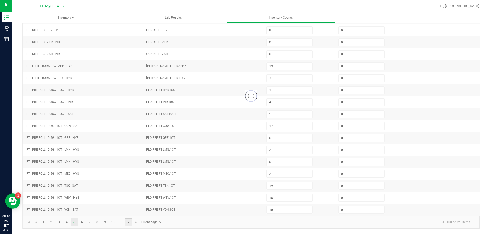
type input "1"
type input "7"
type input "9"
type input "8"
type input "3"
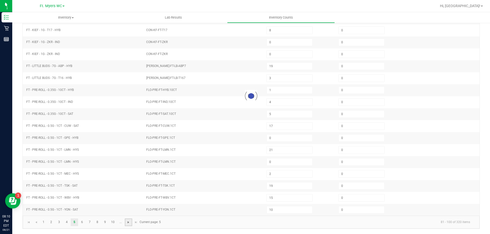
type input "12"
type input "9"
type input "0"
type input "12"
type input "7"
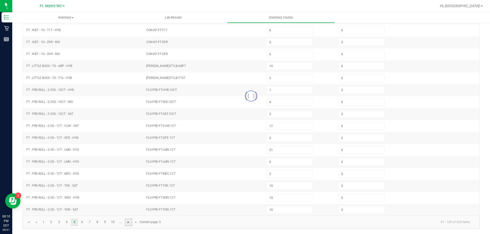
type input "10"
type input "8"
type input "1"
type input "3"
type input "1"
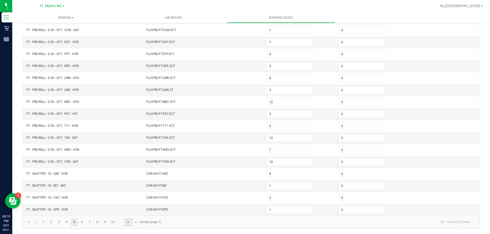
click at [129, 224] on span "Go to the next page" at bounding box center [128, 223] width 4 height 4
type input "2"
type input "4"
type input "7"
type input "4"
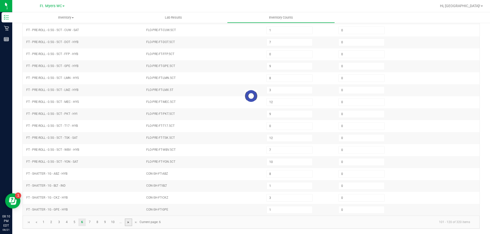
type input "1"
type input "4"
type input "3"
type input "2"
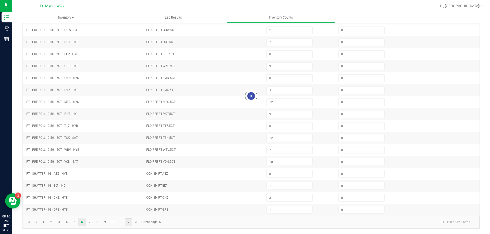
type input "4"
type input "5"
type input "3"
type input "9"
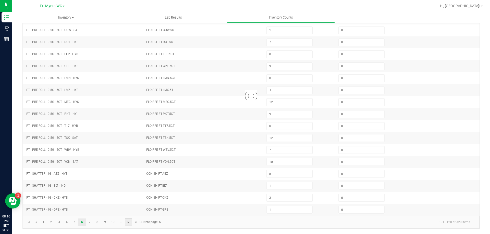
type input "11"
type input "1"
type input "12"
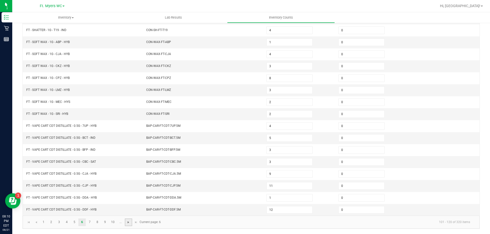
click at [129, 224] on span "Go to the next page" at bounding box center [128, 223] width 4 height 4
type input "1"
type input "6"
type input "3"
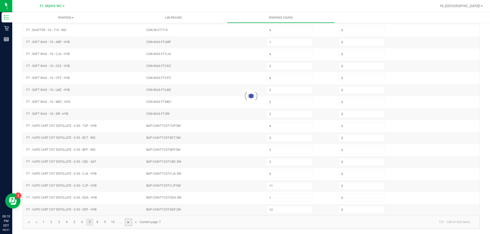
type input "10"
type input "12"
type input "0"
type input "10"
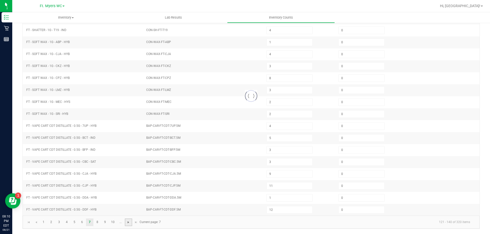
type input "8"
type input "6"
type input "1"
type input "11"
type input "10"
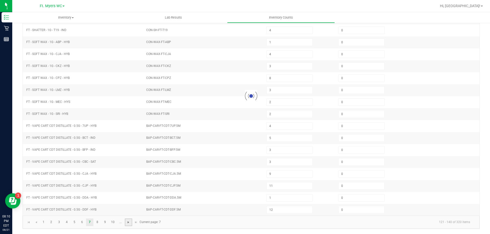
type input "11"
type input "8"
type input "9"
type input "7"
type input "10"
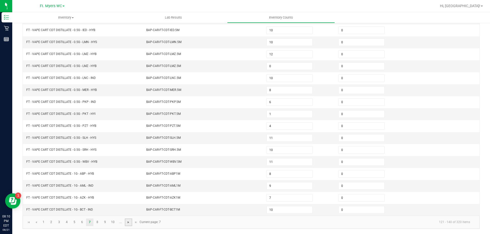
click at [129, 224] on span "Go to the next page" at bounding box center [128, 223] width 4 height 4
type input "6"
type input "9"
type input "0"
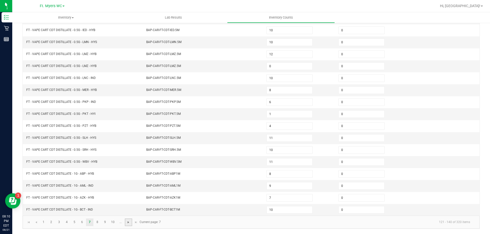
type input "3"
type input "12"
type input "10"
type input "4"
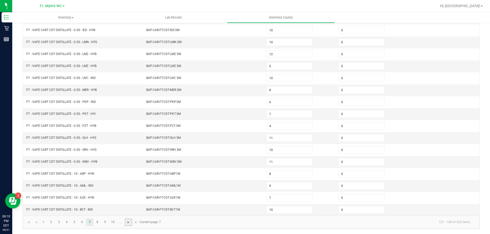
type input "0"
type input "11"
type input "0"
type input "7"
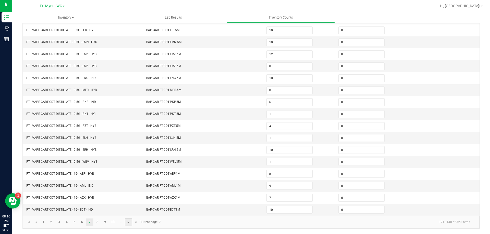
type input "8"
type input "5"
type input "12"
type input "0"
type input "8"
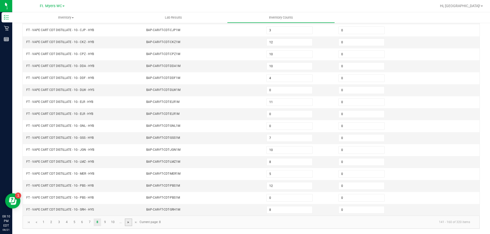
click at [129, 224] on span "Go to the next page" at bounding box center [128, 223] width 4 height 4
type input "1"
type input "11"
type input "2"
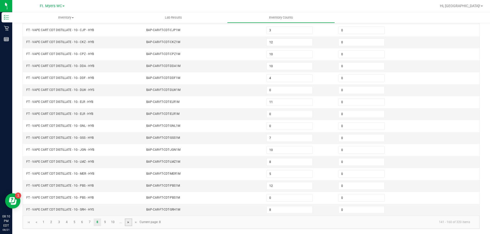
type input "7"
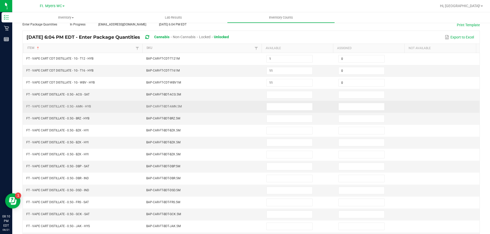
scroll to position [4, 0]
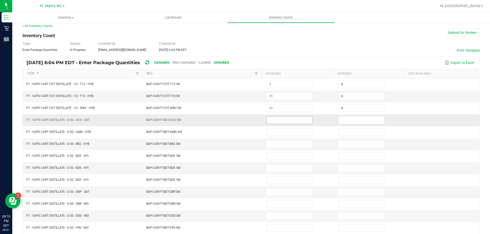
click at [283, 121] on input at bounding box center [290, 120] width 46 height 7
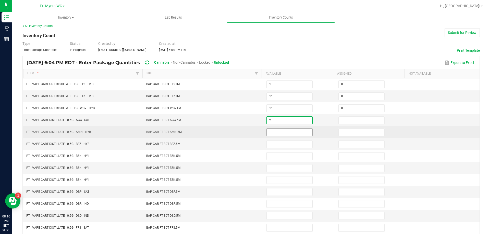
click at [277, 133] on input at bounding box center [290, 132] width 46 height 7
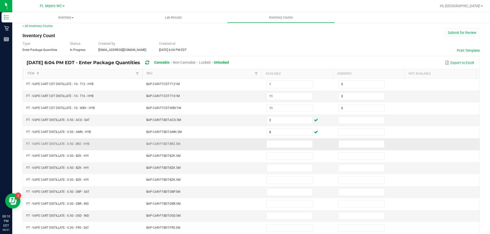
click at [278, 139] on td at bounding box center [299, 145] width 72 height 12
click at [279, 141] on input at bounding box center [290, 144] width 46 height 7
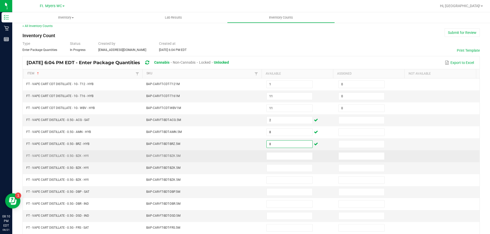
click at [285, 152] on td at bounding box center [299, 157] width 72 height 12
click at [285, 155] on input at bounding box center [290, 156] width 46 height 7
click at [286, 156] on input at bounding box center [290, 156] width 46 height 7
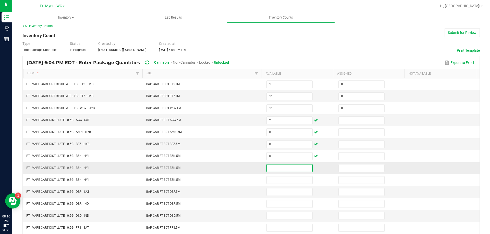
click at [289, 168] on input at bounding box center [290, 168] width 46 height 7
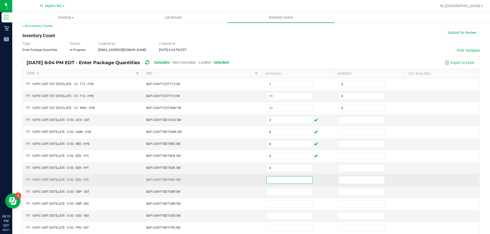
click at [284, 180] on input at bounding box center [290, 180] width 46 height 7
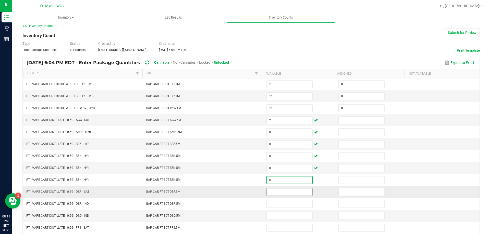
click at [285, 191] on input at bounding box center [290, 192] width 46 height 7
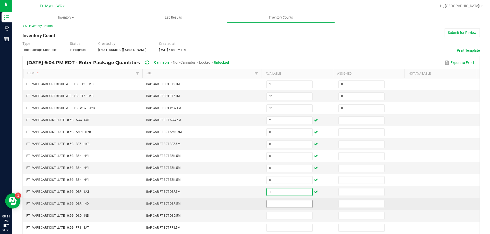
click at [298, 206] on input at bounding box center [290, 204] width 46 height 7
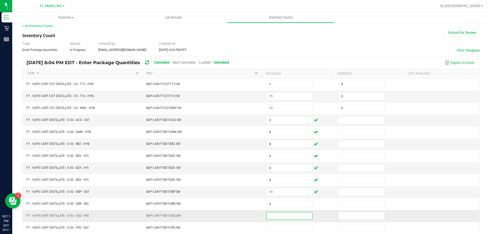
click at [295, 216] on input at bounding box center [290, 216] width 46 height 7
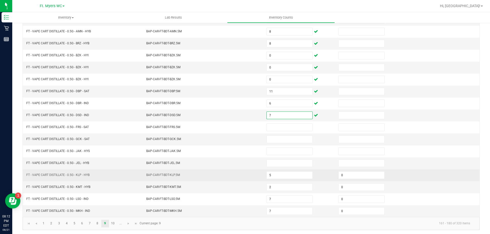
scroll to position [106, 0]
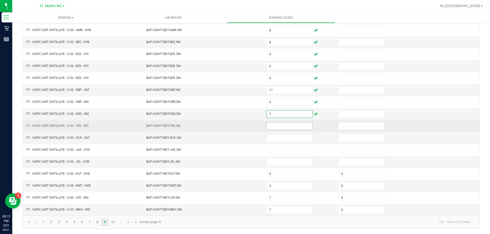
click at [273, 128] on input at bounding box center [290, 126] width 46 height 7
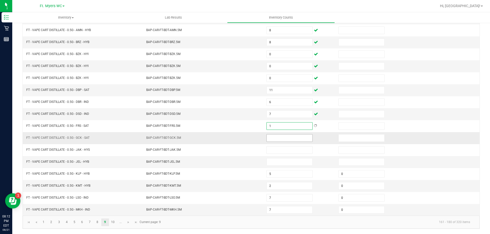
click at [269, 141] on input at bounding box center [290, 138] width 46 height 7
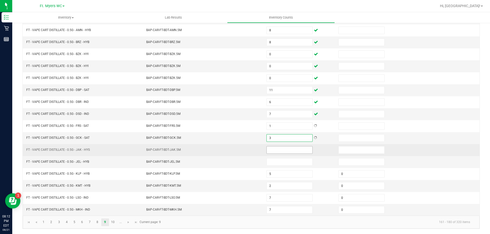
click at [276, 148] on input at bounding box center [290, 150] width 46 height 7
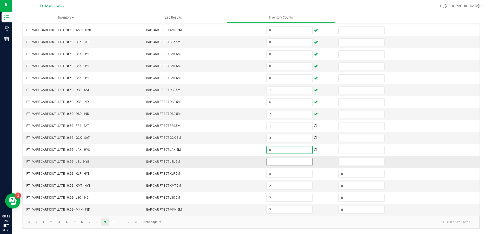
click at [273, 162] on input at bounding box center [290, 162] width 46 height 7
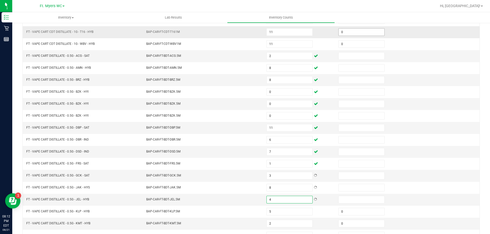
scroll to position [4, 0]
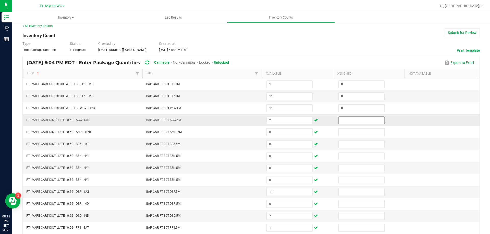
click at [347, 122] on input at bounding box center [362, 120] width 46 height 7
click at [356, 140] on td at bounding box center [371, 145] width 72 height 12
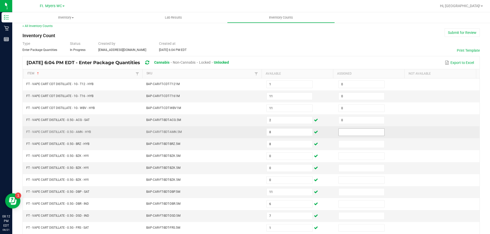
click at [358, 133] on input at bounding box center [362, 132] width 46 height 7
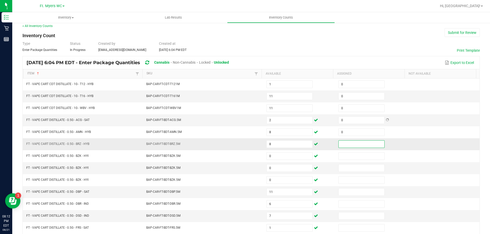
click at [358, 145] on input at bounding box center [362, 144] width 46 height 7
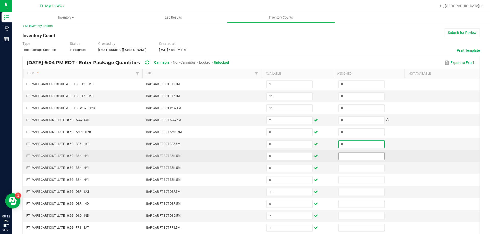
click at [358, 154] on input at bounding box center [362, 156] width 46 height 7
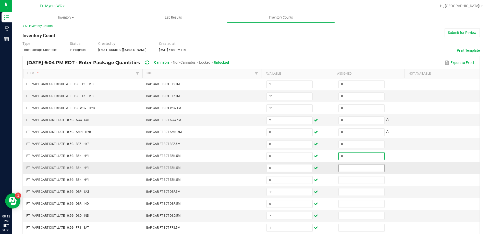
click at [359, 171] on input at bounding box center [362, 168] width 46 height 7
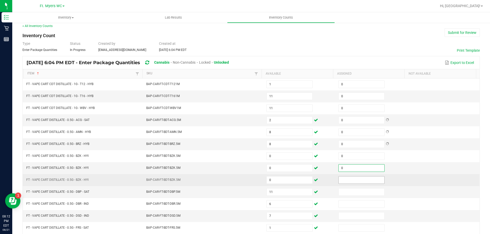
click at [360, 182] on input at bounding box center [362, 180] width 46 height 7
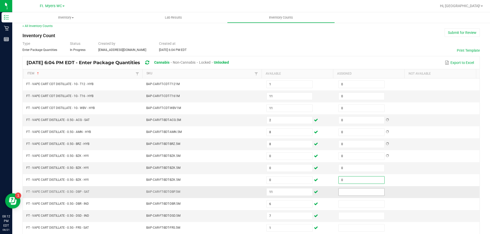
click at [360, 191] on input at bounding box center [362, 192] width 46 height 7
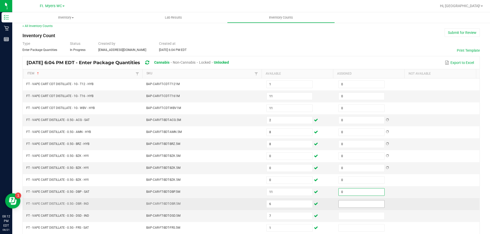
click at [359, 202] on input at bounding box center [362, 204] width 46 height 7
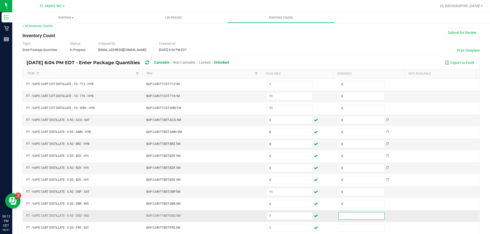
click at [359, 213] on input at bounding box center [362, 216] width 46 height 7
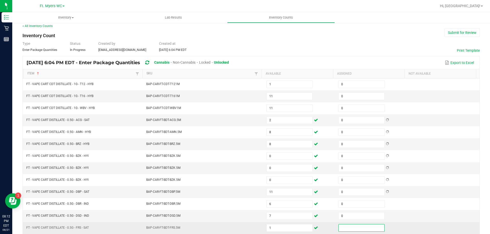
click at [359, 225] on input at bounding box center [362, 228] width 46 height 7
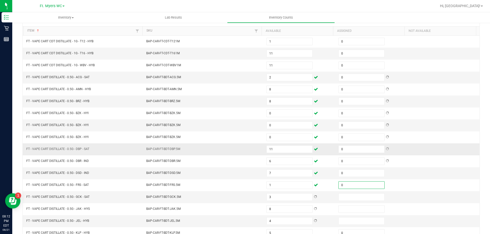
scroll to position [106, 0]
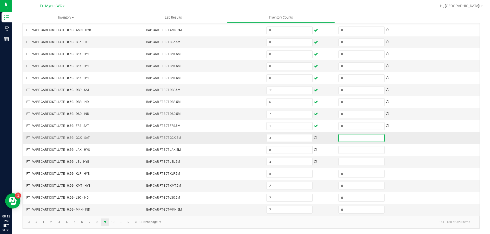
click at [345, 140] on input at bounding box center [362, 138] width 46 height 7
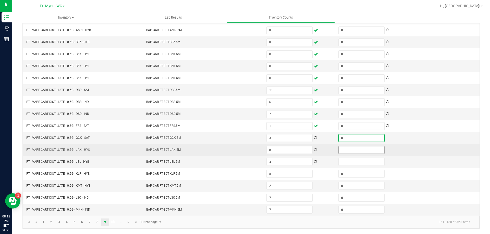
click at [343, 150] on input at bounding box center [362, 150] width 46 height 7
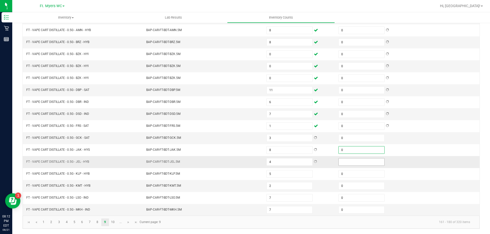
click at [343, 163] on input at bounding box center [362, 162] width 46 height 7
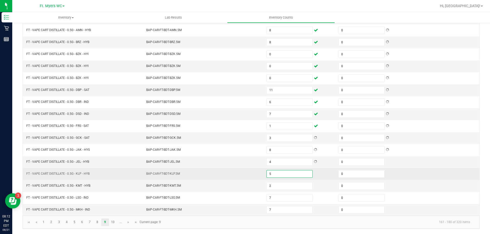
click at [306, 175] on input "5" at bounding box center [290, 174] width 46 height 7
click at [303, 175] on input "5" at bounding box center [290, 174] width 46 height 7
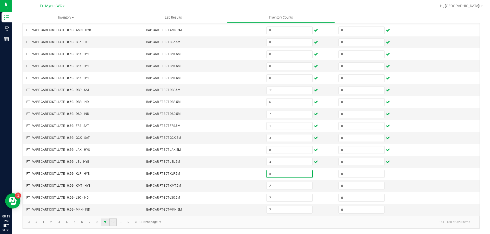
click at [111, 223] on link "10" at bounding box center [112, 223] width 7 height 8
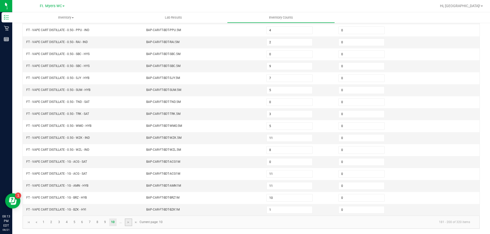
click at [126, 225] on link at bounding box center [128, 223] width 7 height 8
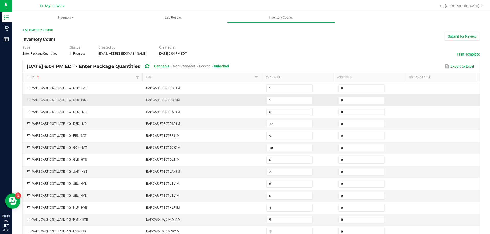
scroll to position [0, 0]
click at [37, 29] on link "< All Inventory Counts" at bounding box center [37, 30] width 30 height 4
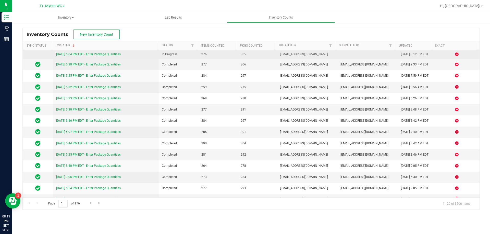
click at [95, 55] on link "[DATE] 6:04 PM EDT - Enter Package Quantities" at bounding box center [88, 55] width 65 height 4
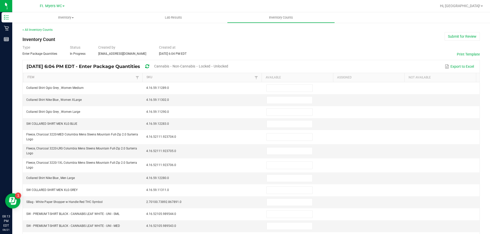
click at [228, 63] on div "Unlocked" at bounding box center [221, 66] width 15 height 9
click at [228, 65] on span "Unlocked" at bounding box center [221, 66] width 15 height 4
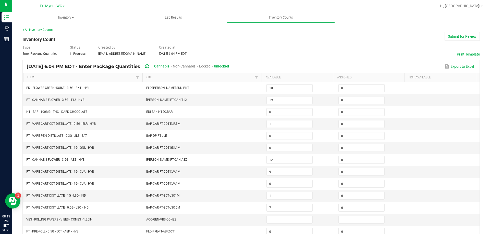
click at [34, 79] on link "Item" at bounding box center [80, 78] width 107 height 4
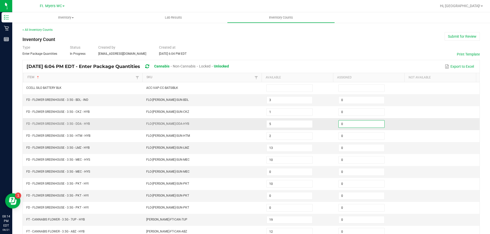
click at [344, 126] on input "0" at bounding box center [362, 124] width 46 height 7
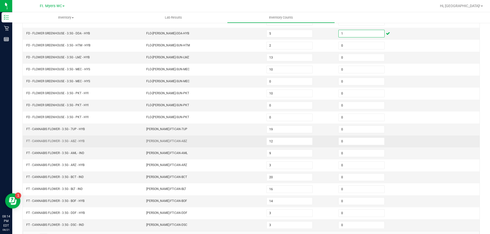
scroll to position [106, 0]
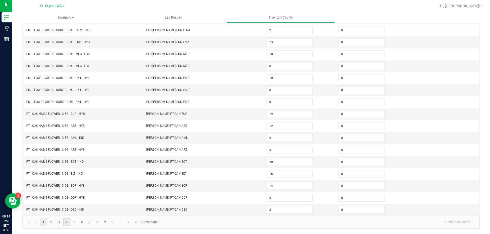
click at [68, 225] on link "4" at bounding box center [66, 223] width 7 height 8
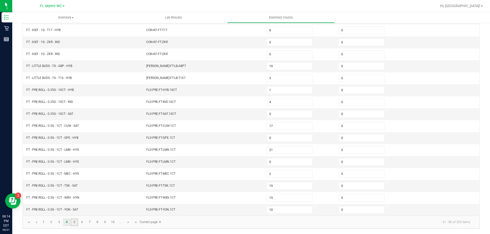
click at [75, 222] on link "5" at bounding box center [74, 223] width 7 height 8
click at [83, 222] on link "6" at bounding box center [81, 223] width 7 height 8
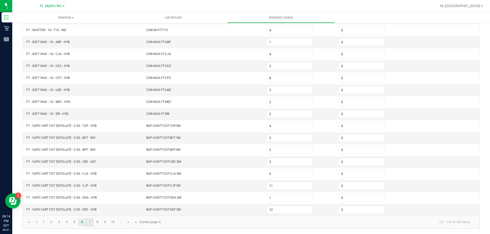
click at [92, 222] on link "7" at bounding box center [89, 223] width 7 height 8
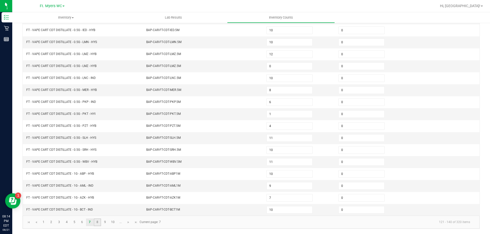
click at [99, 224] on link "8" at bounding box center [97, 223] width 7 height 8
click at [103, 224] on link "9" at bounding box center [104, 223] width 7 height 8
click at [115, 222] on link "10" at bounding box center [112, 223] width 7 height 8
click at [127, 223] on span "Go to the next page" at bounding box center [128, 223] width 4 height 4
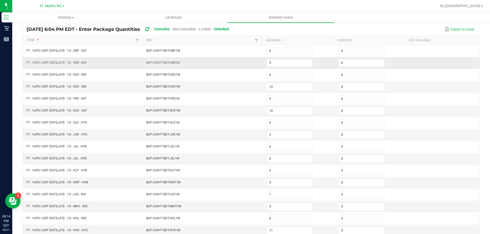
scroll to position [29, 0]
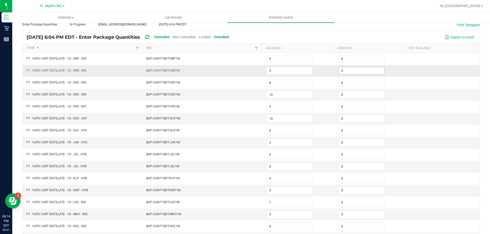
click at [345, 73] on input "0" at bounding box center [362, 70] width 46 height 7
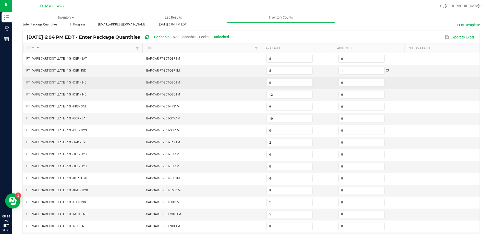
click at [412, 77] on td at bounding box center [443, 83] width 72 height 12
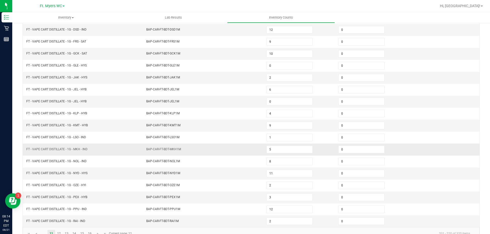
scroll to position [106, 0]
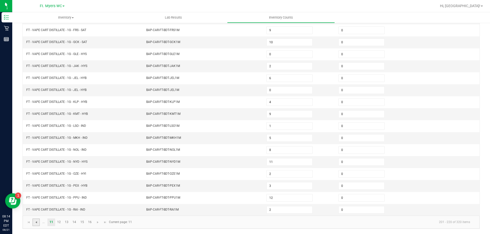
click at [37, 224] on span "Go to the previous page" at bounding box center [36, 223] width 4 height 4
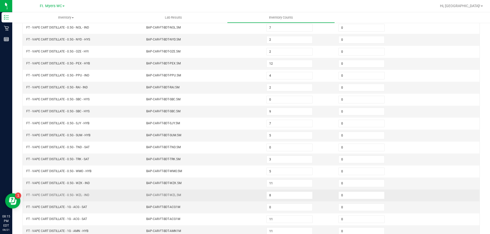
scroll to position [55, 0]
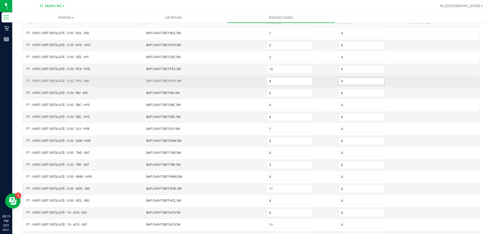
click at [339, 82] on input "0" at bounding box center [362, 81] width 46 height 7
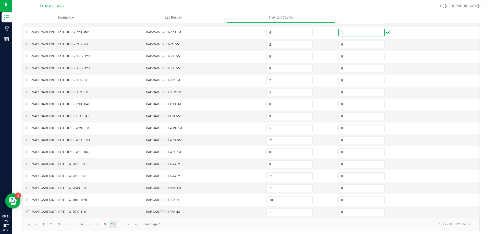
scroll to position [106, 0]
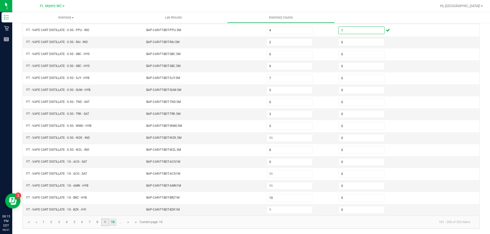
click at [106, 221] on link "9" at bounding box center [104, 223] width 7 height 8
click at [347, 91] on input "0" at bounding box center [362, 90] width 46 height 7
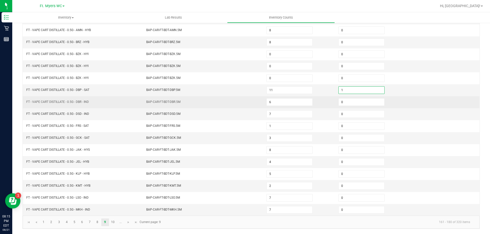
click at [434, 107] on td at bounding box center [443, 102] width 72 height 12
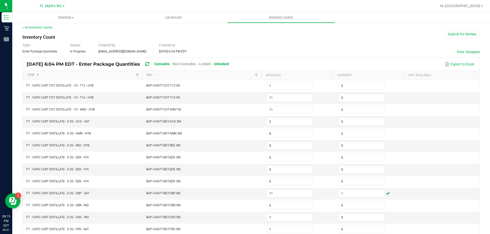
scroll to position [0, 0]
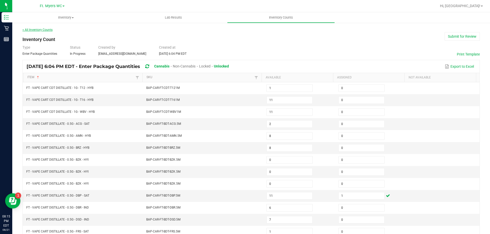
click at [45, 28] on link "< All Inventory Counts" at bounding box center [37, 30] width 30 height 4
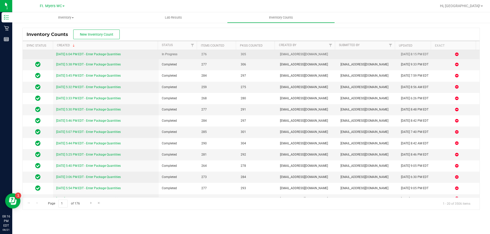
click at [105, 55] on link "[DATE] 6:04 PM EDT - Enter Package Quantities" at bounding box center [88, 55] width 65 height 4
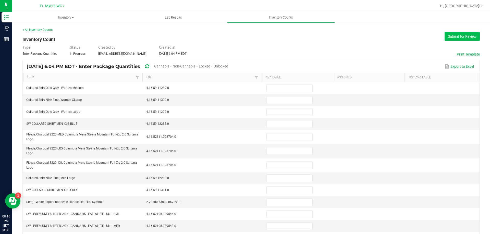
click at [460, 38] on button "Submit for Review" at bounding box center [461, 36] width 35 height 9
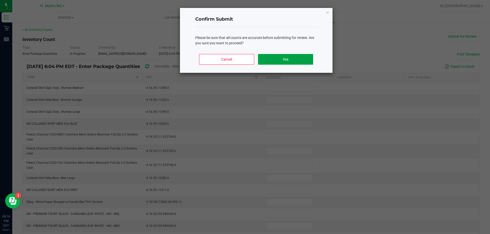
click at [278, 58] on button "Yes" at bounding box center [285, 59] width 55 height 11
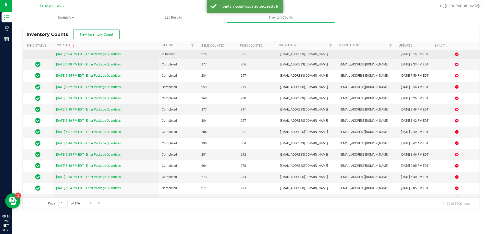
click at [83, 56] on link "[DATE] 6:04 PM EDT - Enter Package Quantities" at bounding box center [88, 55] width 65 height 4
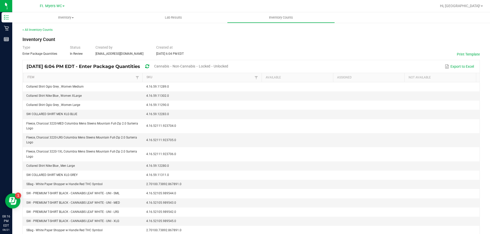
click at [228, 68] on span "Unlocked" at bounding box center [221, 66] width 15 height 4
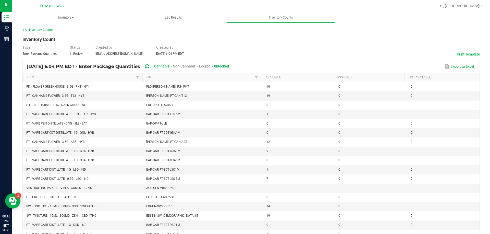
click at [47, 29] on link "< All Inventory Counts" at bounding box center [37, 30] width 30 height 4
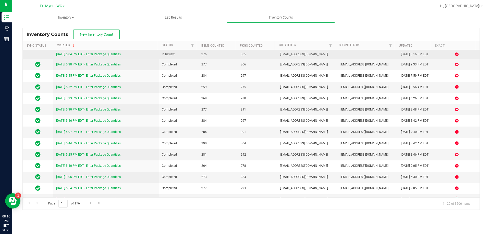
click at [82, 54] on link "[DATE] 6:04 PM EDT - Enter Package Quantities" at bounding box center [88, 55] width 65 height 4
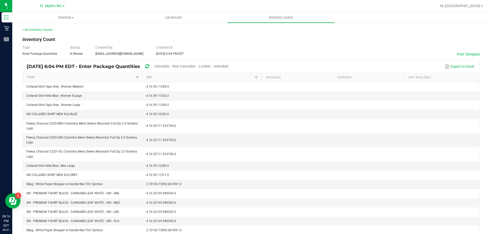
click at [228, 68] on span "Unlocked" at bounding box center [221, 66] width 15 height 4
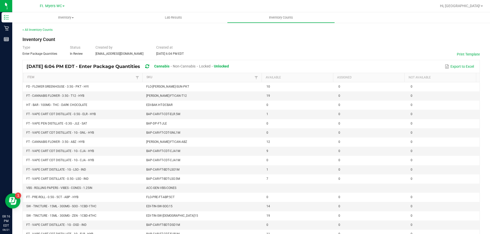
click at [30, 80] on th "Item" at bounding box center [82, 77] width 119 height 9
click at [34, 76] on link "Item" at bounding box center [80, 78] width 107 height 4
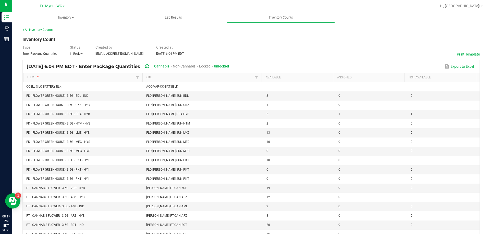
click at [34, 31] on link "< All Inventory Counts" at bounding box center [37, 30] width 30 height 4
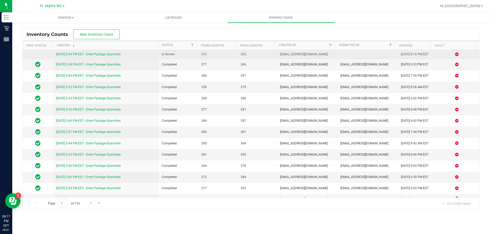
click at [94, 55] on link "[DATE] 6:04 PM EDT - Enter Package Quantities" at bounding box center [88, 55] width 65 height 4
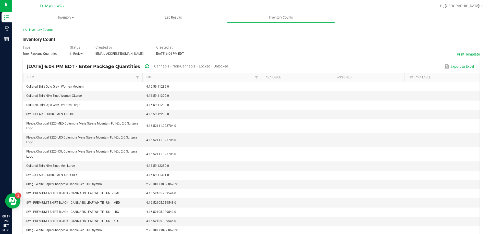
click at [228, 67] on span "Unlocked" at bounding box center [221, 66] width 15 height 4
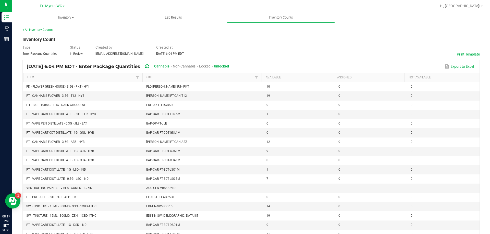
click at [37, 76] on link "Item" at bounding box center [80, 78] width 107 height 4
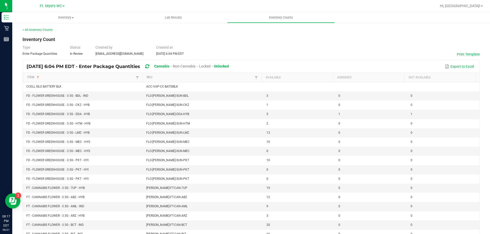
click at [34, 75] on th "Item Sorted Ascending" at bounding box center [82, 77] width 119 height 9
click at [32, 31] on link "< All Inventory Counts" at bounding box center [37, 30] width 30 height 4
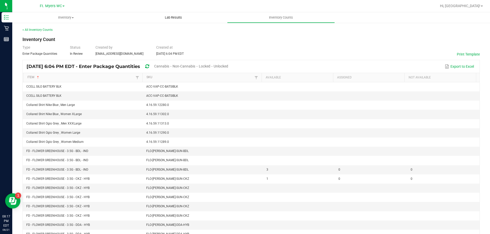
click at [175, 22] on uib-tab-heading "Lab Results" at bounding box center [173, 18] width 107 height 10
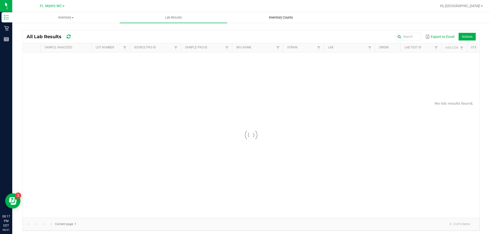
click at [278, 18] on span "Inventory Counts" at bounding box center [281, 17] width 38 height 5
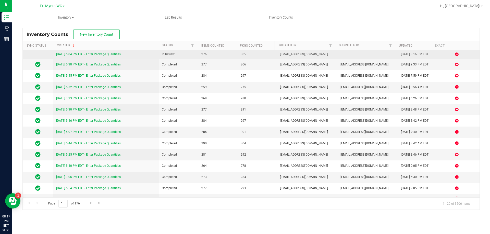
click at [64, 54] on link "[DATE] 6:04 PM EDT - Enter Package Quantities" at bounding box center [88, 55] width 65 height 4
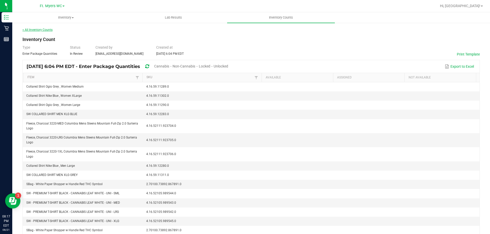
click at [46, 31] on link "< All Inventory Counts" at bounding box center [37, 30] width 30 height 4
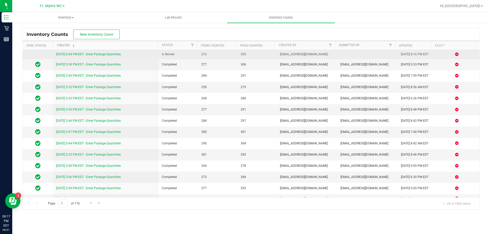
click at [112, 55] on link "[DATE] 6:04 PM EDT - Enter Package Quantities" at bounding box center [88, 55] width 65 height 4
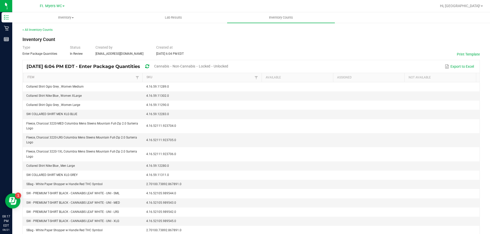
click at [228, 67] on span "Unlocked" at bounding box center [221, 66] width 15 height 4
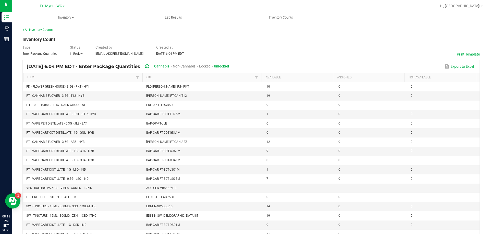
click at [50, 28] on div "< All Inventory Counts" at bounding box center [250, 30] width 457 height 5
click at [46, 30] on link "< All Inventory Counts" at bounding box center [37, 30] width 30 height 4
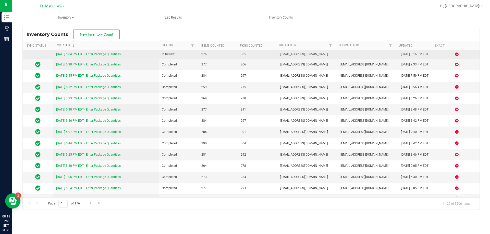
click at [79, 55] on link "[DATE] 6:04 PM EDT - Enter Package Quantities" at bounding box center [88, 55] width 65 height 4
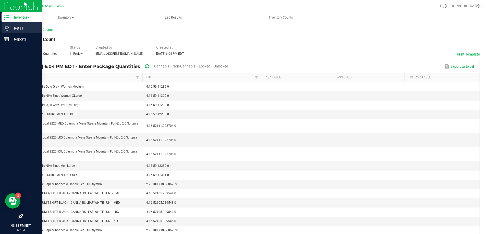
click at [0, 33] on link "Retail" at bounding box center [21, 28] width 42 height 11
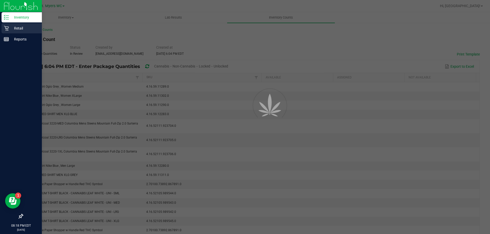
click at [1, 30] on link "Retail" at bounding box center [21, 28] width 42 height 11
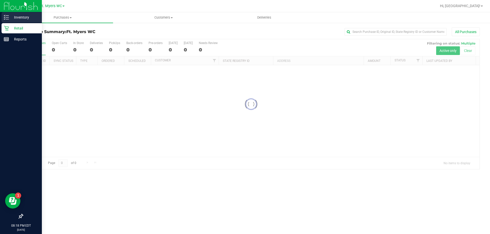
click at [13, 20] on p "Inventory" at bounding box center [24, 17] width 31 height 6
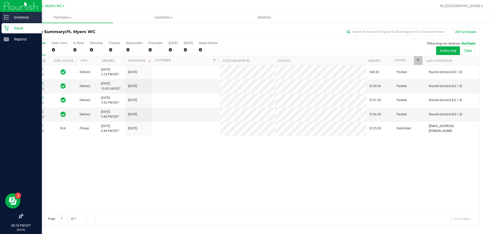
click at [10, 16] on p "Inventory" at bounding box center [24, 17] width 31 height 6
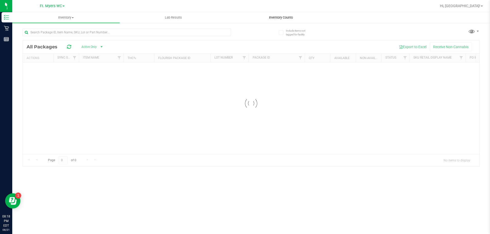
click at [267, 17] on span "Inventory Counts" at bounding box center [281, 17] width 38 height 5
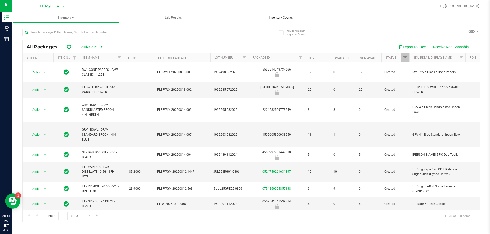
click at [277, 21] on uib-tab-heading "Inventory Counts" at bounding box center [280, 17] width 107 height 11
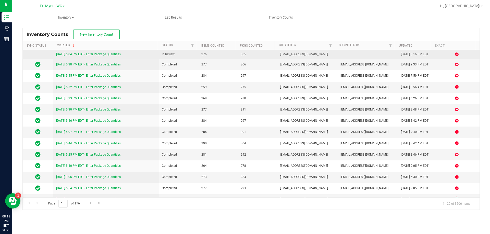
click at [98, 53] on link "[DATE] 6:04 PM EDT - Enter Package Quantities" at bounding box center [88, 55] width 65 height 4
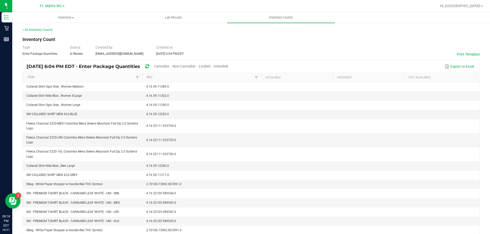
click at [228, 67] on span "Unlocked" at bounding box center [221, 66] width 15 height 4
